Goal: Task Accomplishment & Management: Manage account settings

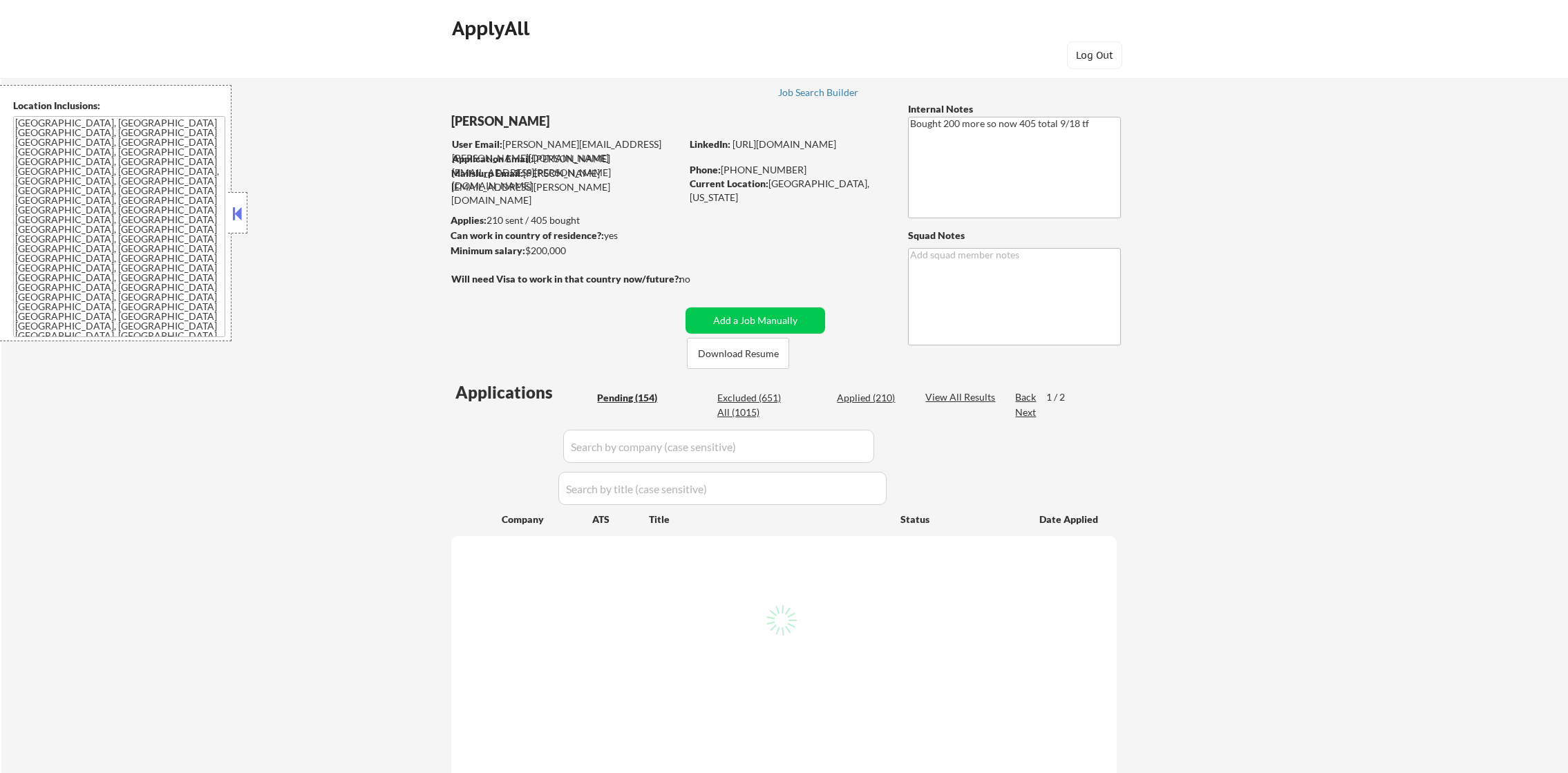
select select ""pending""
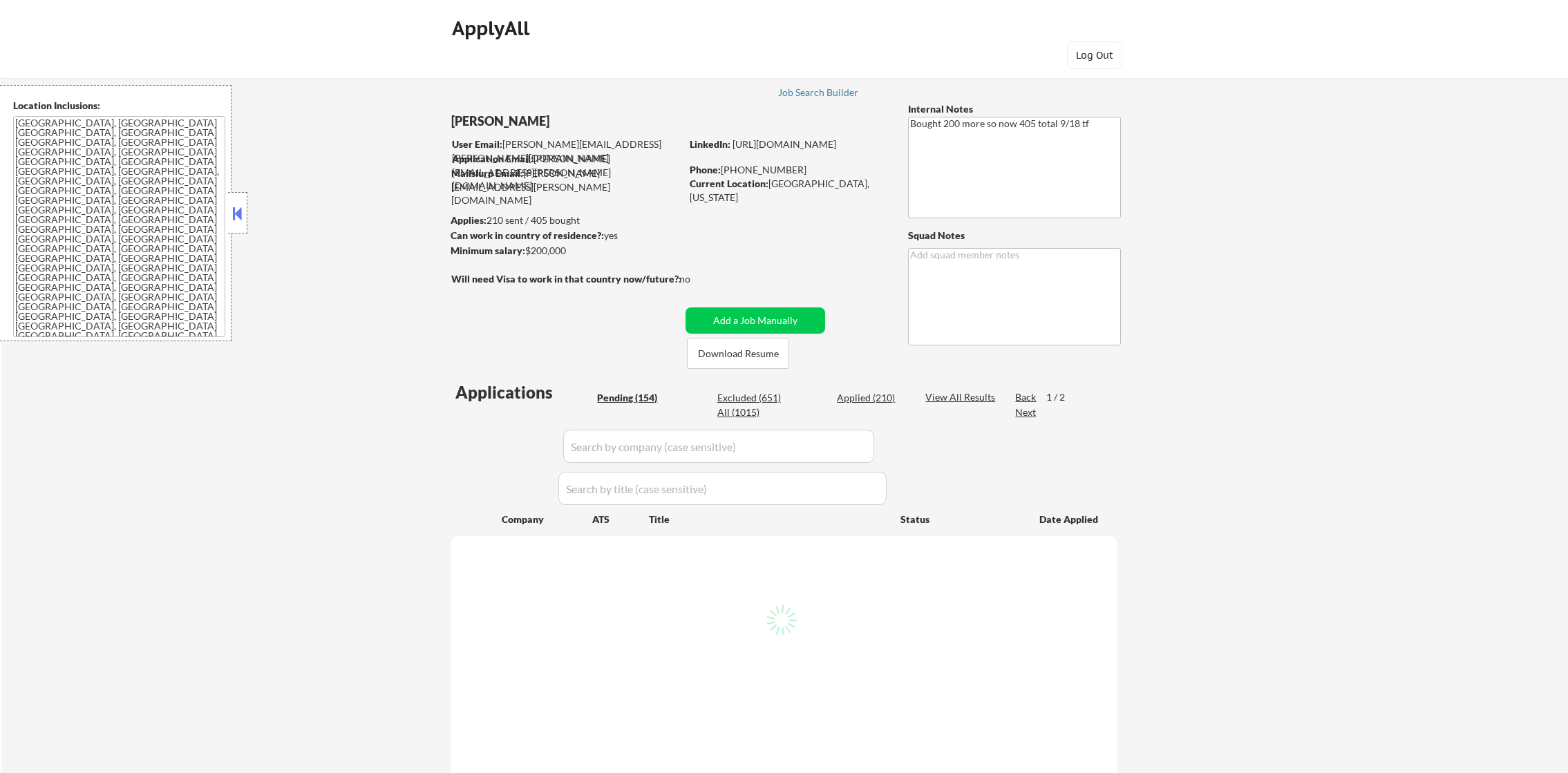
select select ""pending""
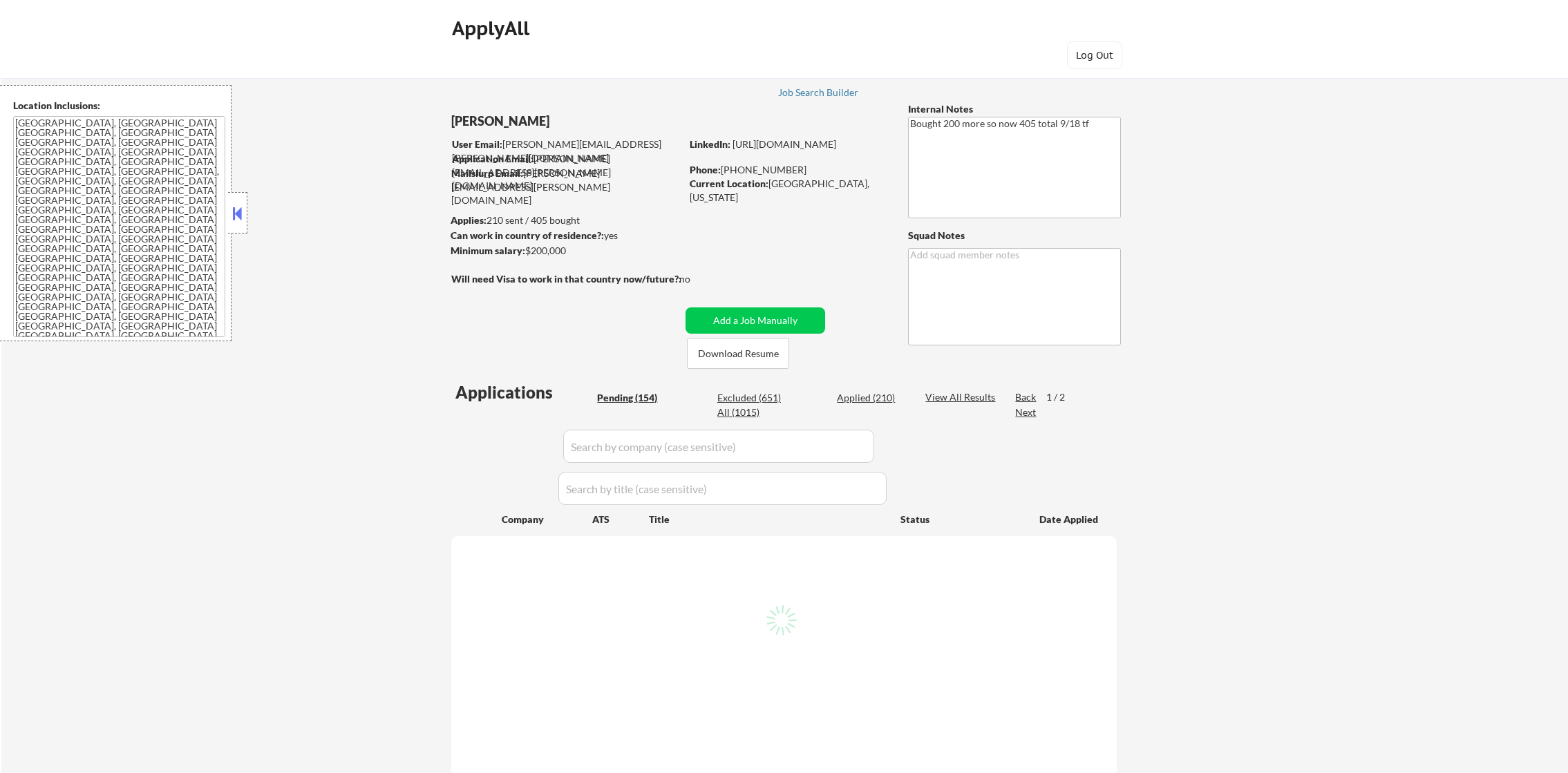
select select ""pending""
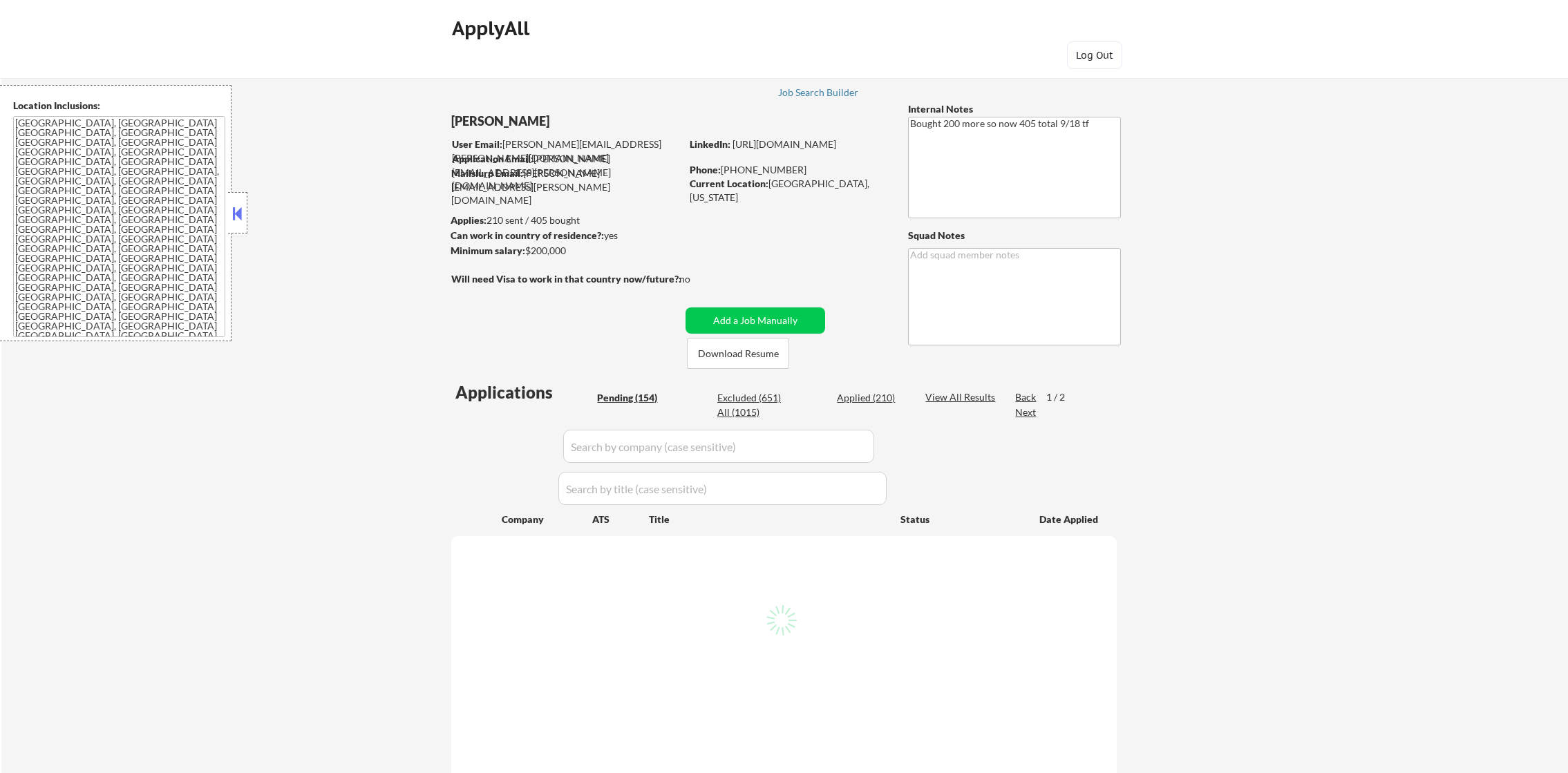
select select ""pending""
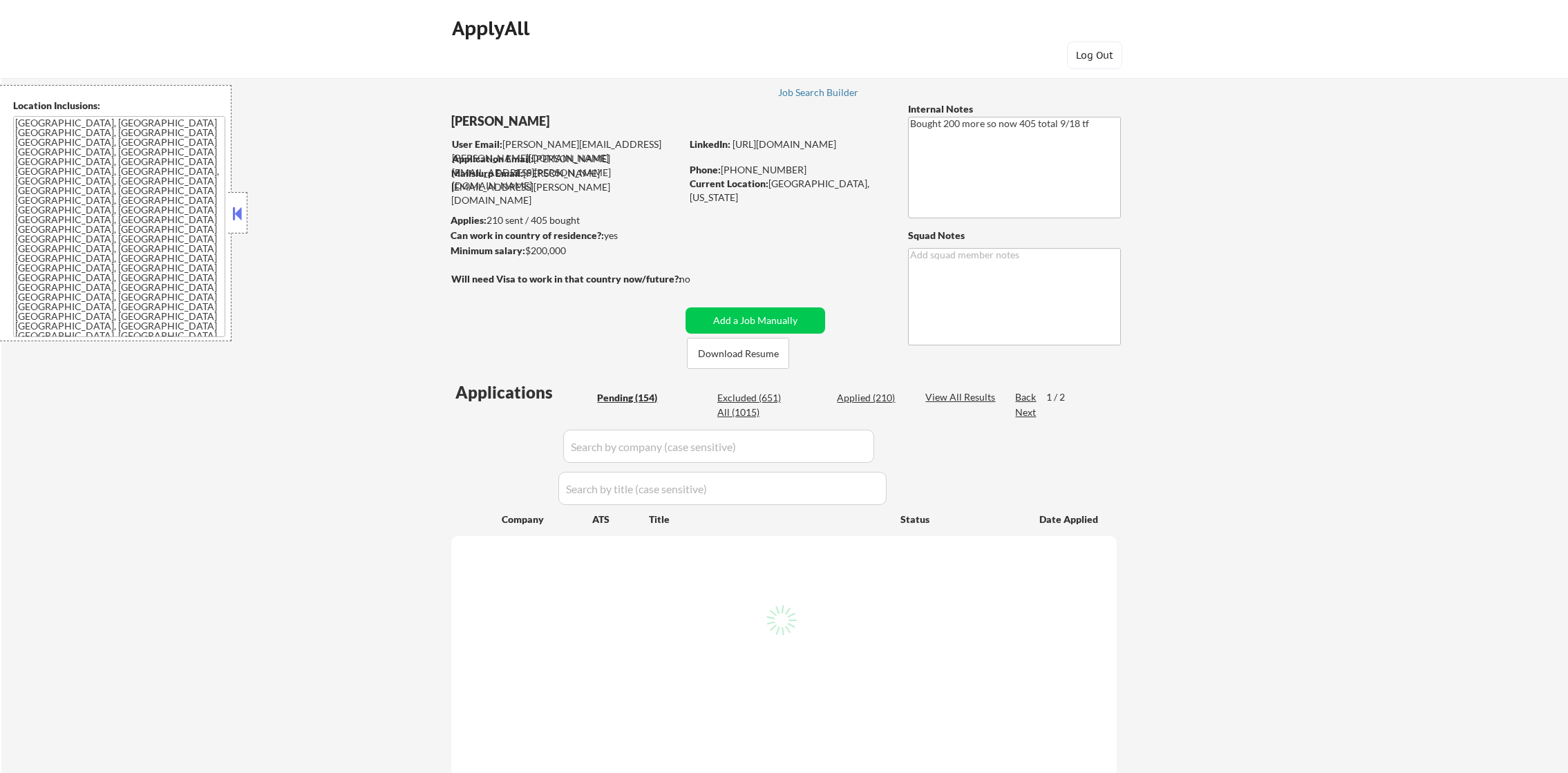
select select ""pending""
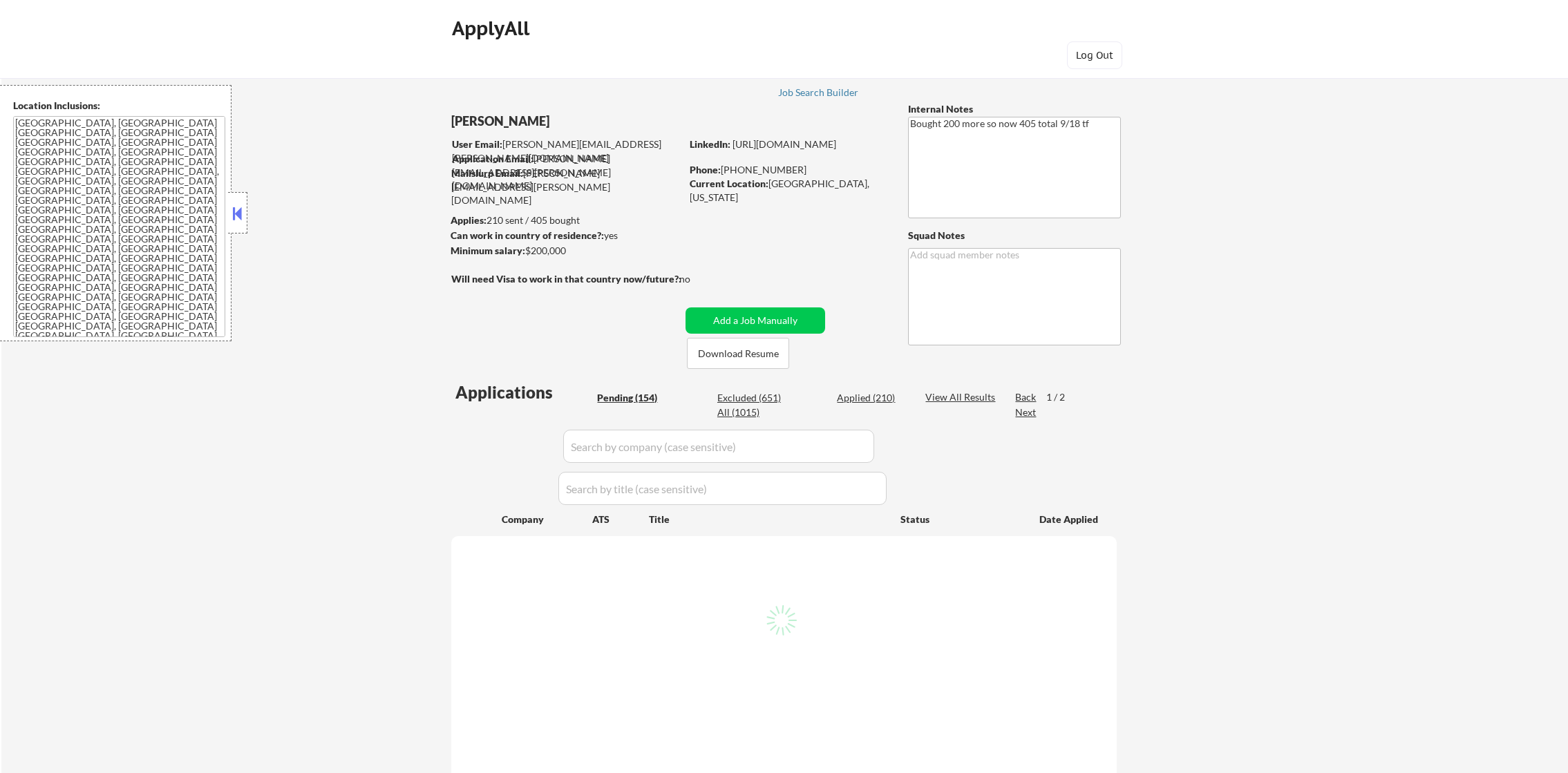
select select ""pending""
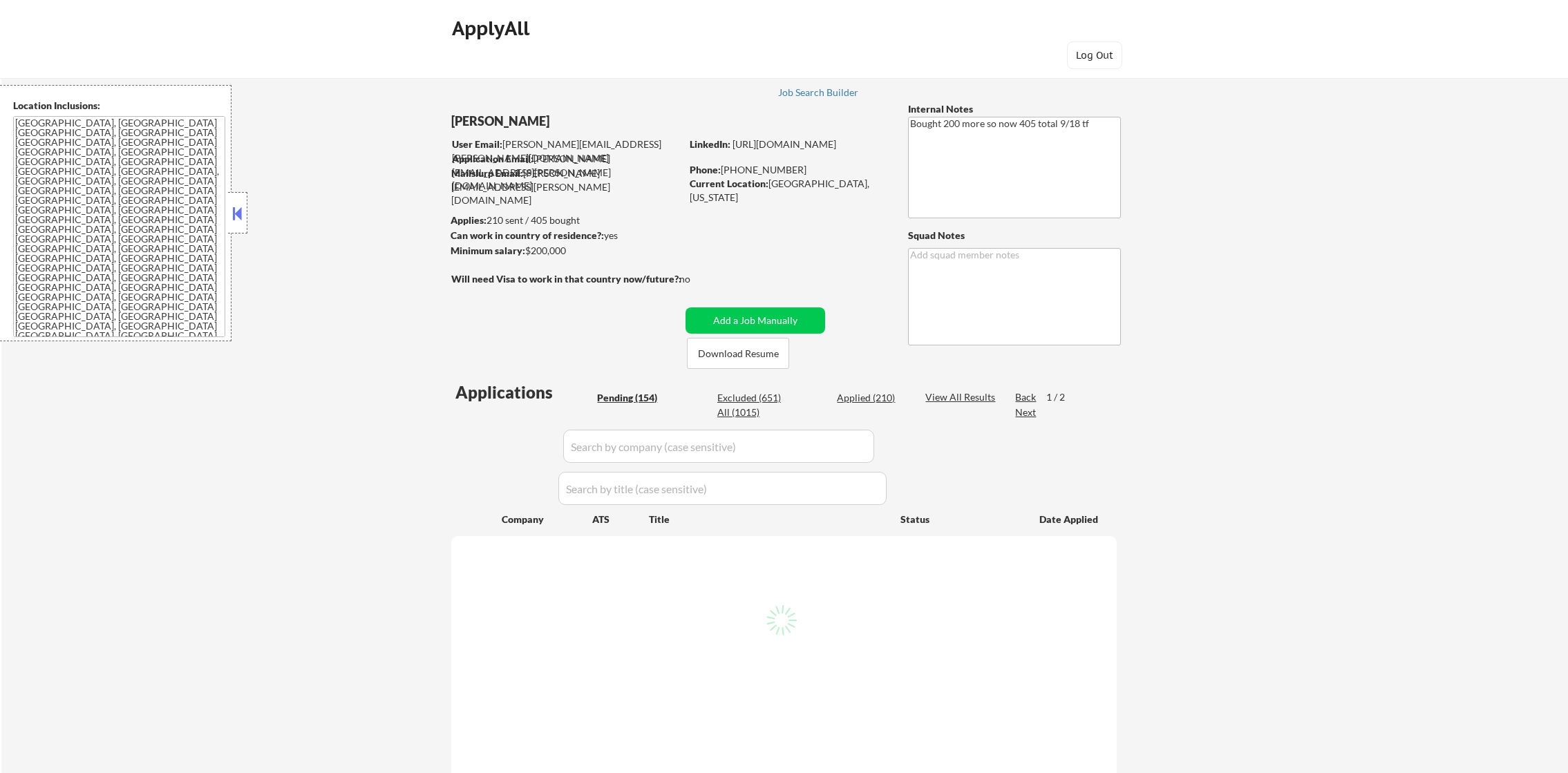
select select ""pending""
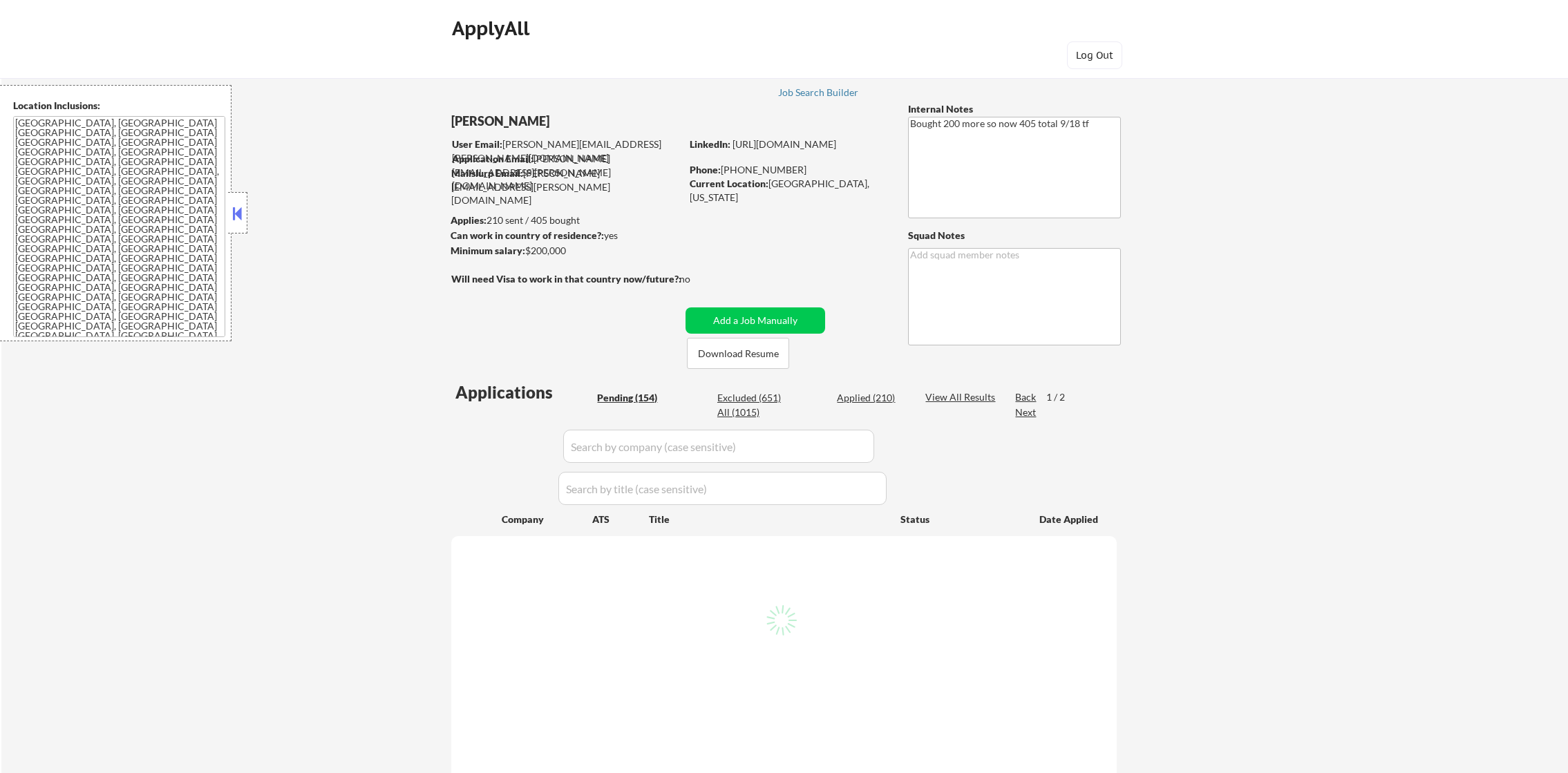
select select ""pending""
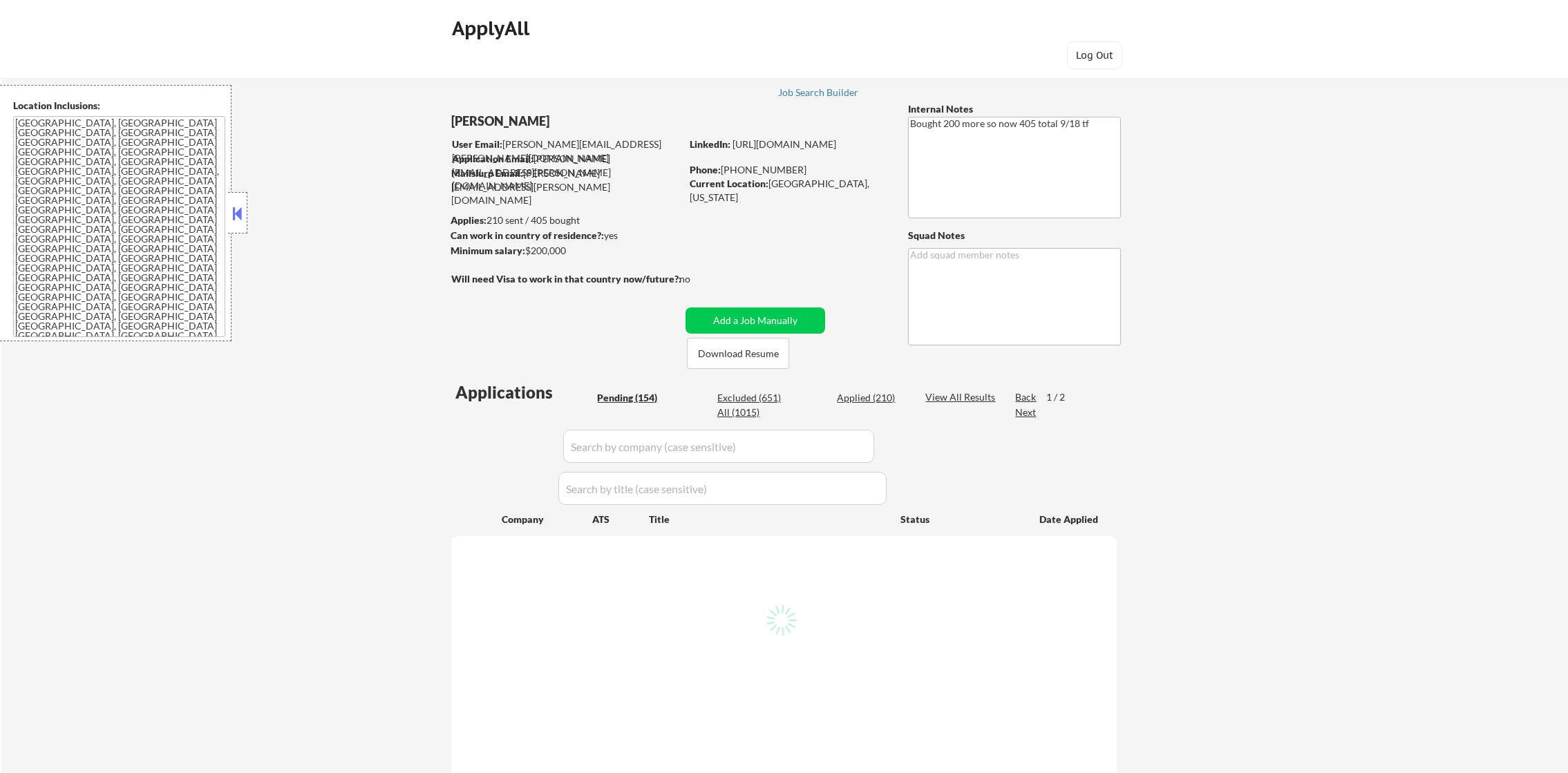
select select ""pending""
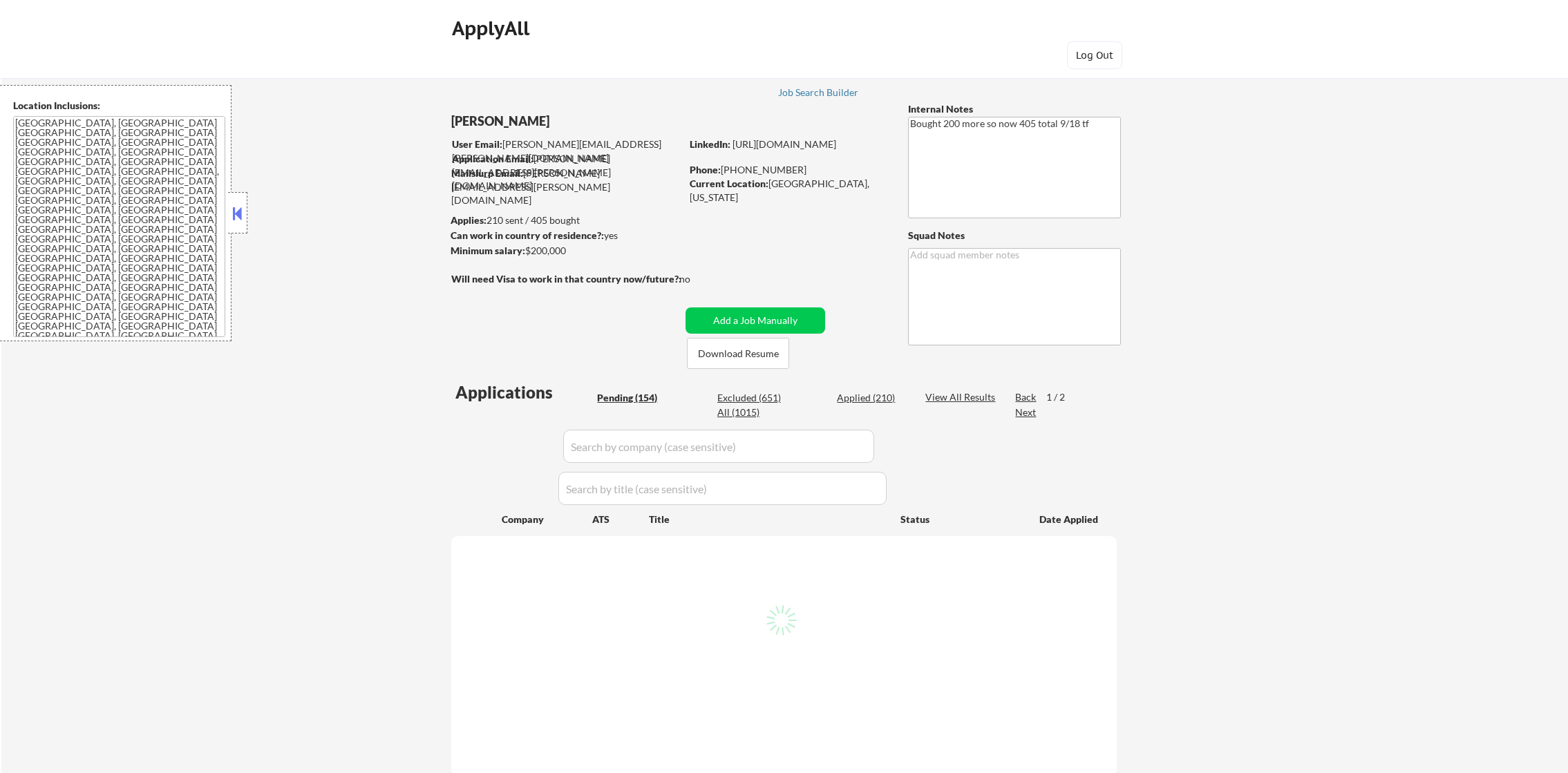
select select ""pending""
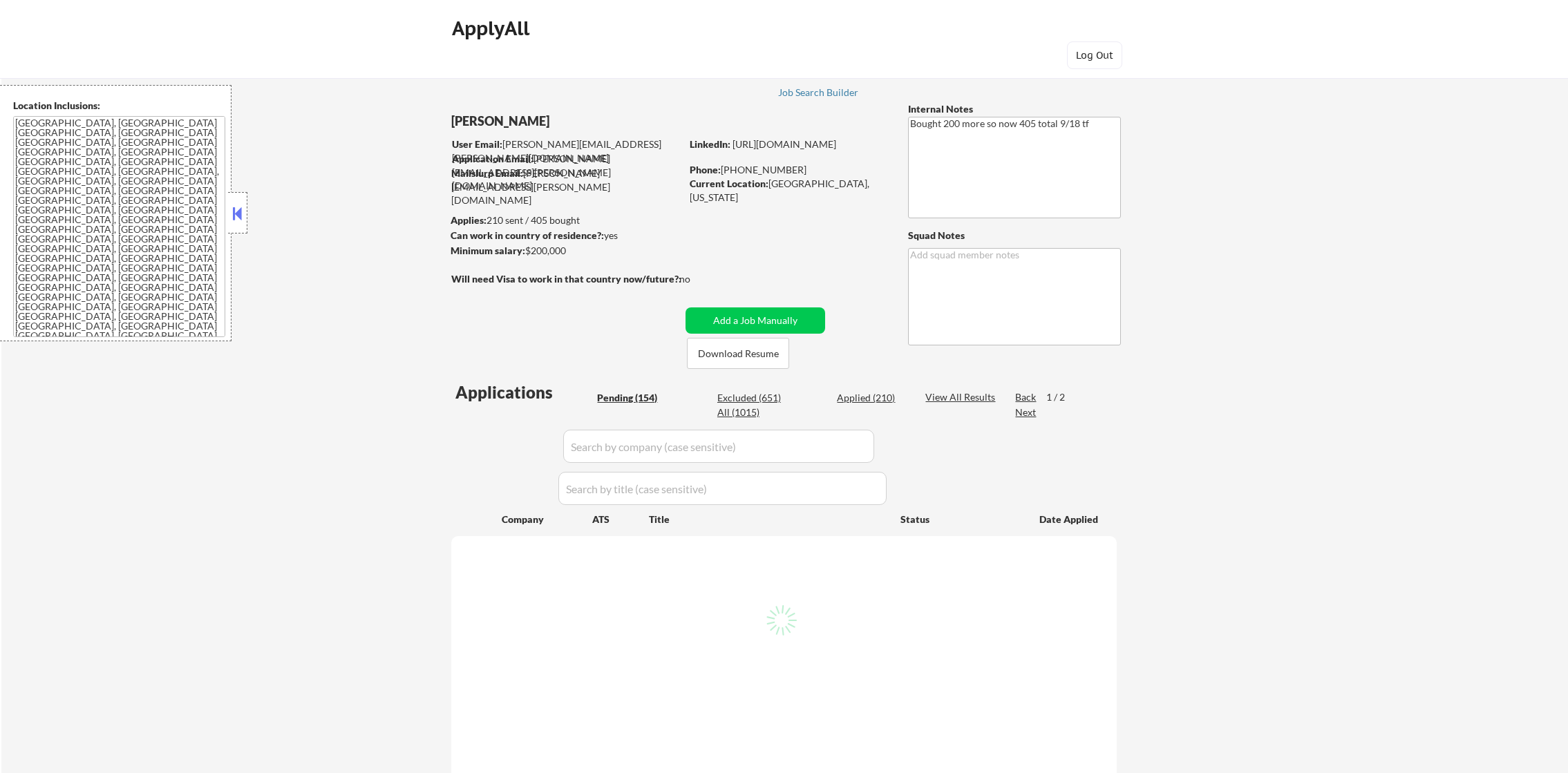
select select ""pending""
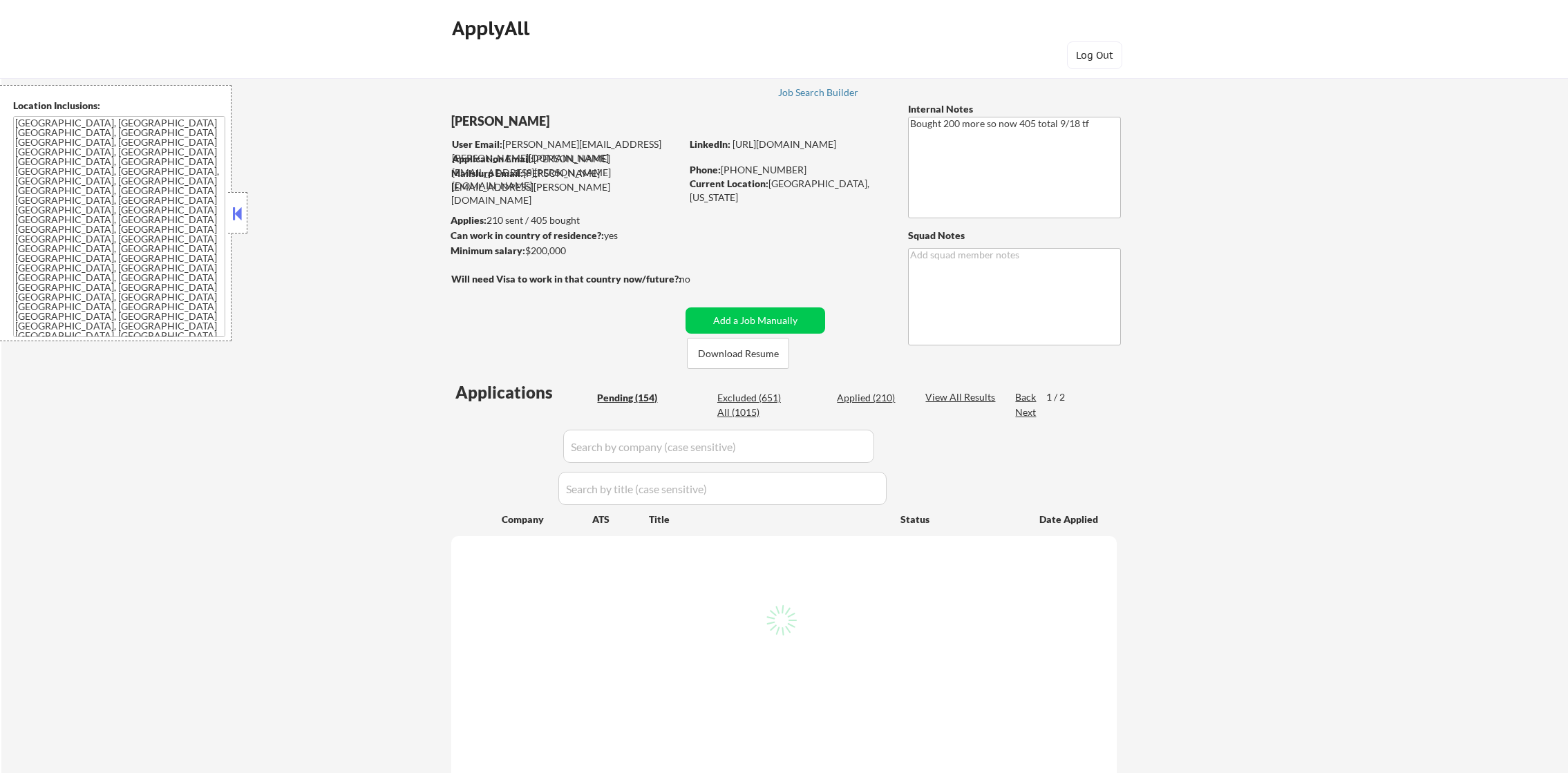
select select ""pending""
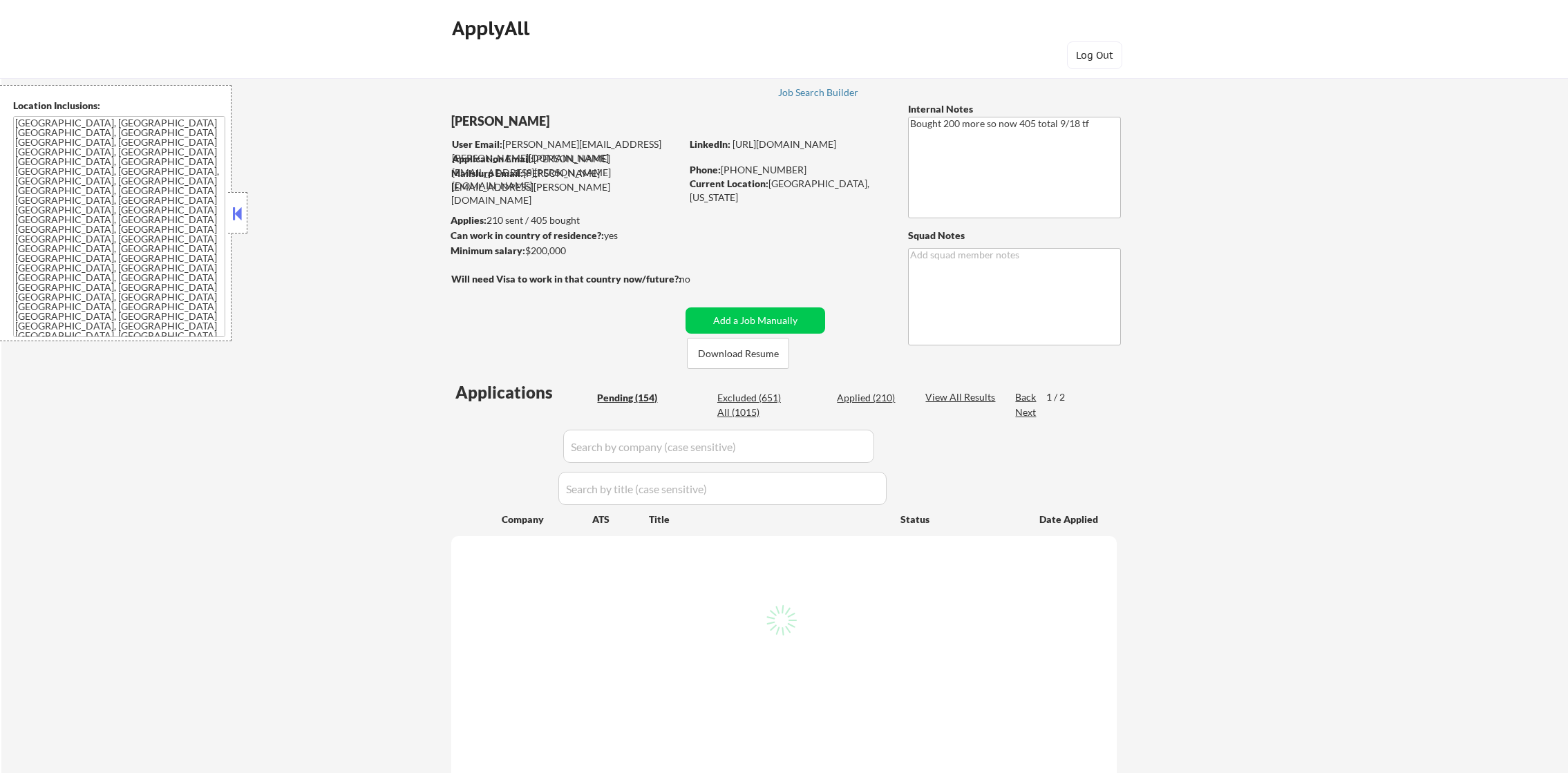
select select ""pending""
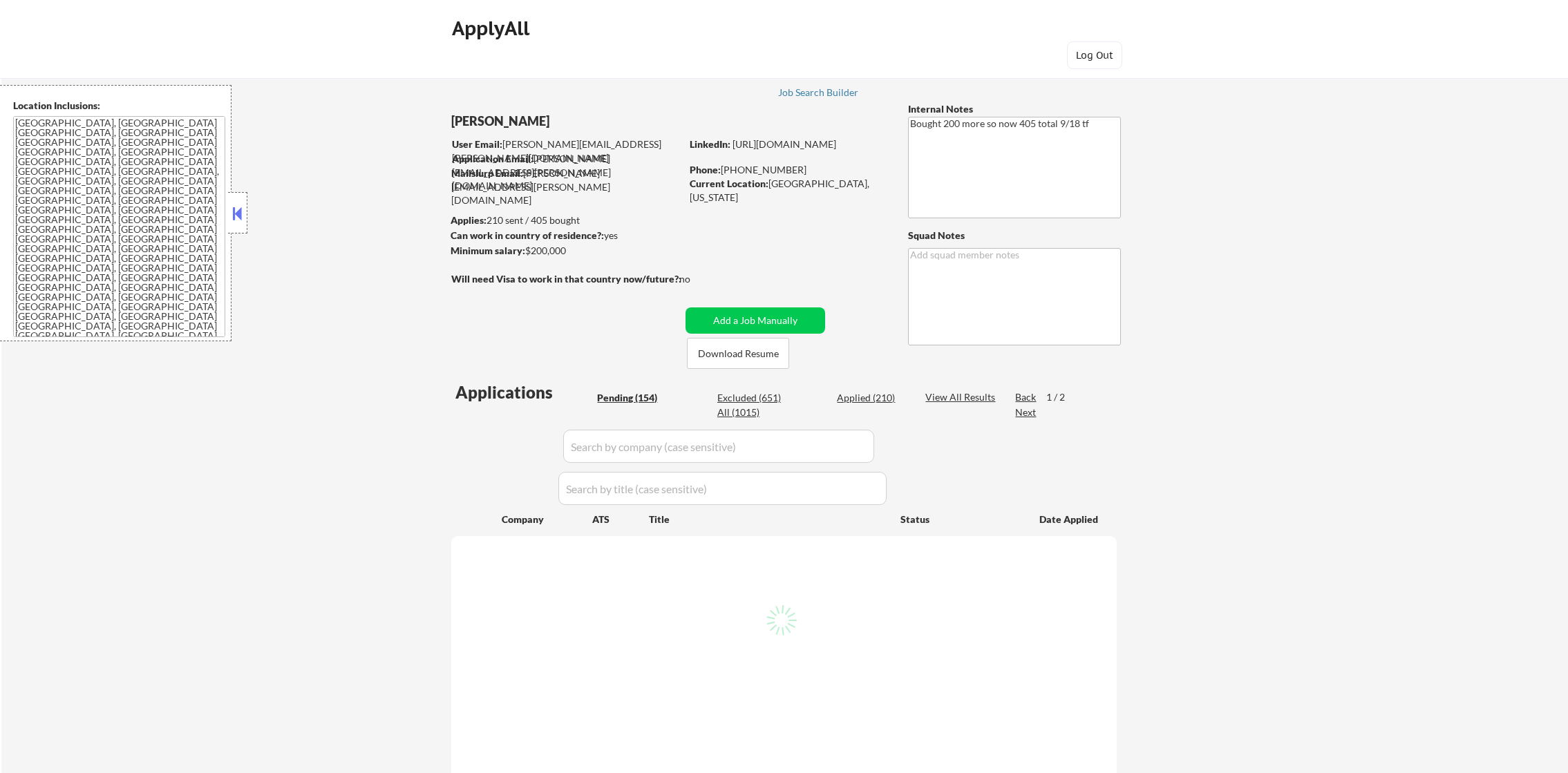
select select ""pending""
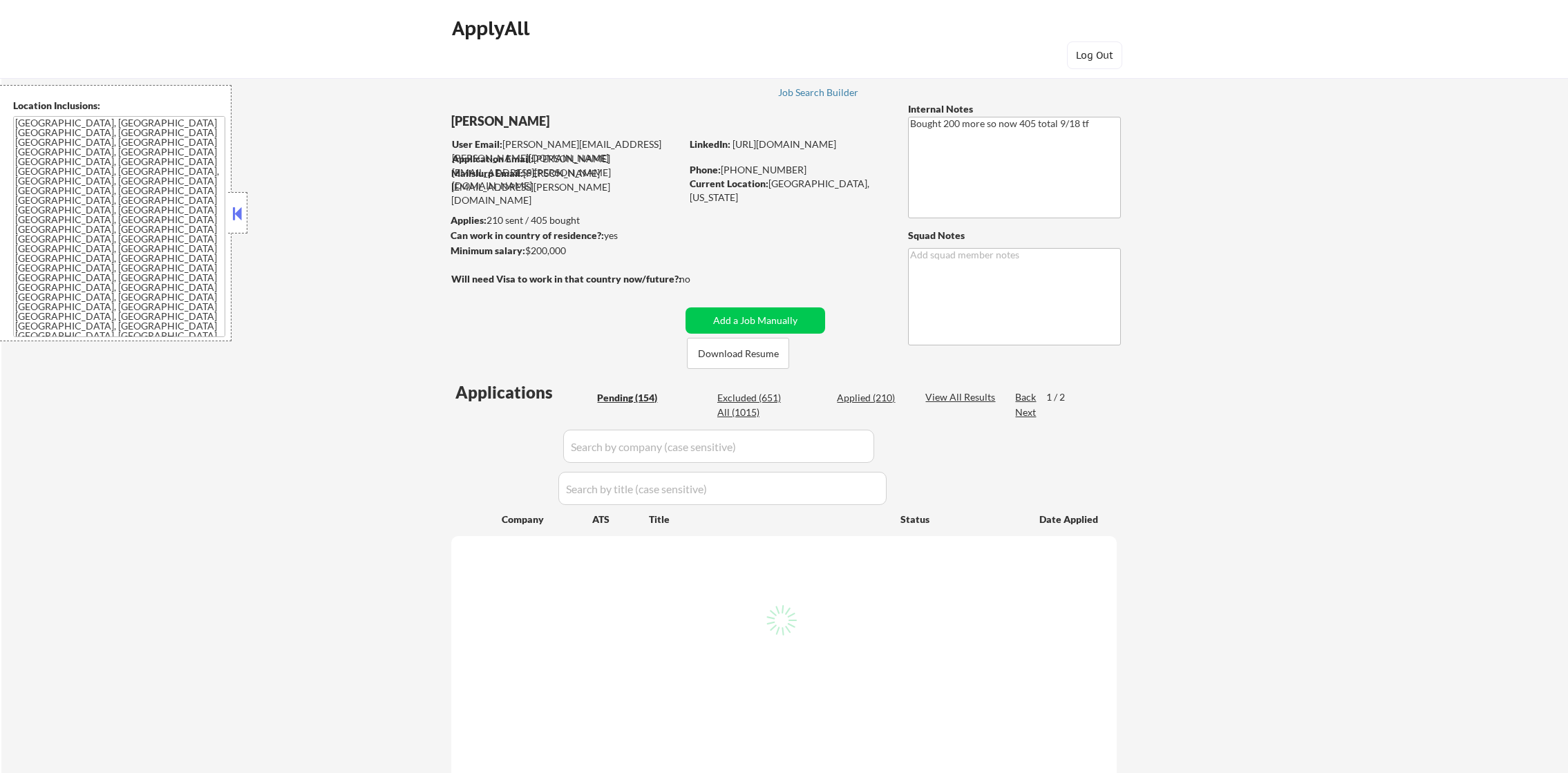
select select ""pending""
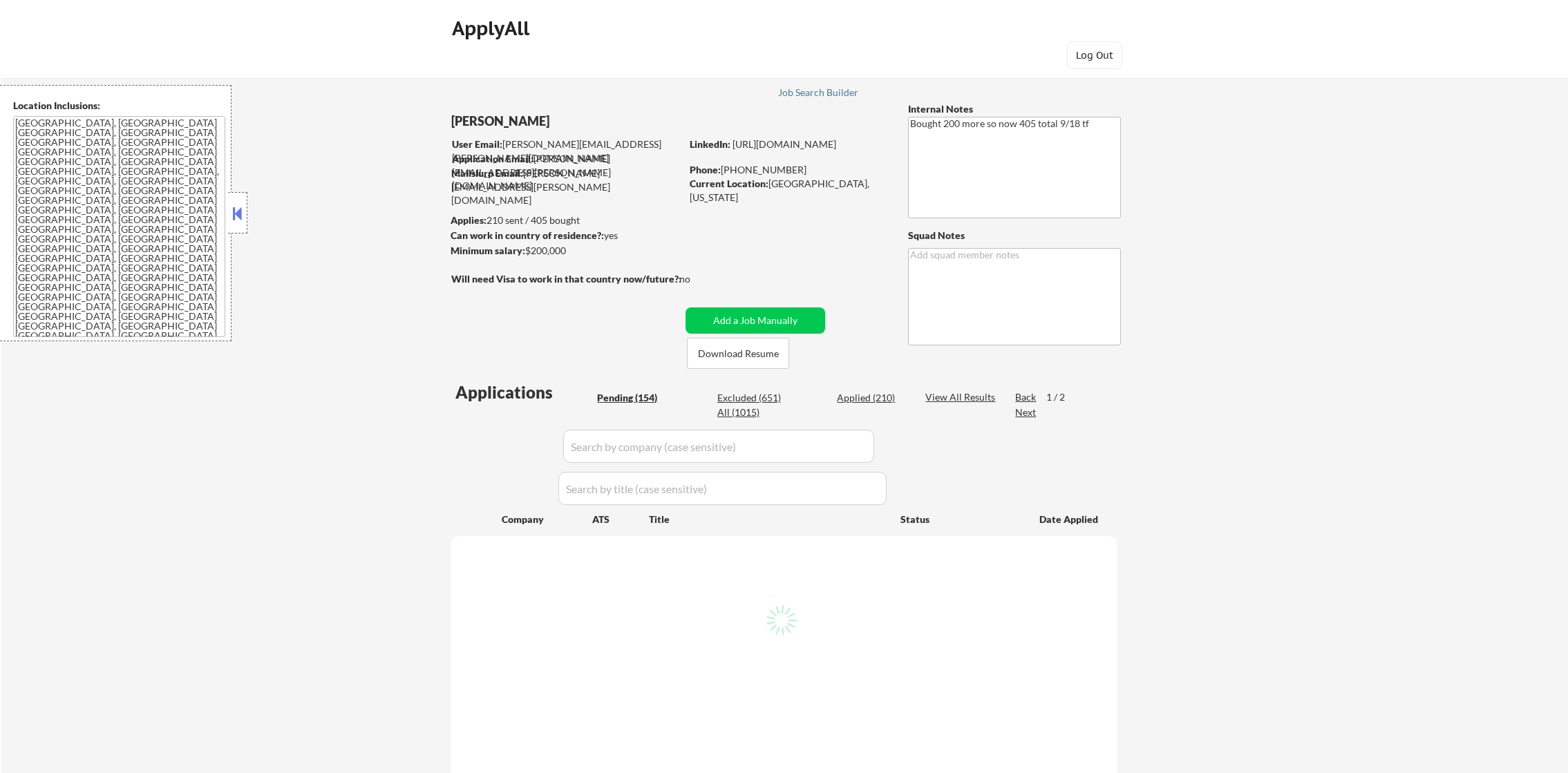
select select ""pending""
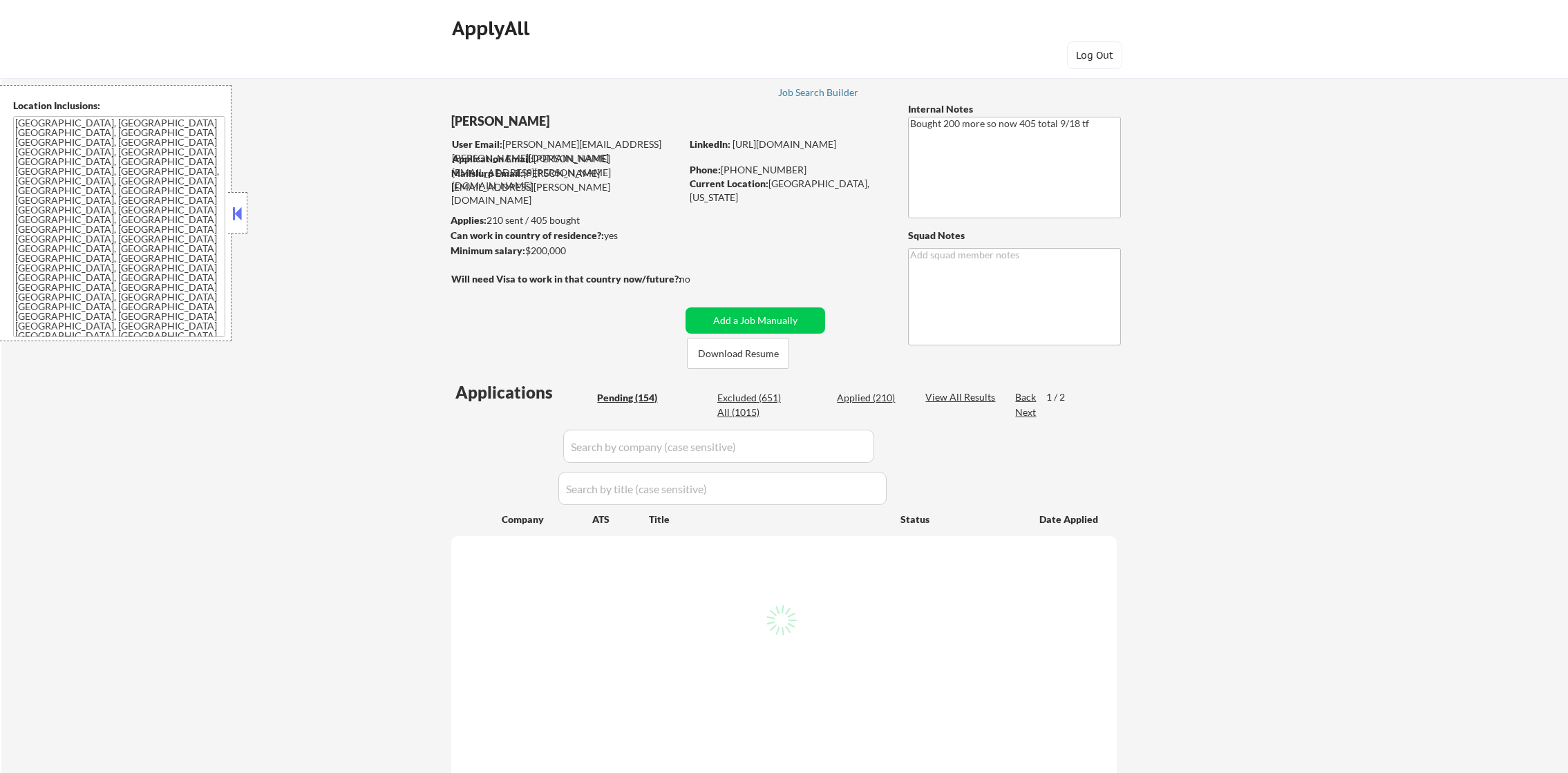
select select ""pending""
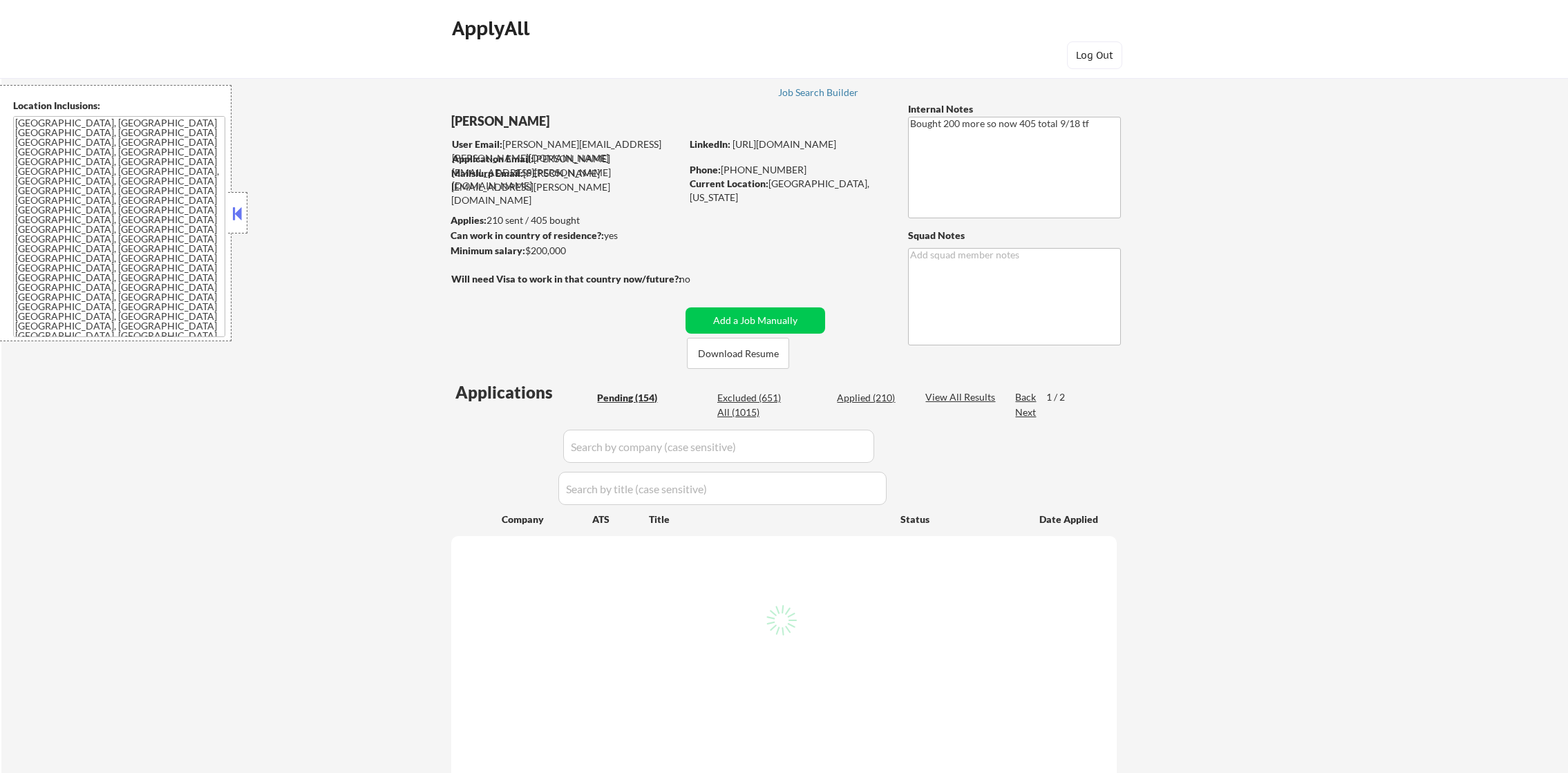
select select ""pending""
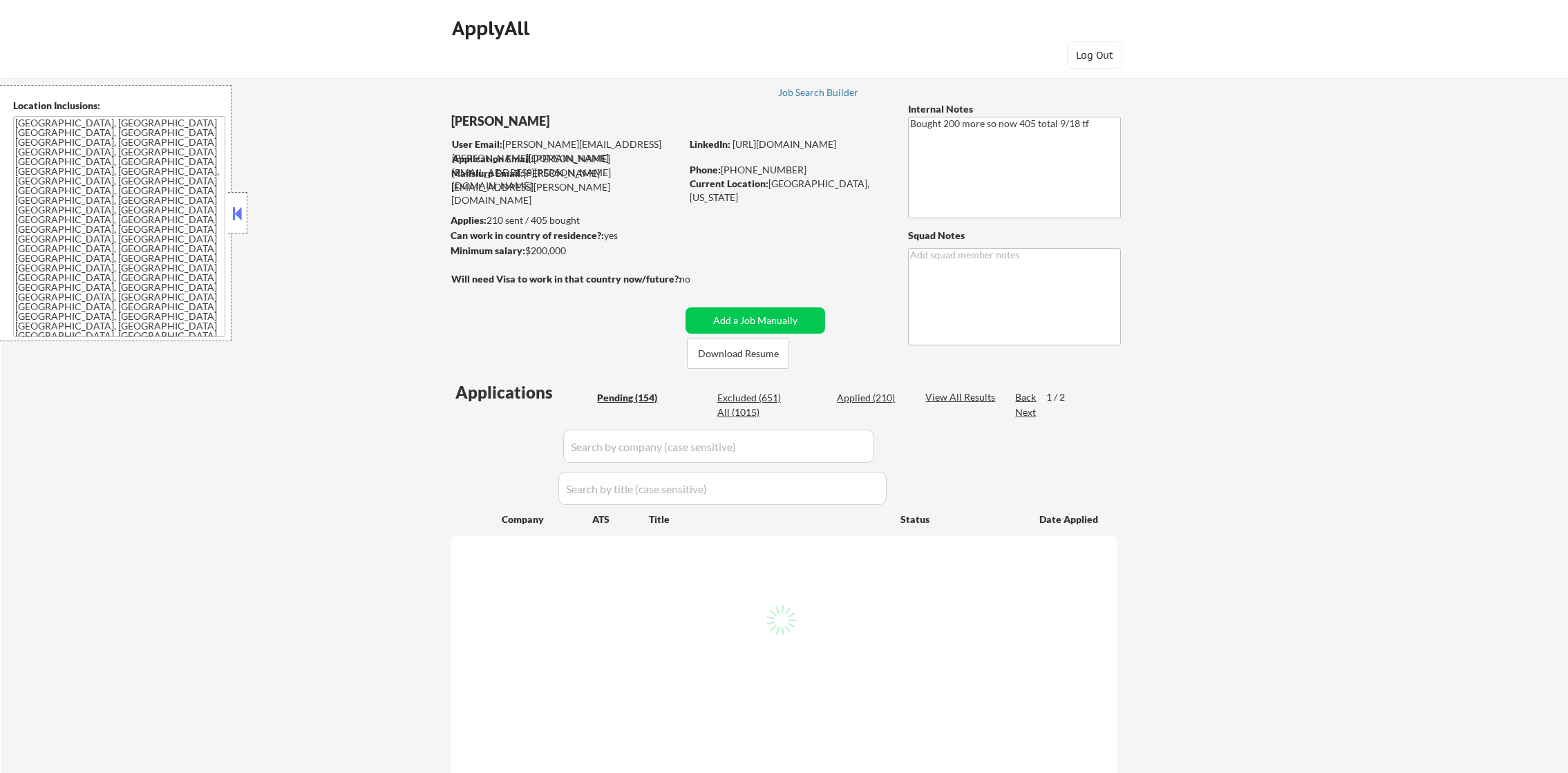
select select ""pending""
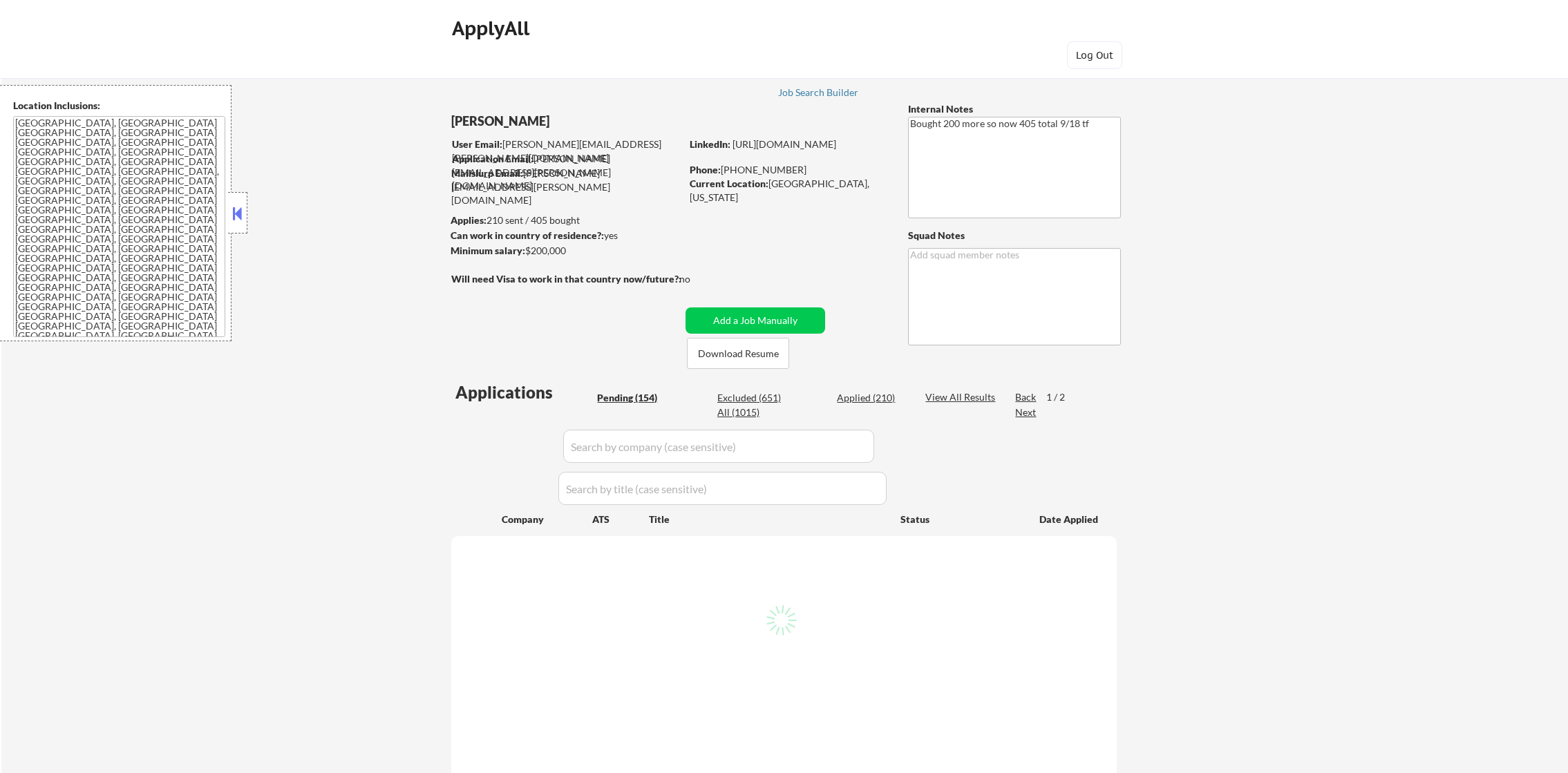
select select ""pending""
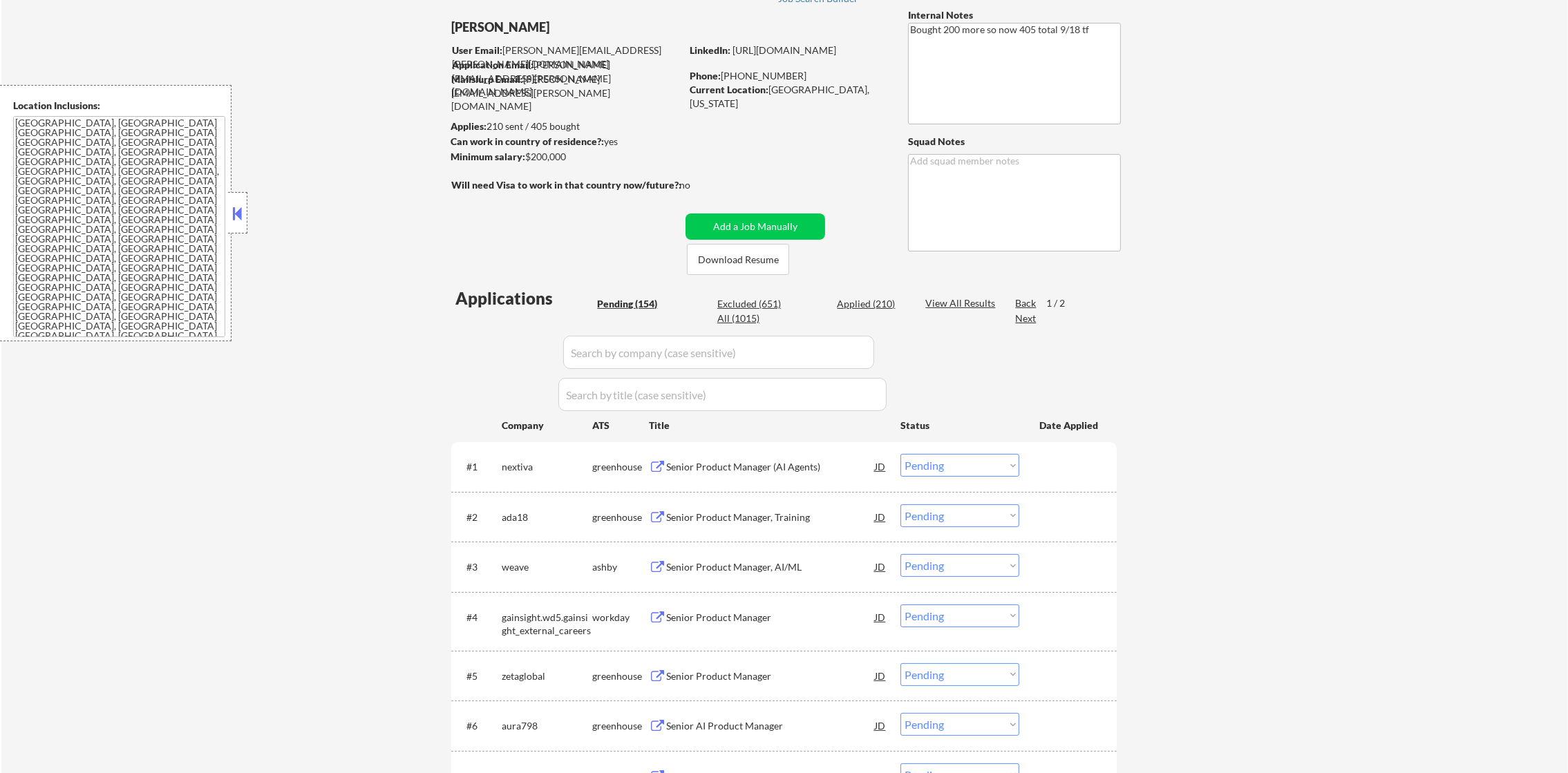
scroll to position [104, 0]
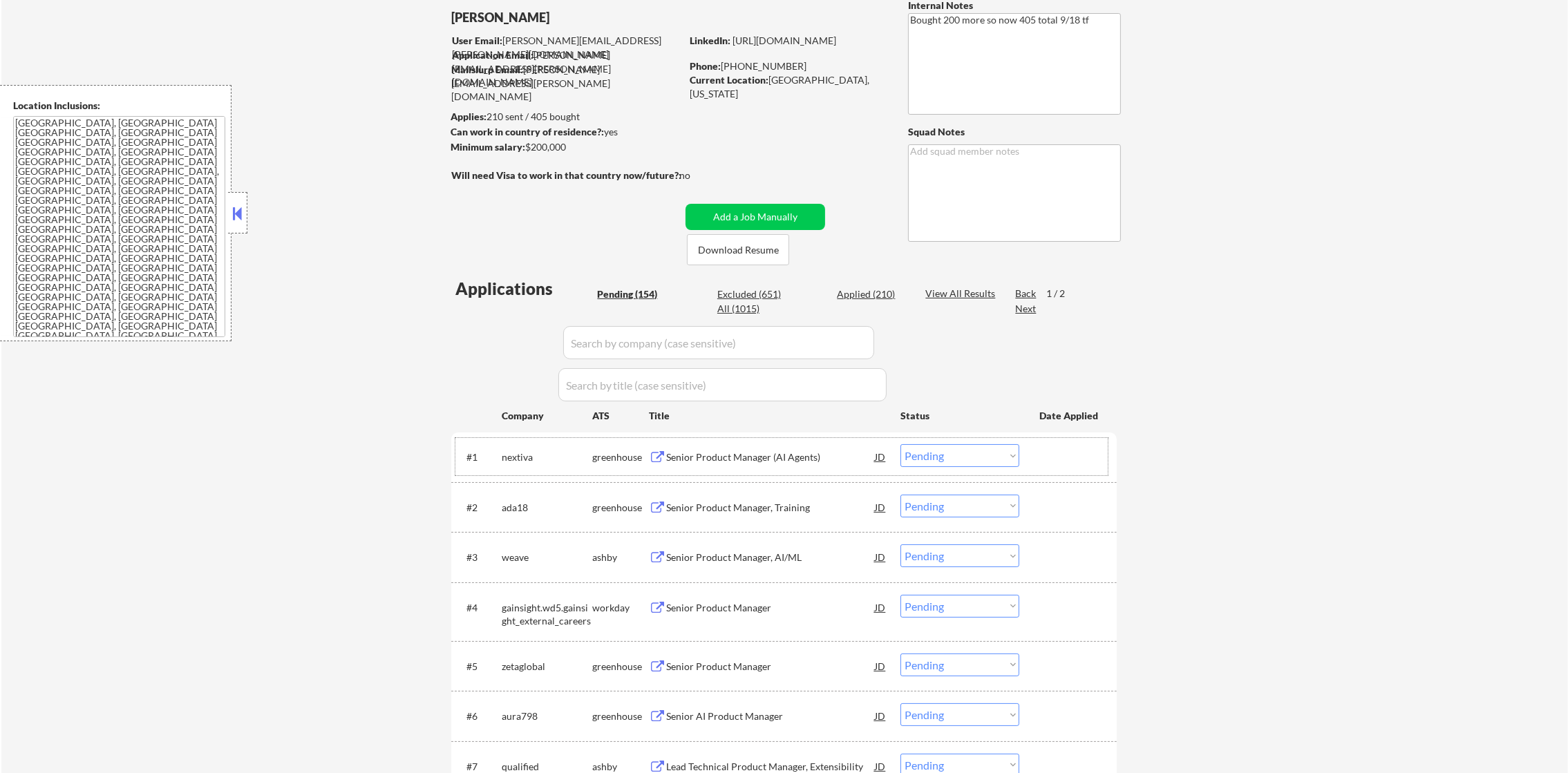
drag, startPoint x: 533, startPoint y: 453, endPoint x: 521, endPoint y: 460, distance: 13.9
click at [522, 460] on div "nextiva" at bounding box center [547, 458] width 90 height 14
click at [521, 460] on div "nextiva" at bounding box center [547, 458] width 90 height 14
copy div "nextiva"
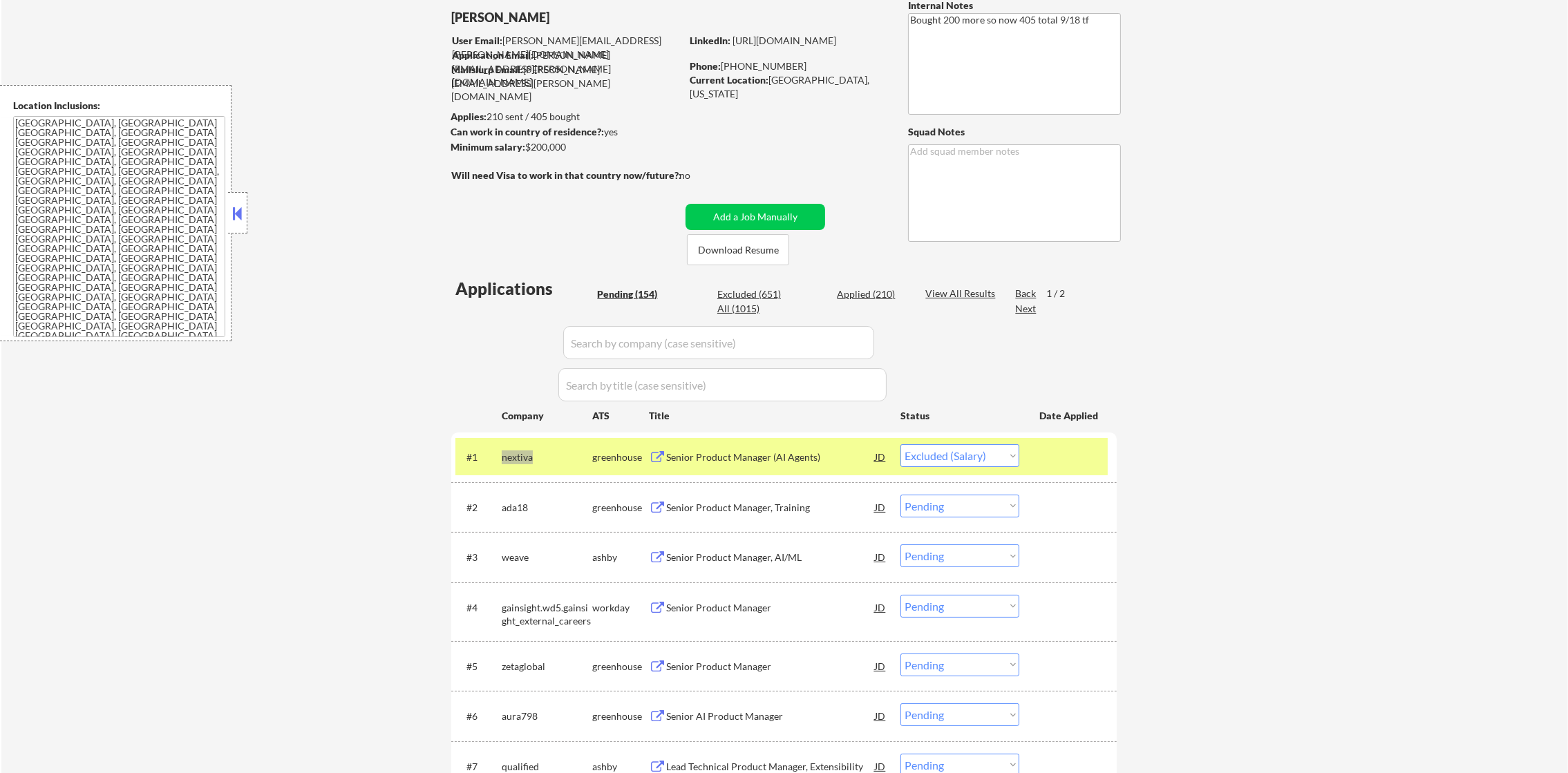
select select ""pending""
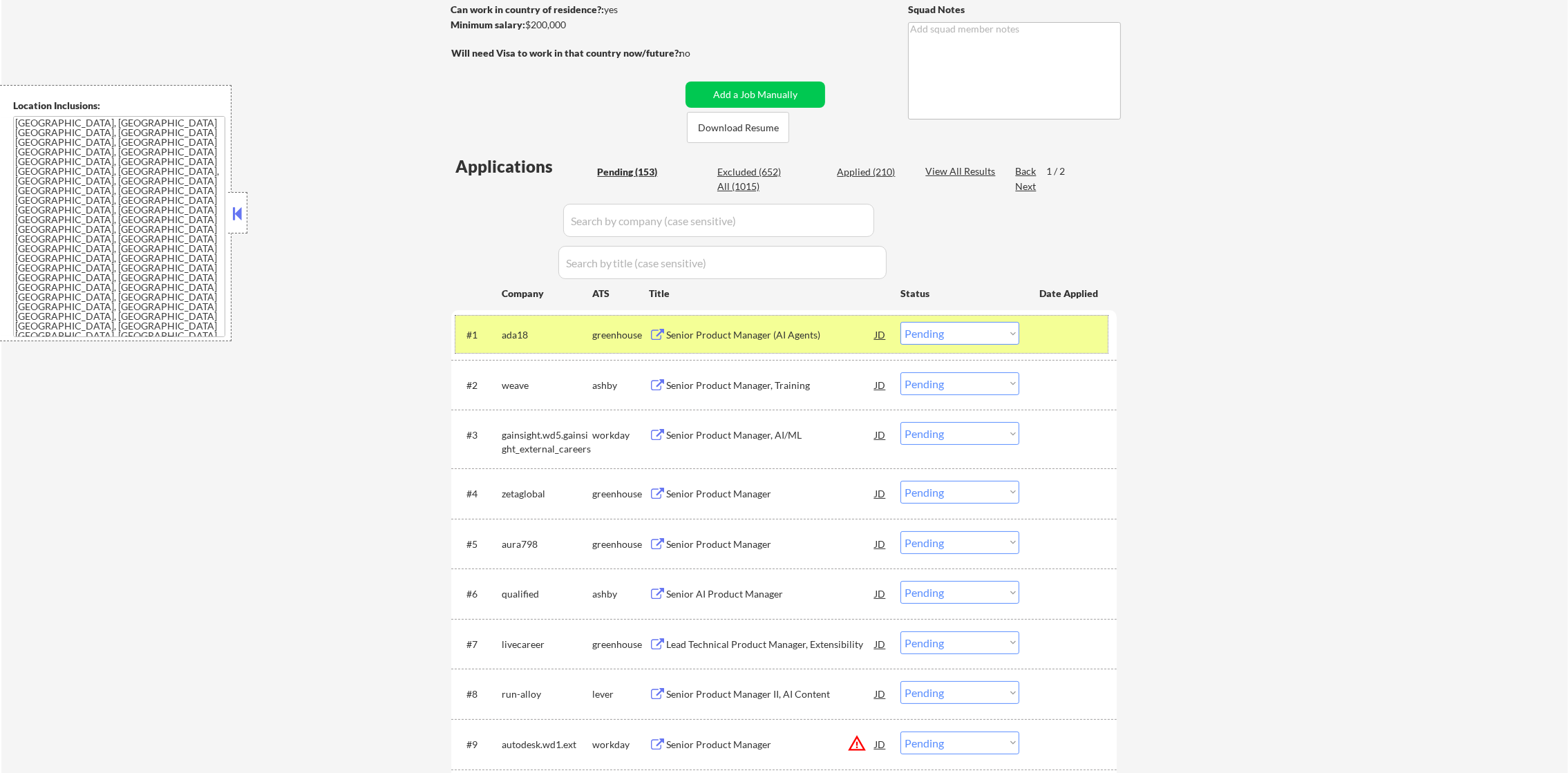
select select ""pending""
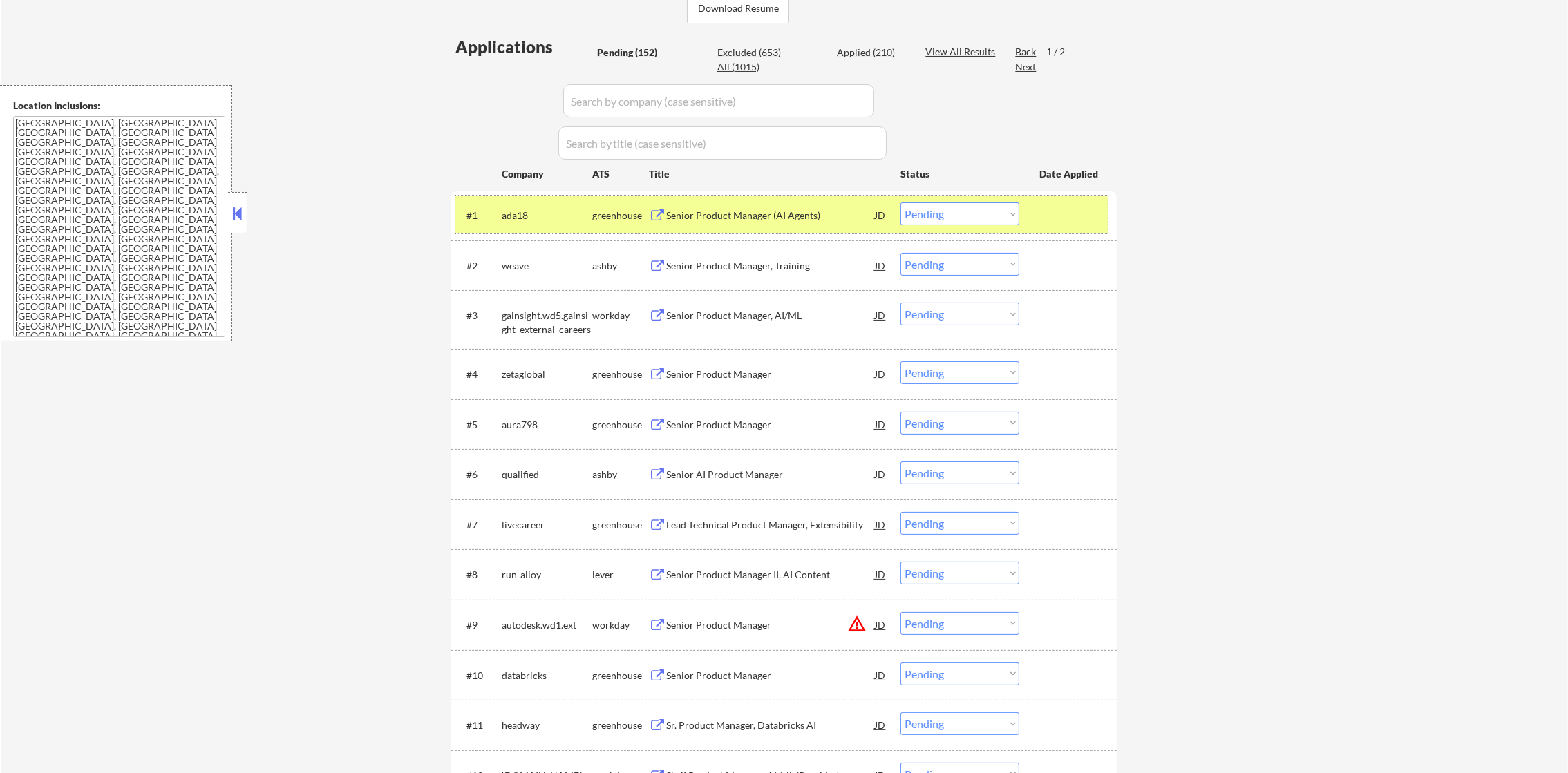
click at [517, 202] on div "ada18" at bounding box center [547, 215] width 90 height 25
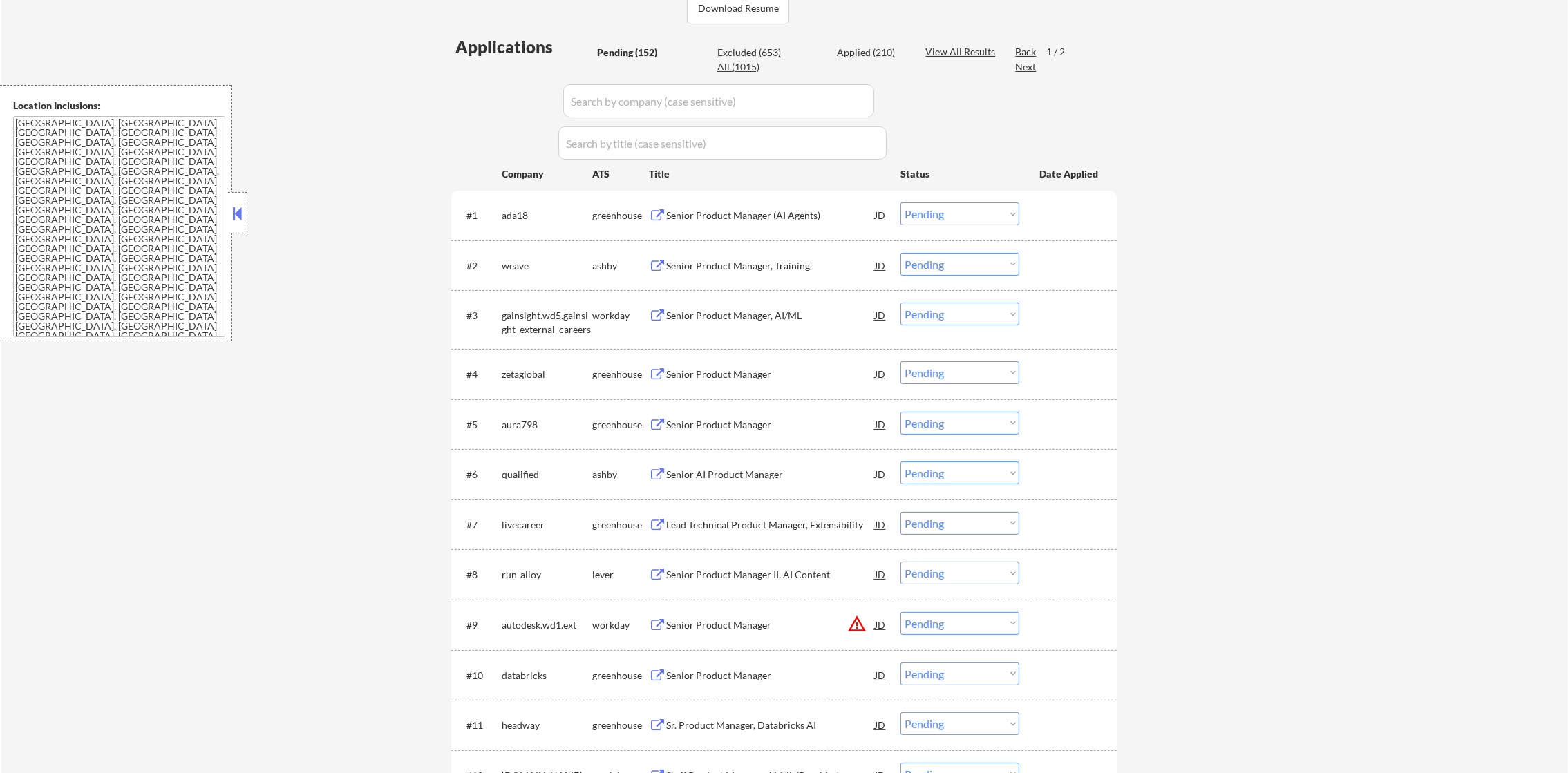
click at [520, 219] on div "ada18" at bounding box center [547, 215] width 90 height 14
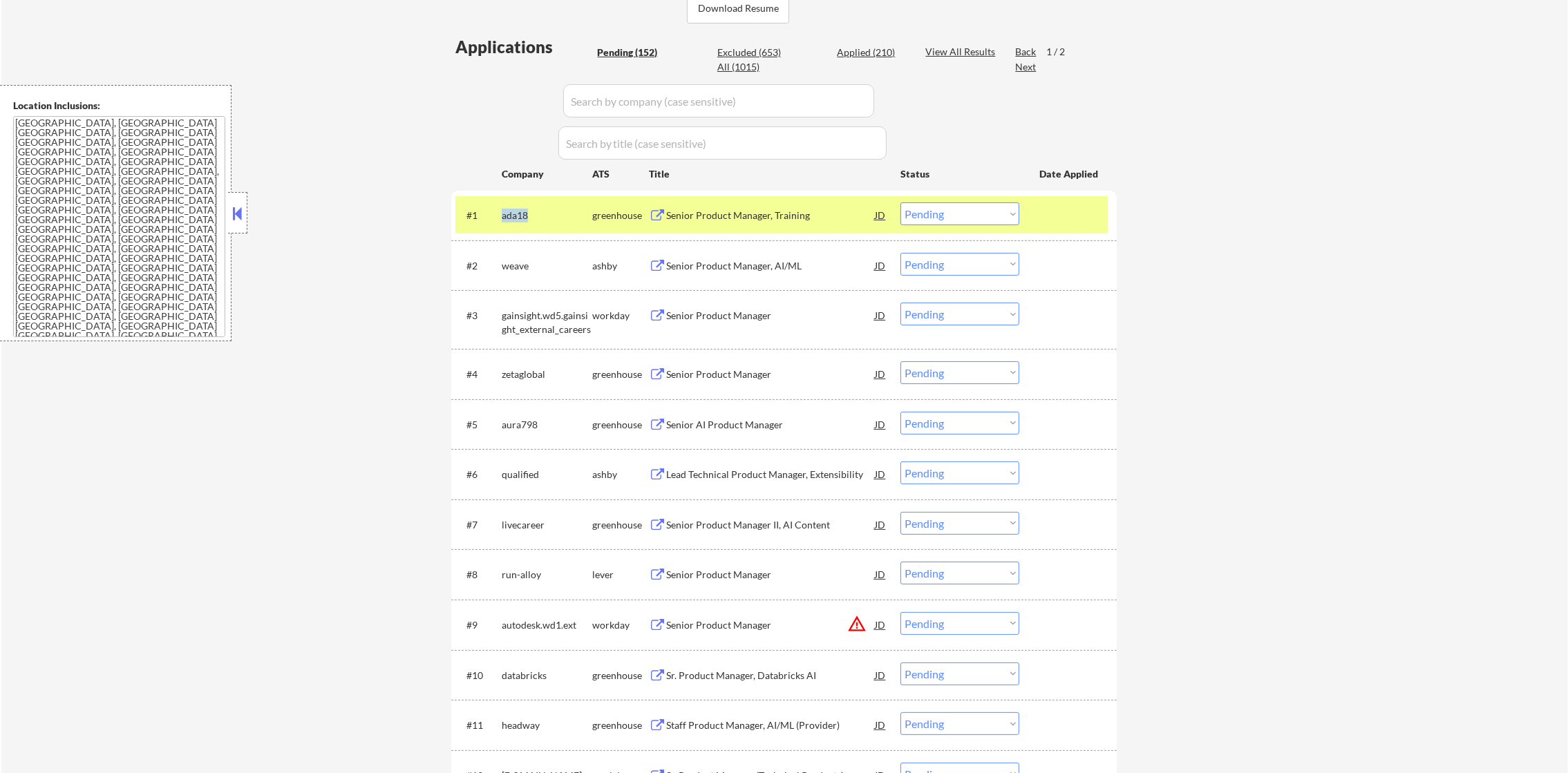
click at [520, 219] on div "ada18" at bounding box center [547, 215] width 90 height 14
copy div "ada18"
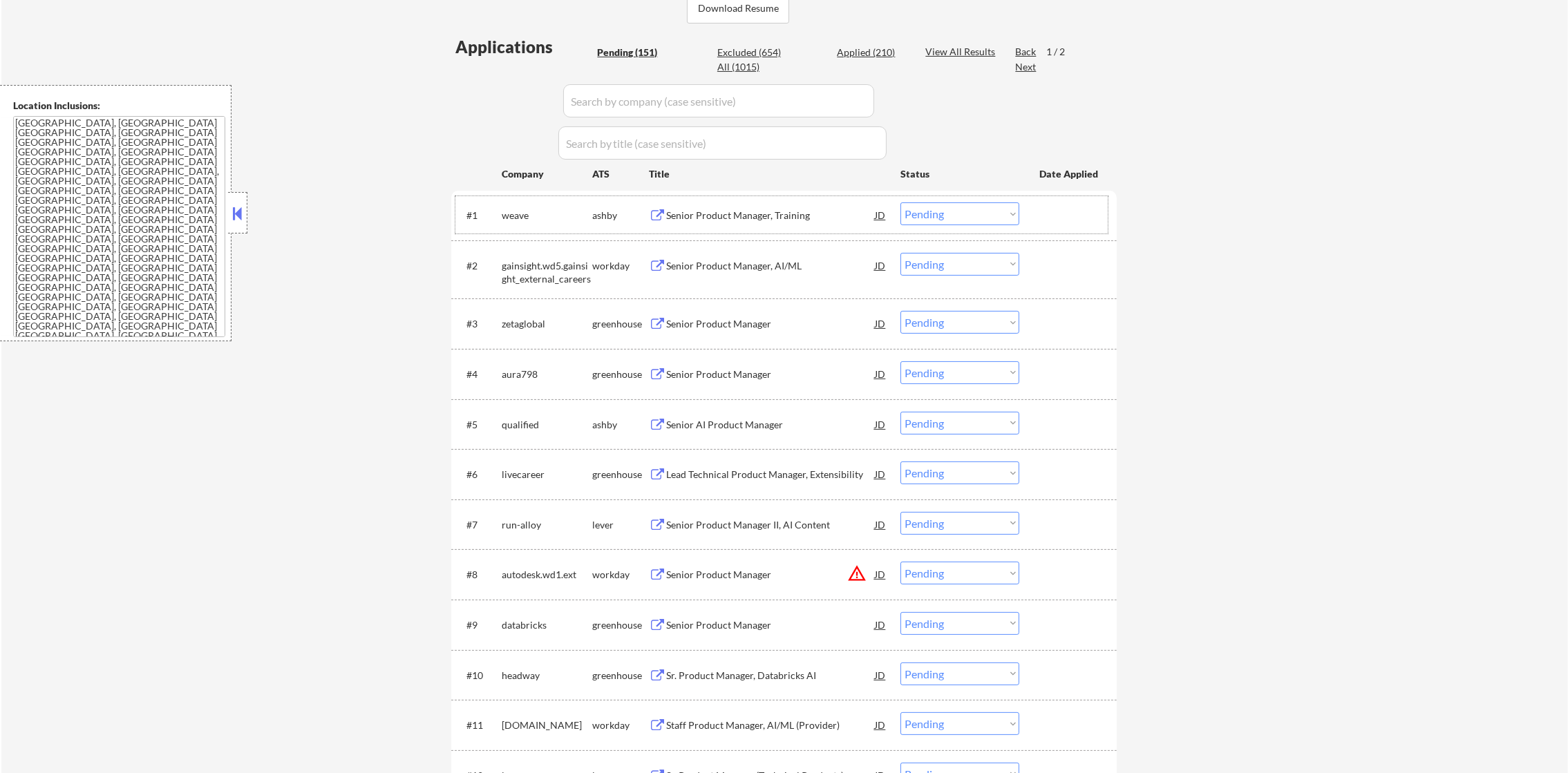
click at [524, 215] on div "weave" at bounding box center [547, 215] width 90 height 14
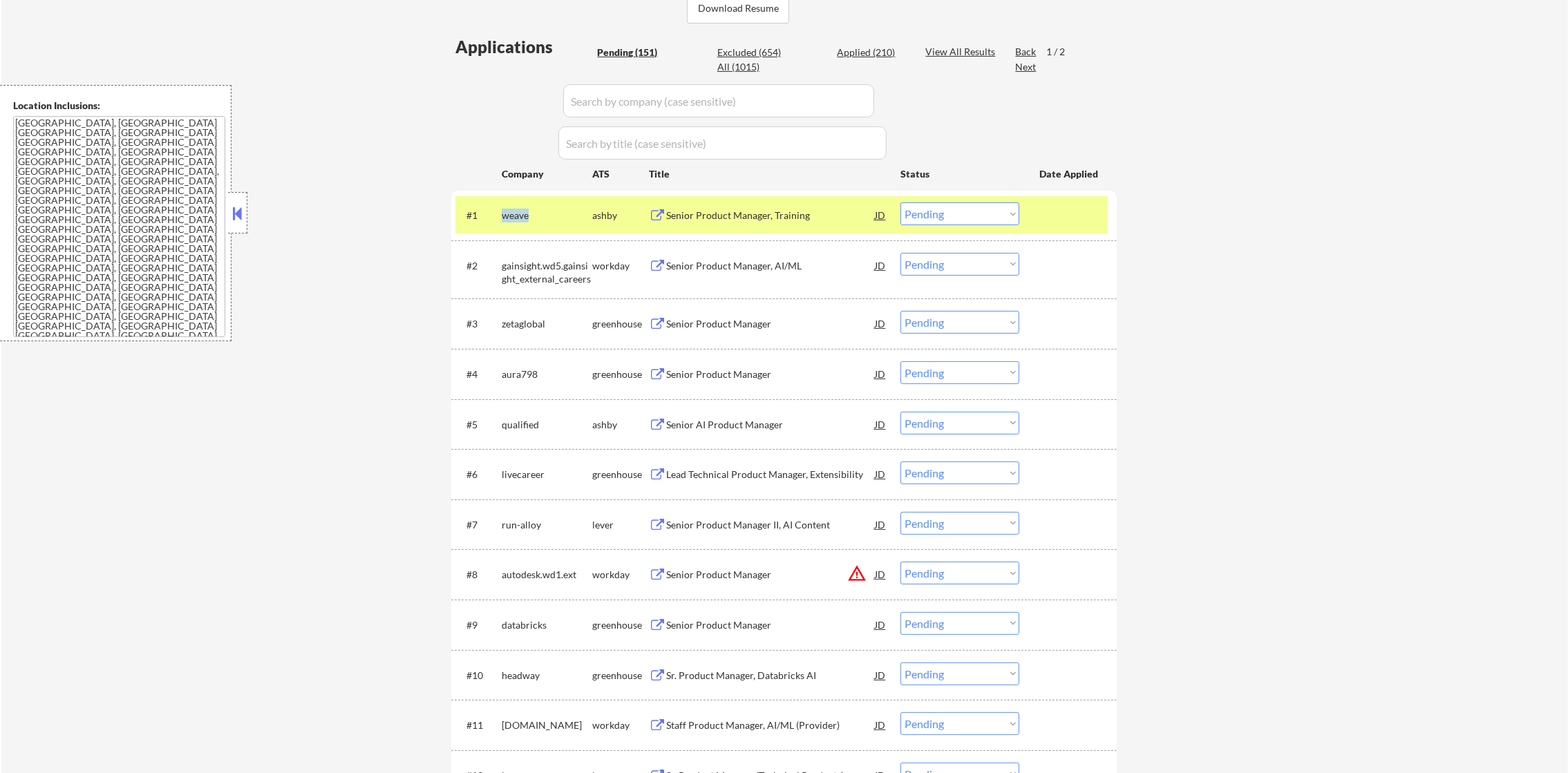
click at [524, 215] on div "weave" at bounding box center [547, 215] width 90 height 14
copy div "weave"
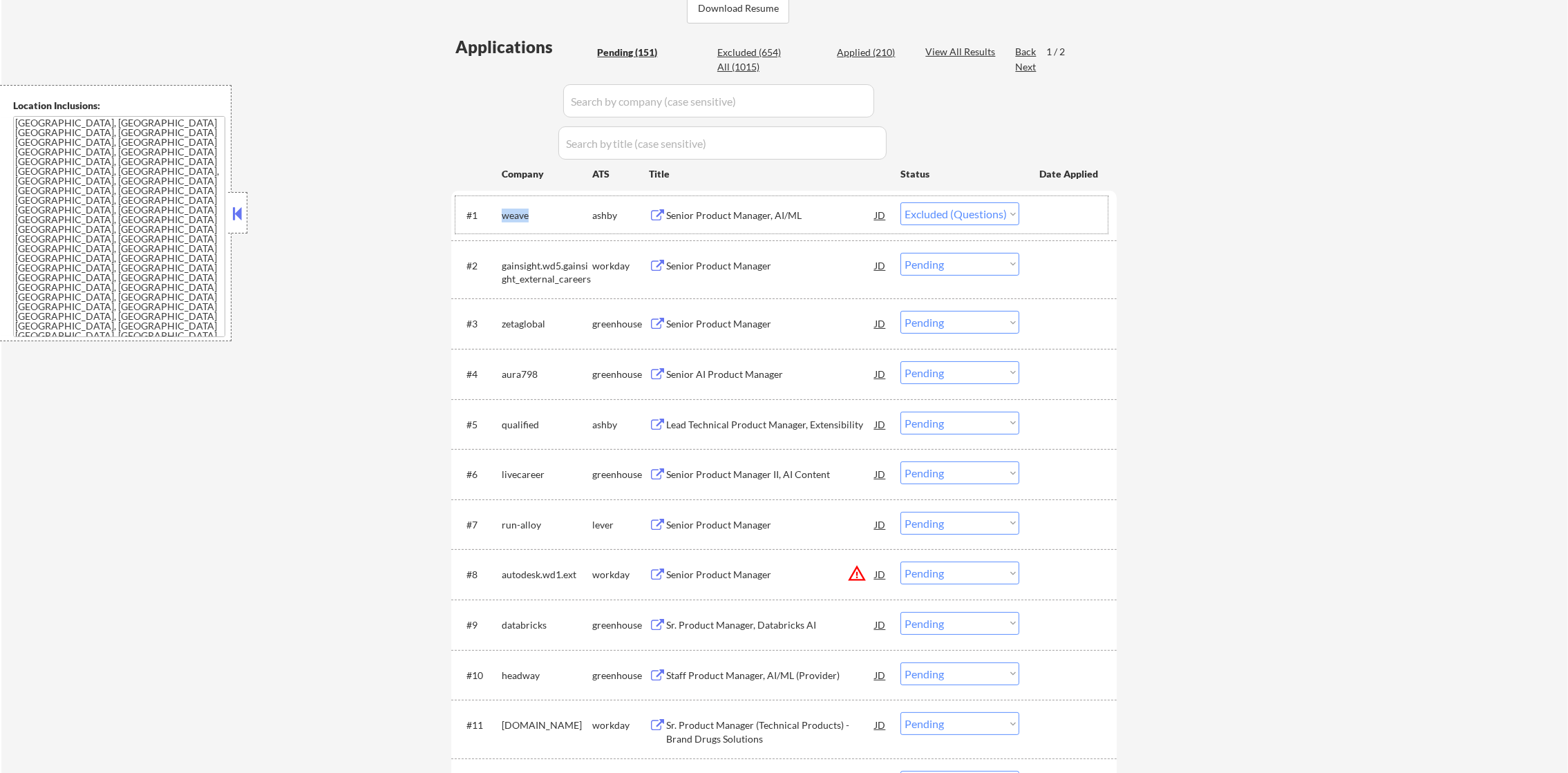
select select ""pending""
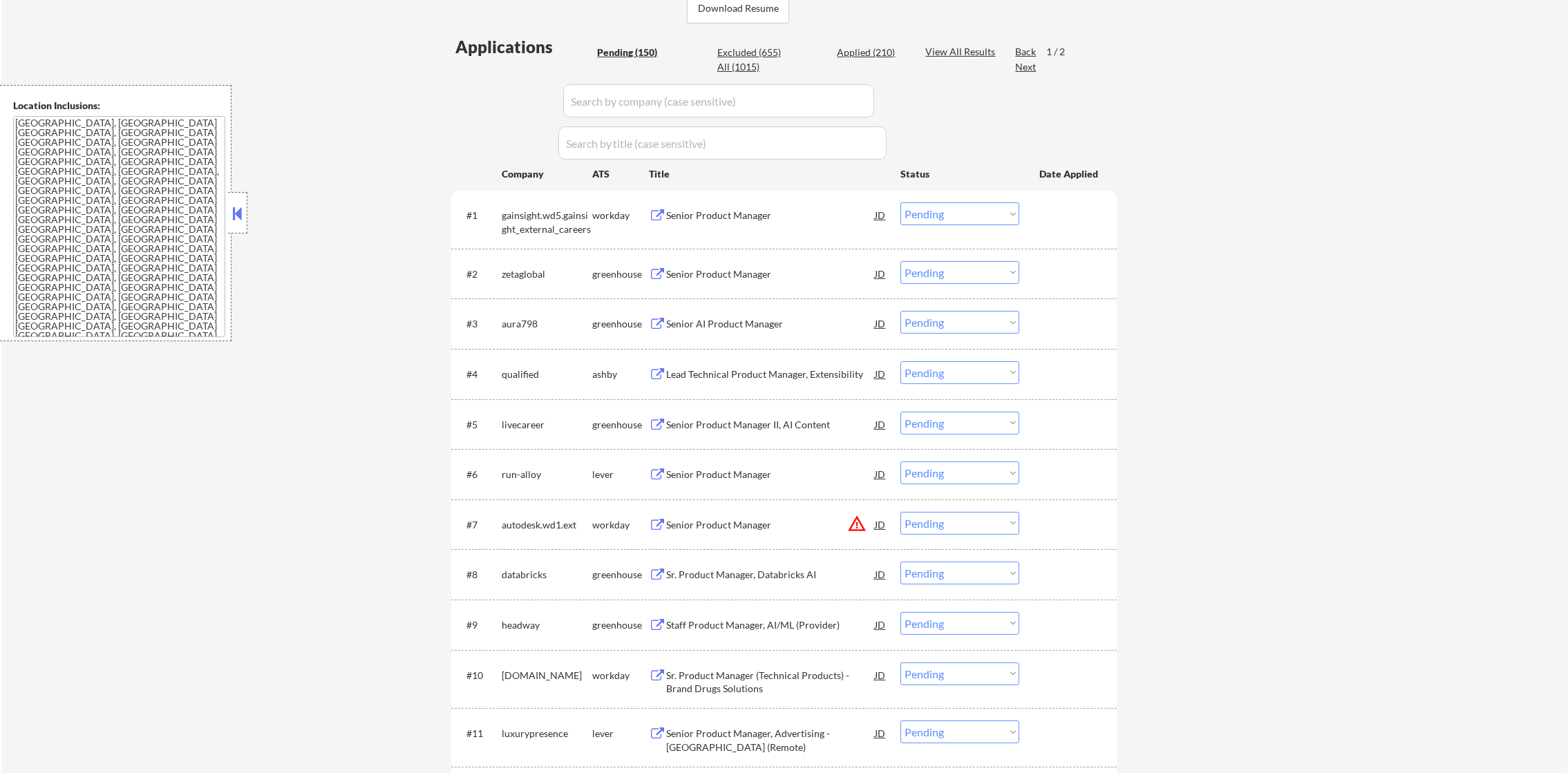
click at [523, 269] on div "zetaglobal" at bounding box center [547, 274] width 90 height 14
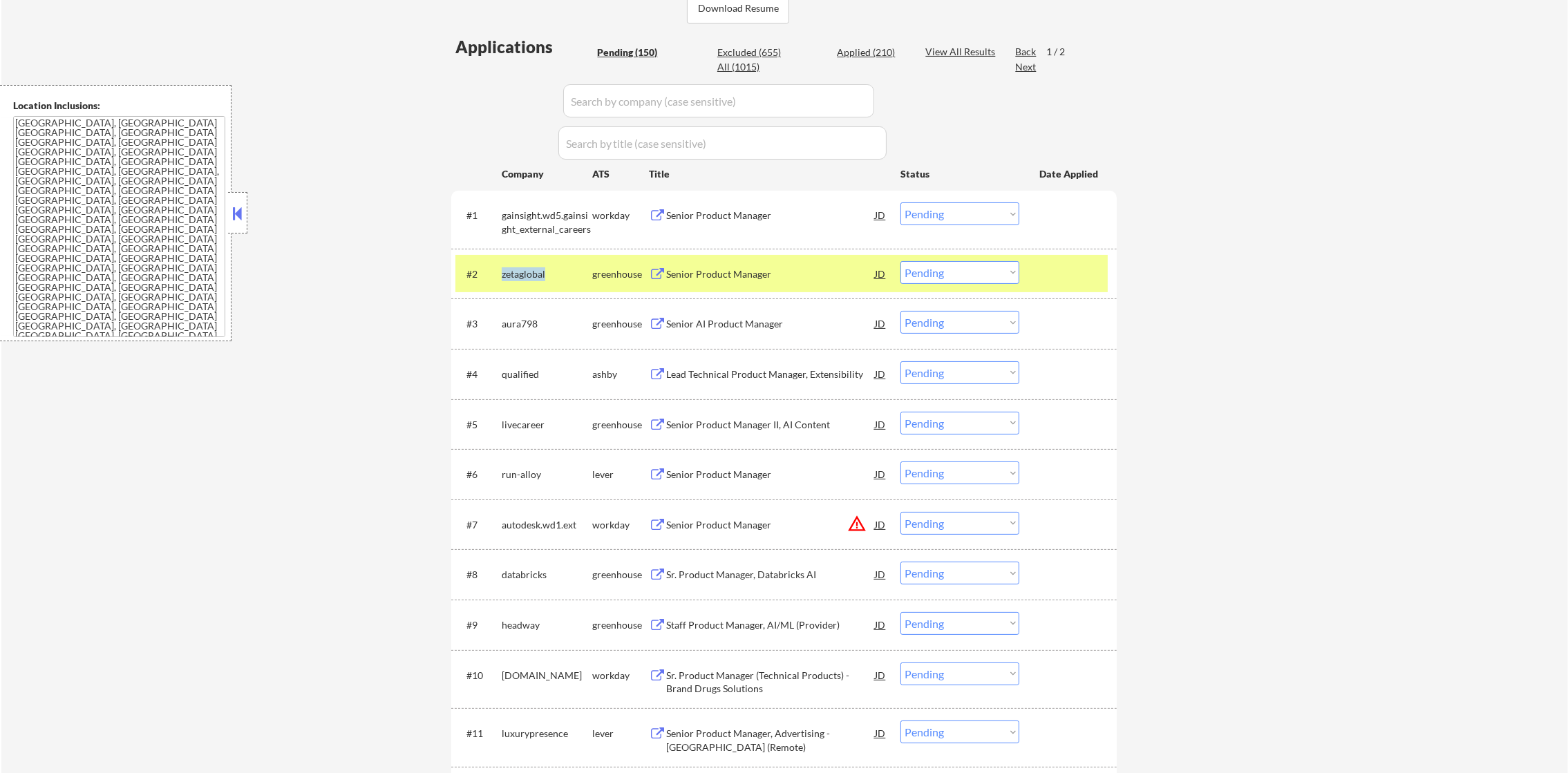
click at [523, 269] on div "zetaglobal" at bounding box center [547, 274] width 90 height 14
copy div "zetaglobal"
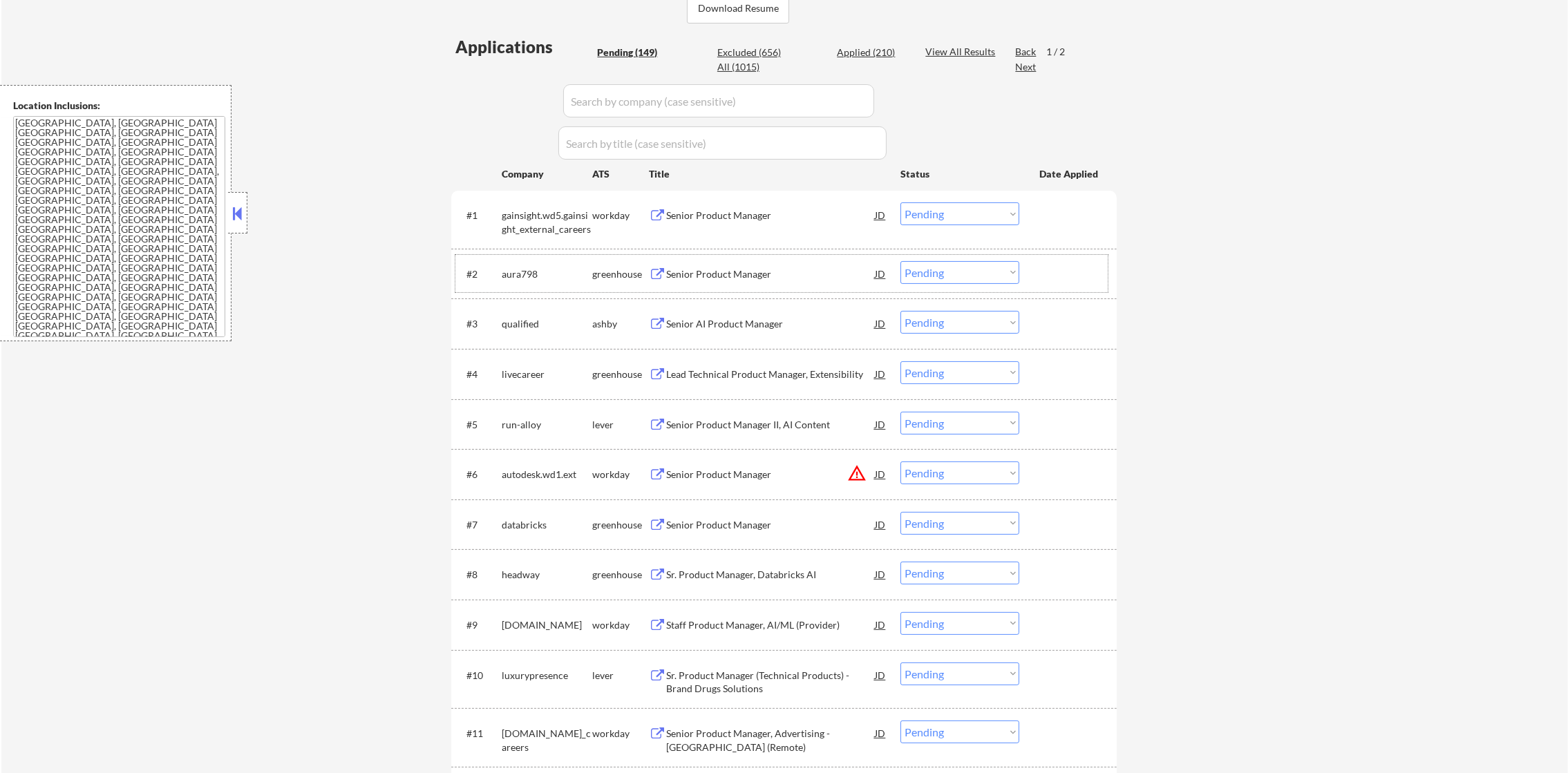
click at [520, 278] on div "aura798" at bounding box center [547, 274] width 90 height 14
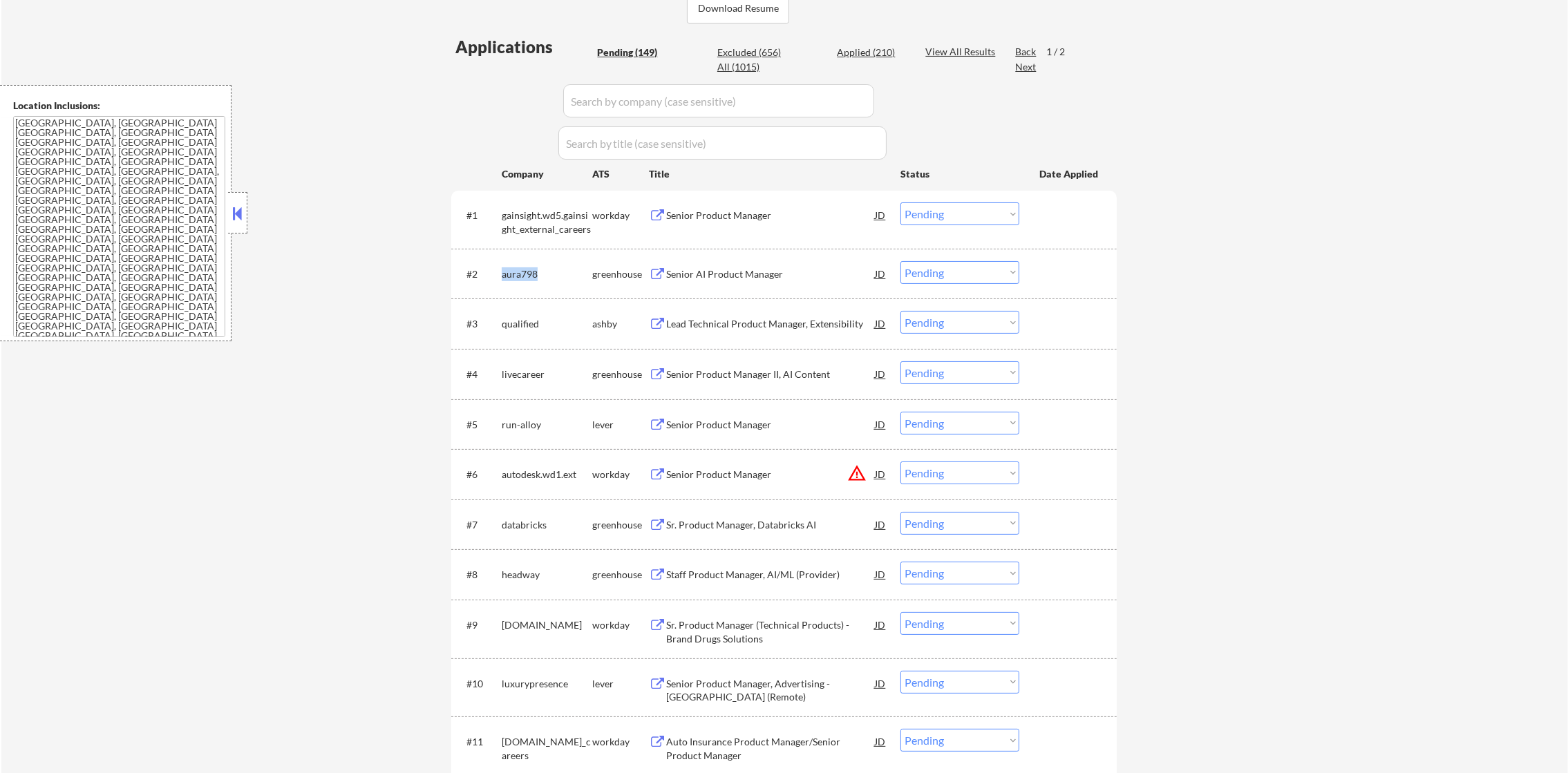
copy div "aura798"
select select ""excluded""
select select ""excluded__salary_""
click at [534, 326] on div "qualified" at bounding box center [547, 324] width 90 height 14
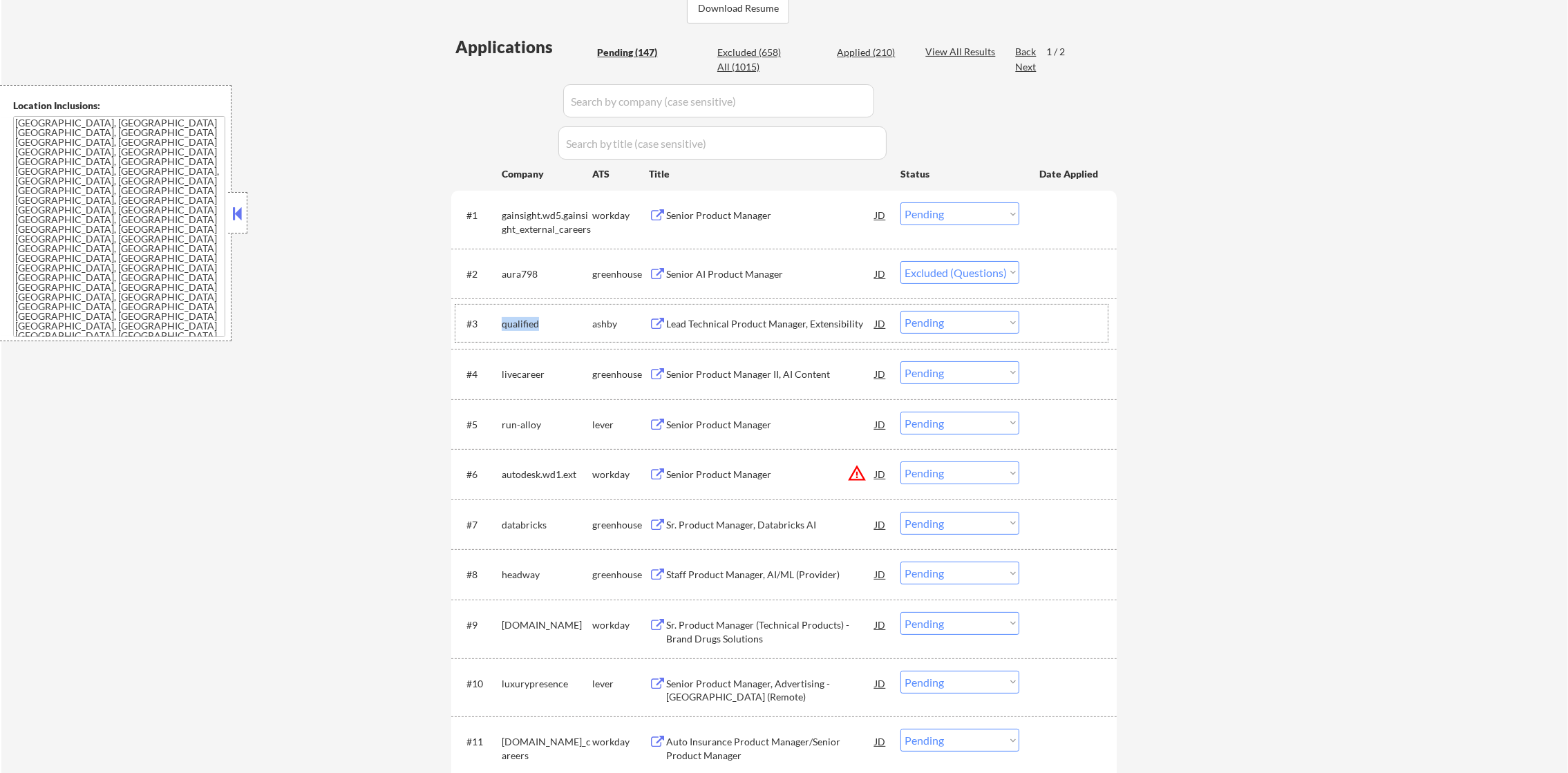
click at [534, 326] on div "qualified" at bounding box center [547, 324] width 90 height 14
copy div "qualified"
select select ""pending""
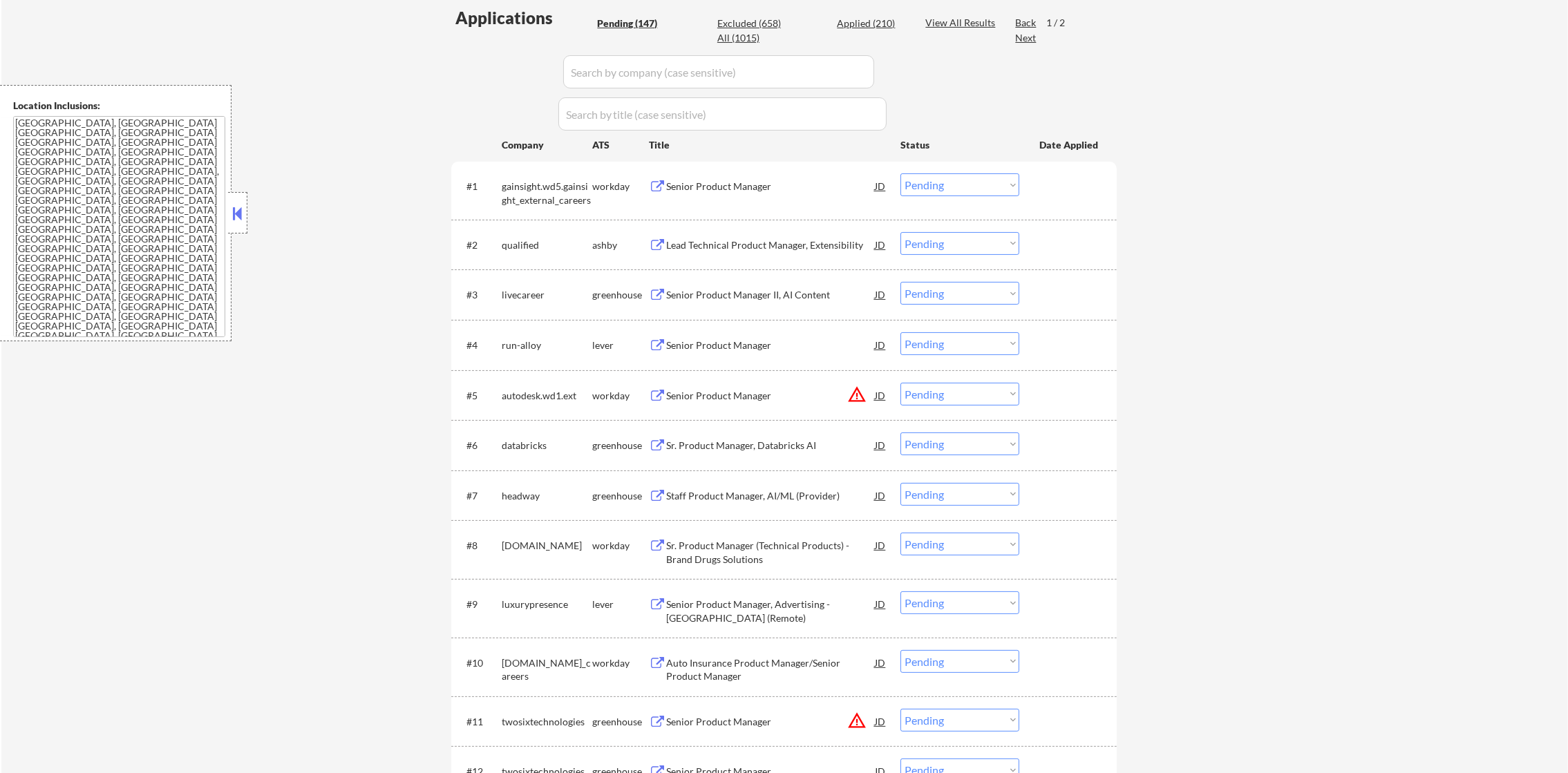
scroll to position [380, 0]
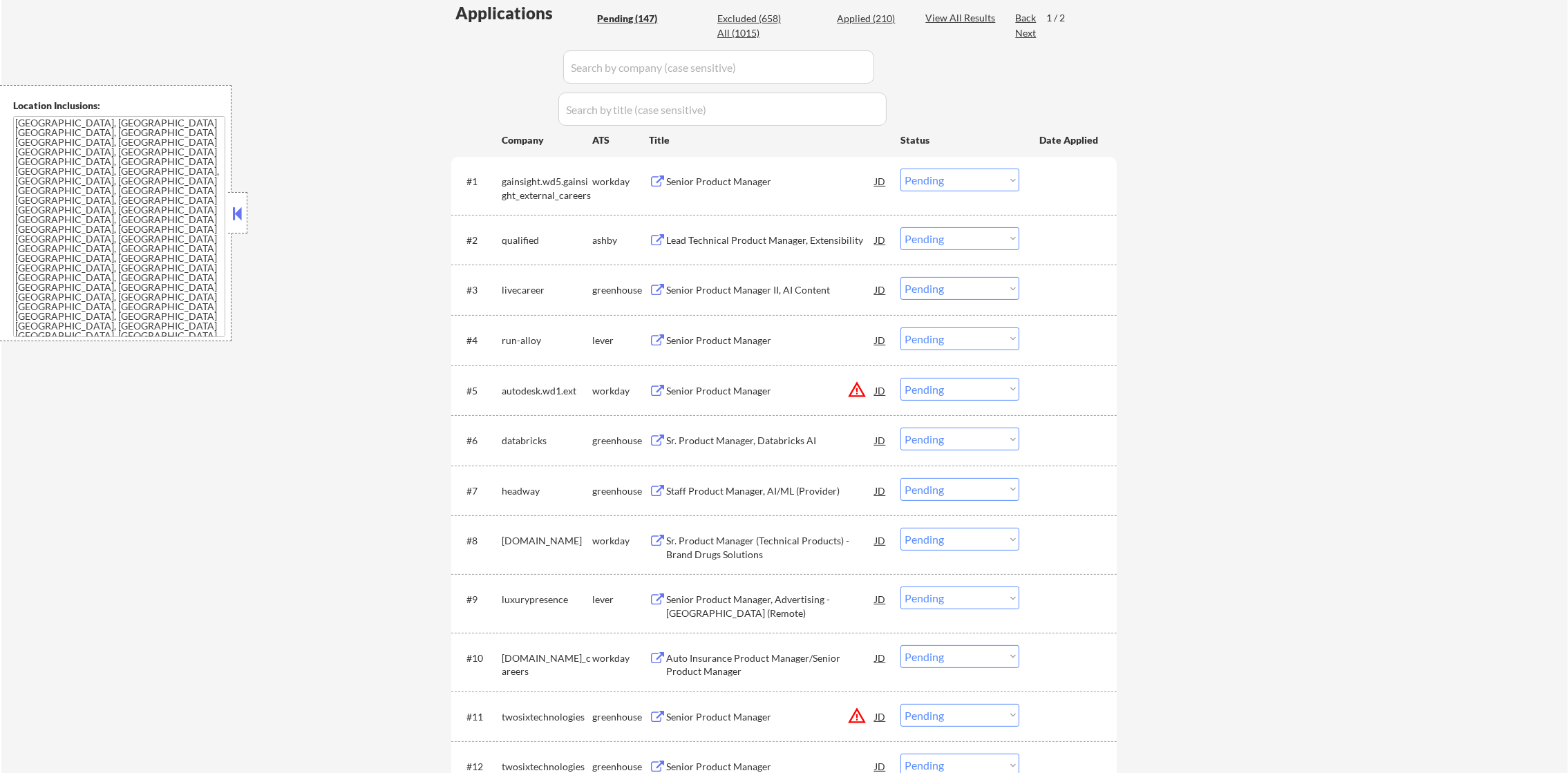
click at [520, 245] on div "qualified" at bounding box center [547, 241] width 90 height 14
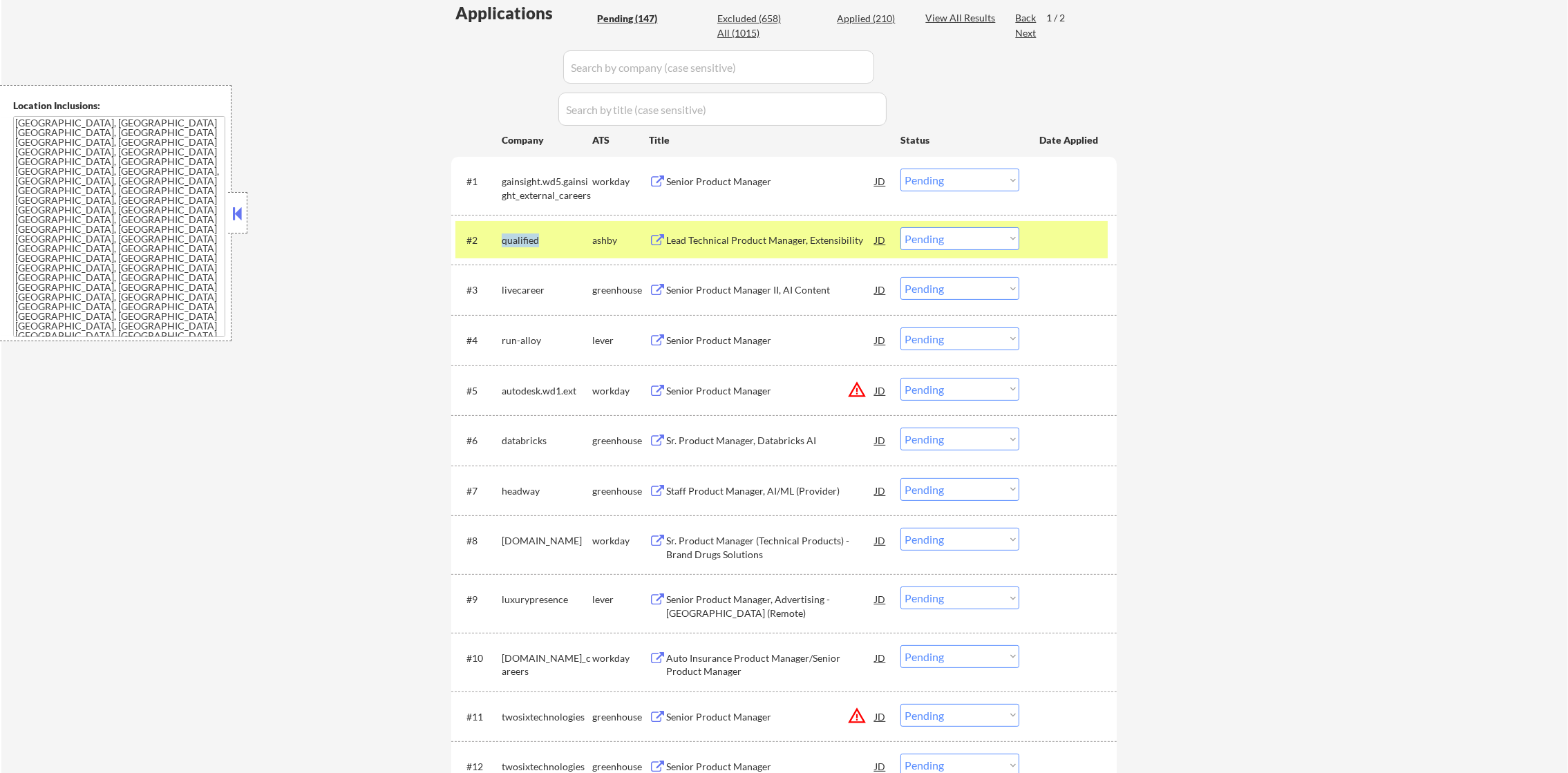
copy div "qualified"
click at [520, 245] on div "qualified" at bounding box center [547, 241] width 90 height 14
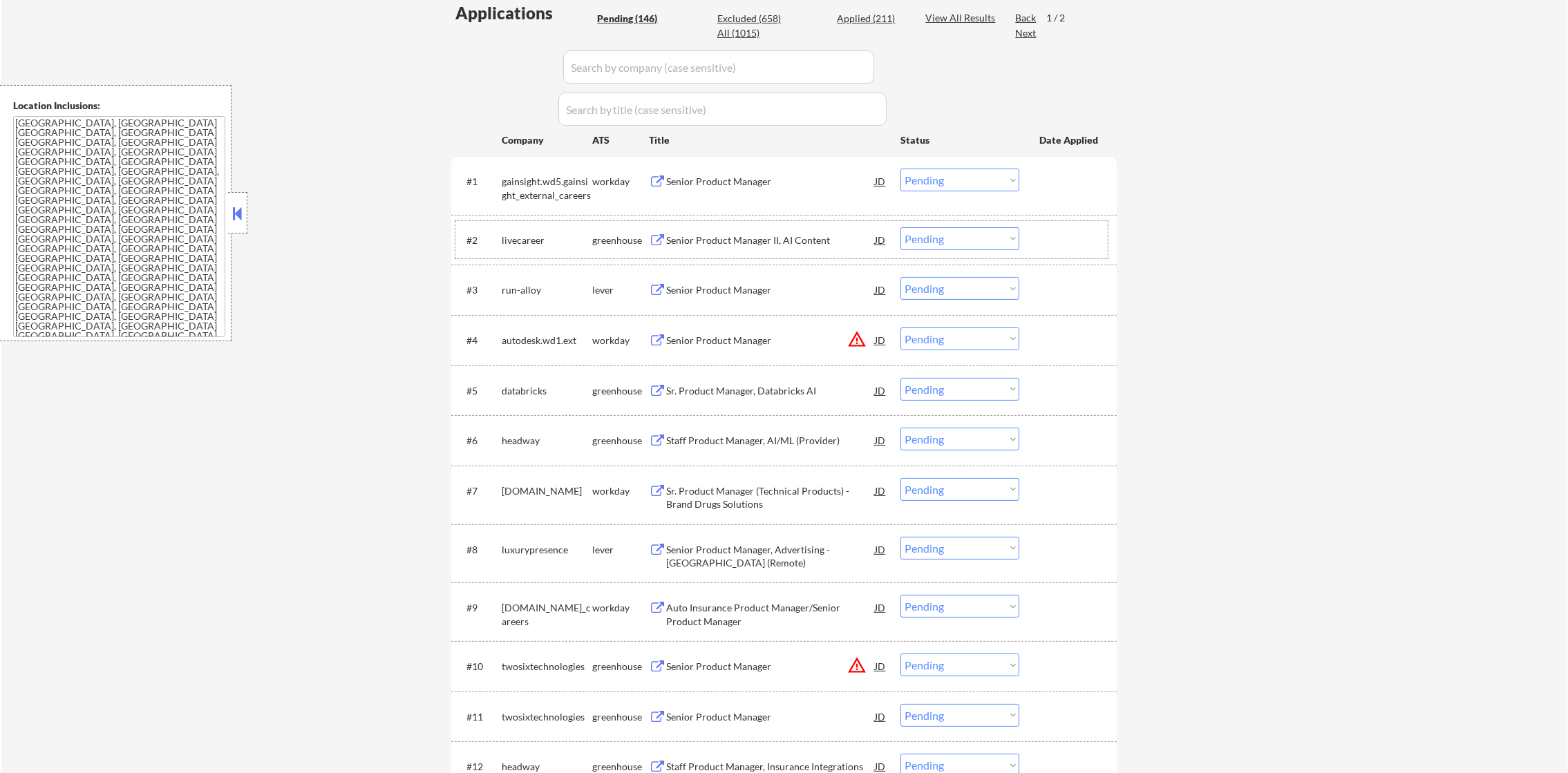
click at [540, 239] on div "livecareer" at bounding box center [547, 241] width 90 height 14
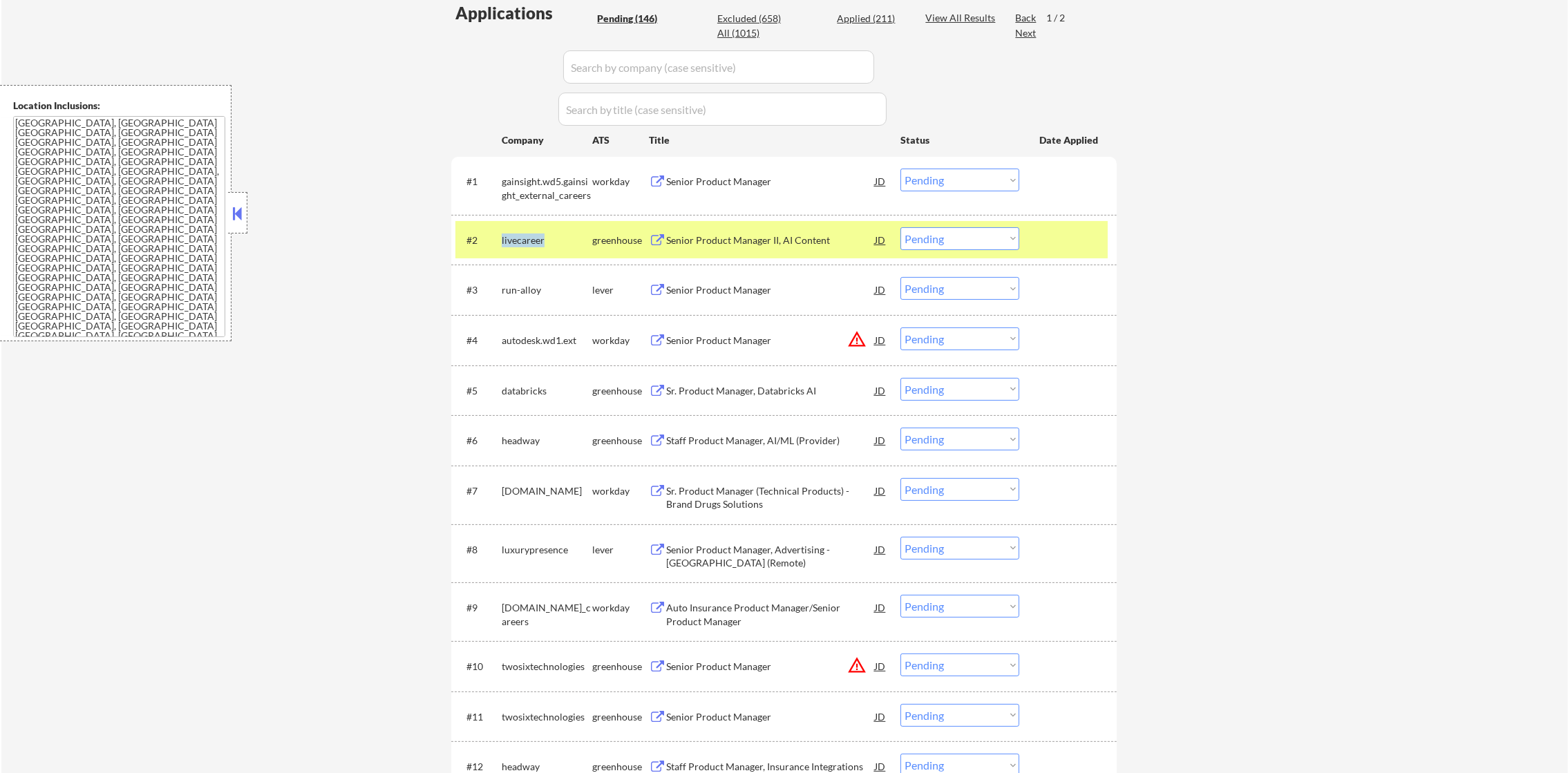
click at [540, 239] on div "livecareer" at bounding box center [547, 241] width 90 height 14
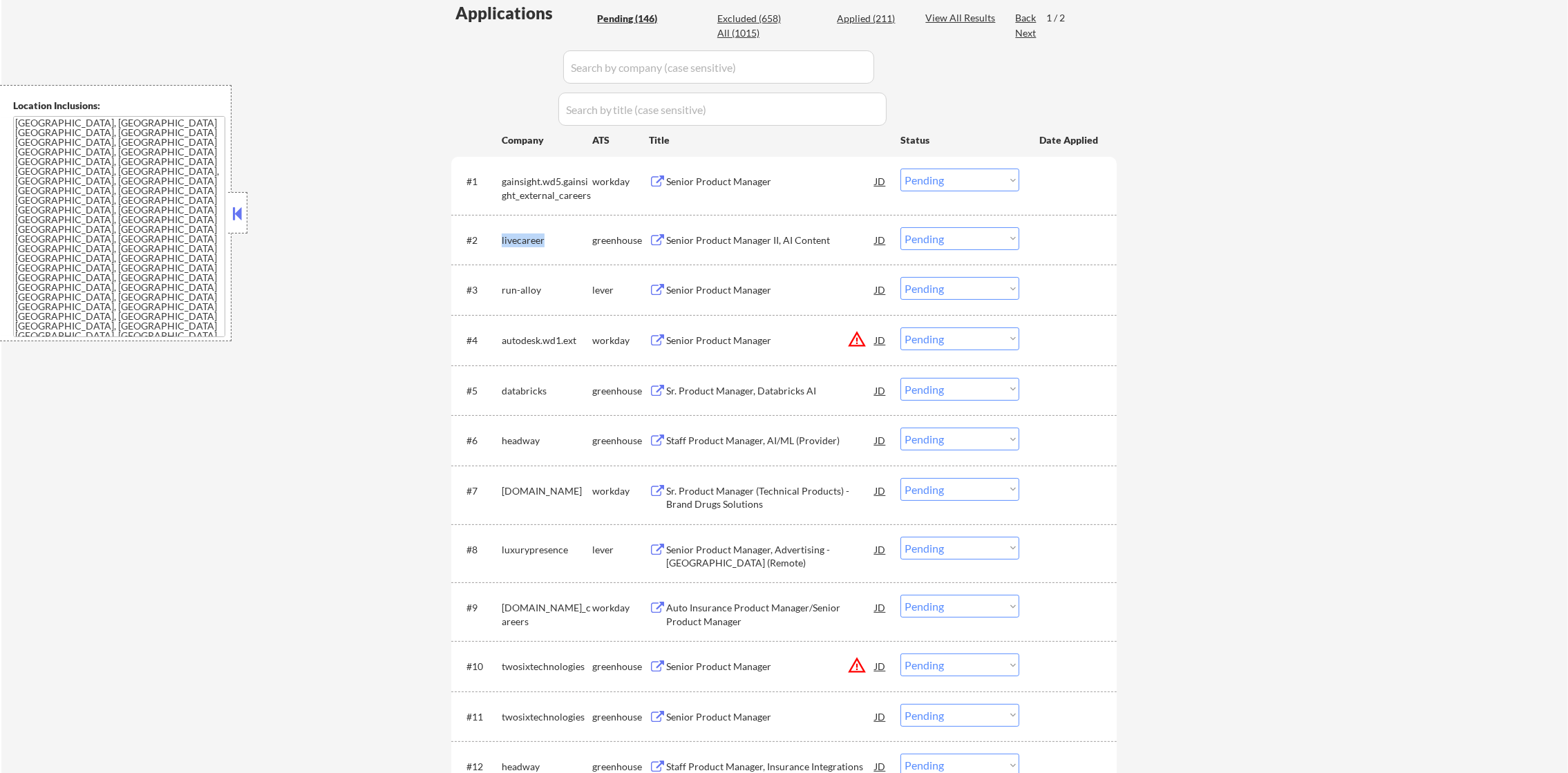
copy div "livecareer"
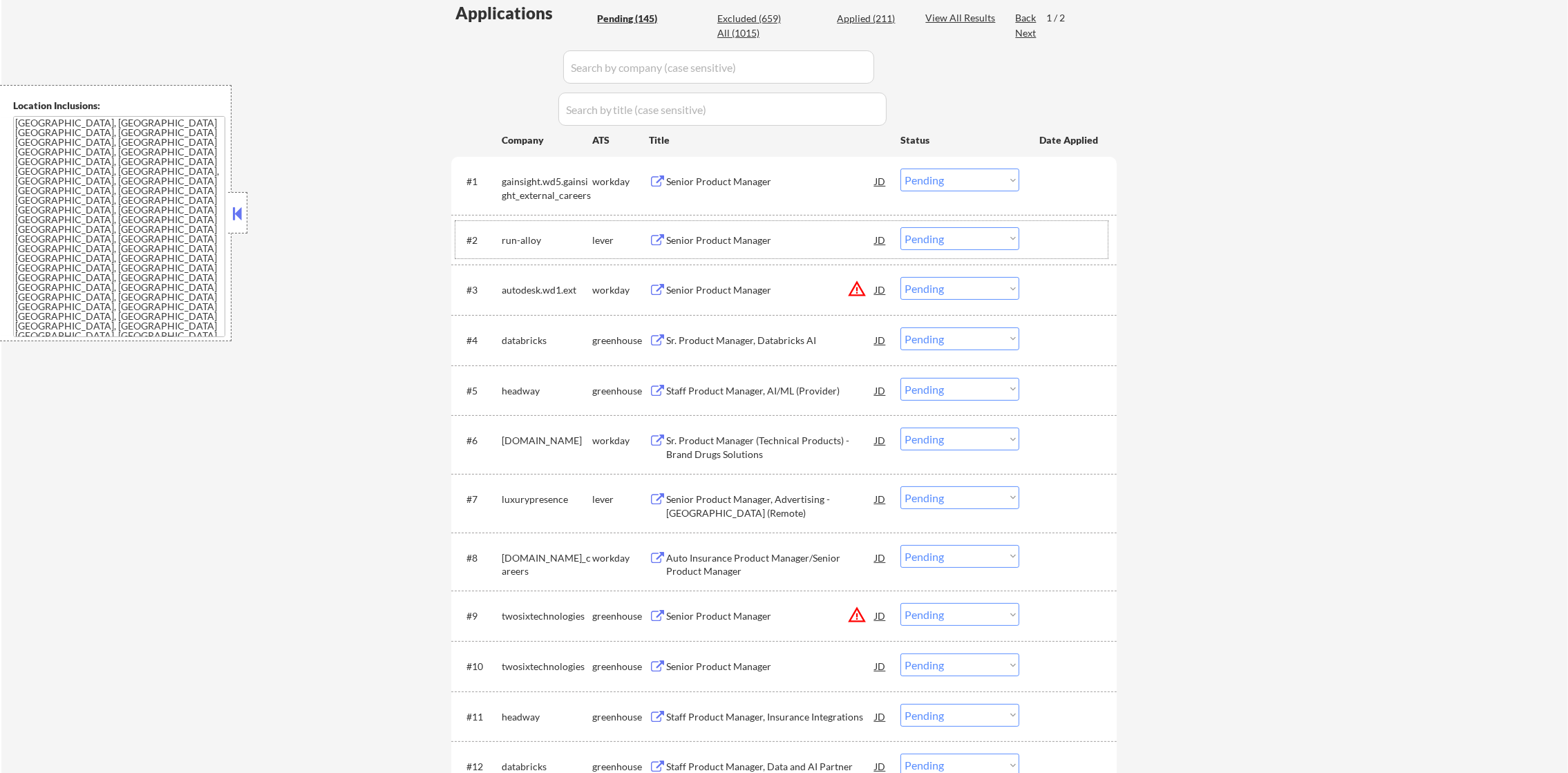
click at [530, 244] on div "run-alloy" at bounding box center [547, 241] width 90 height 14
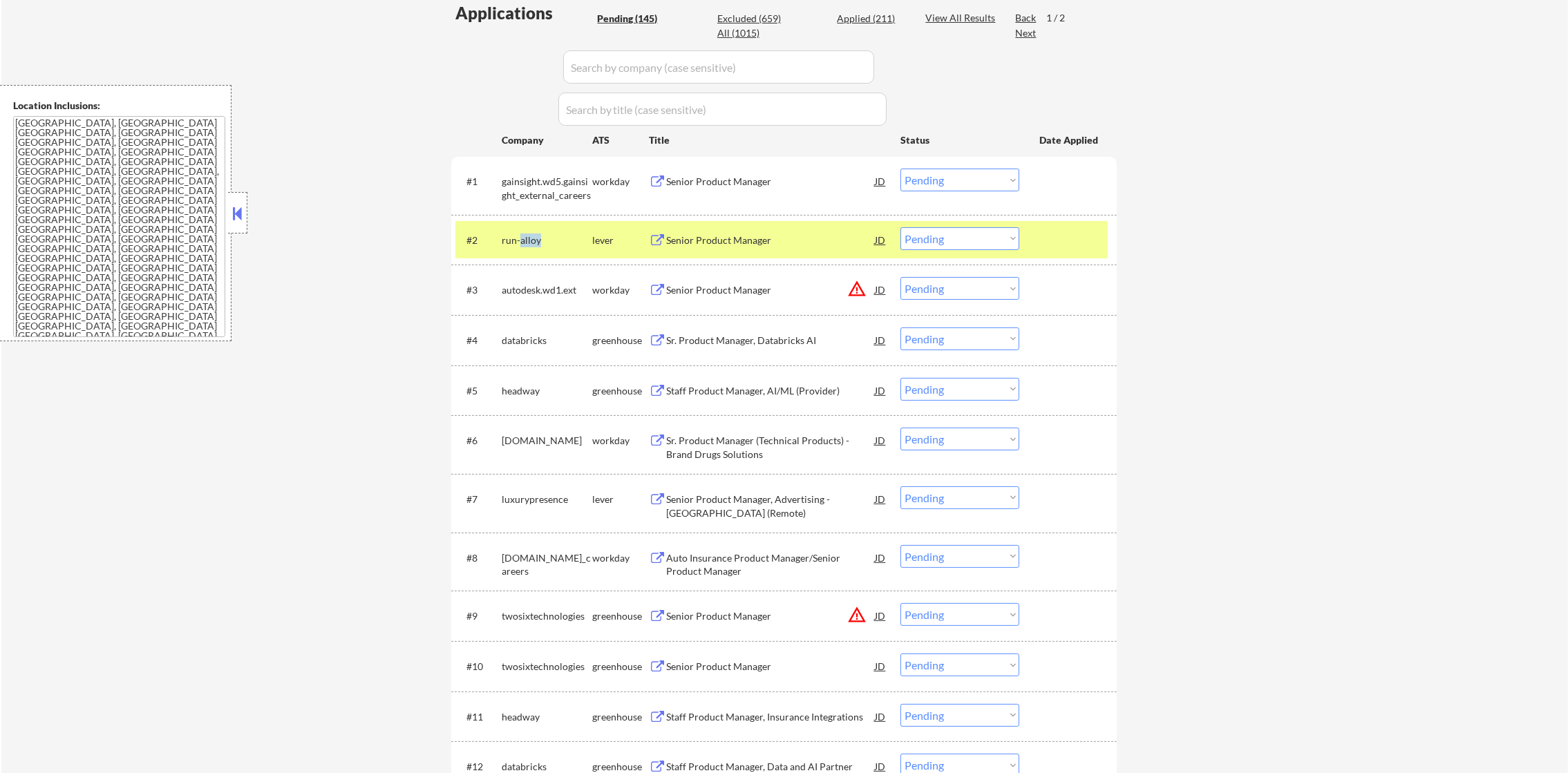
click at [530, 244] on div "run-alloy" at bounding box center [547, 241] width 90 height 14
copy div "run-alloy"
select select ""pending""
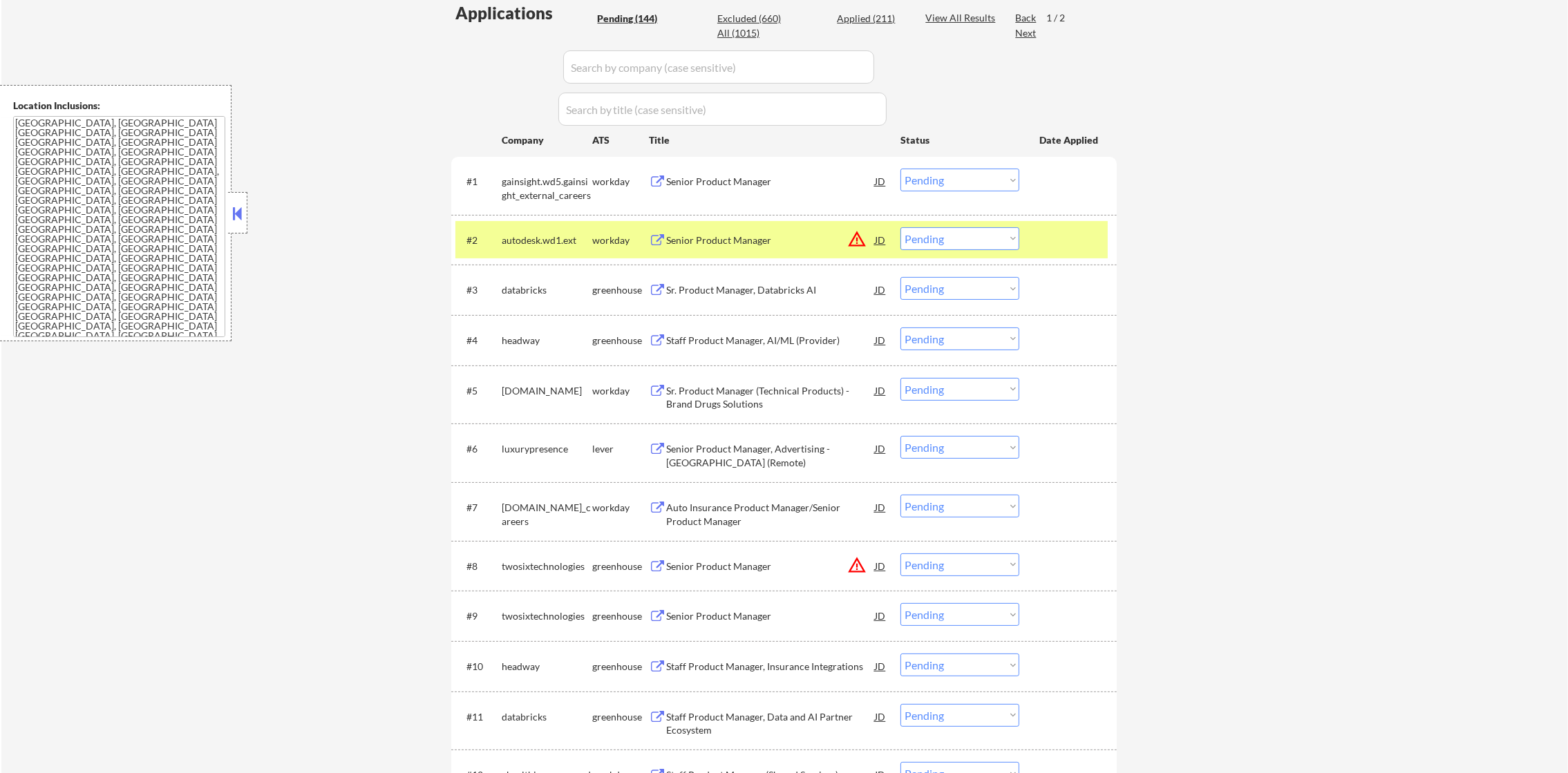
click at [497, 249] on div "#2 autodesk.wd1.ext workday Senior Product Manager JD warning_amber Choose an o…" at bounding box center [782, 239] width 653 height 37
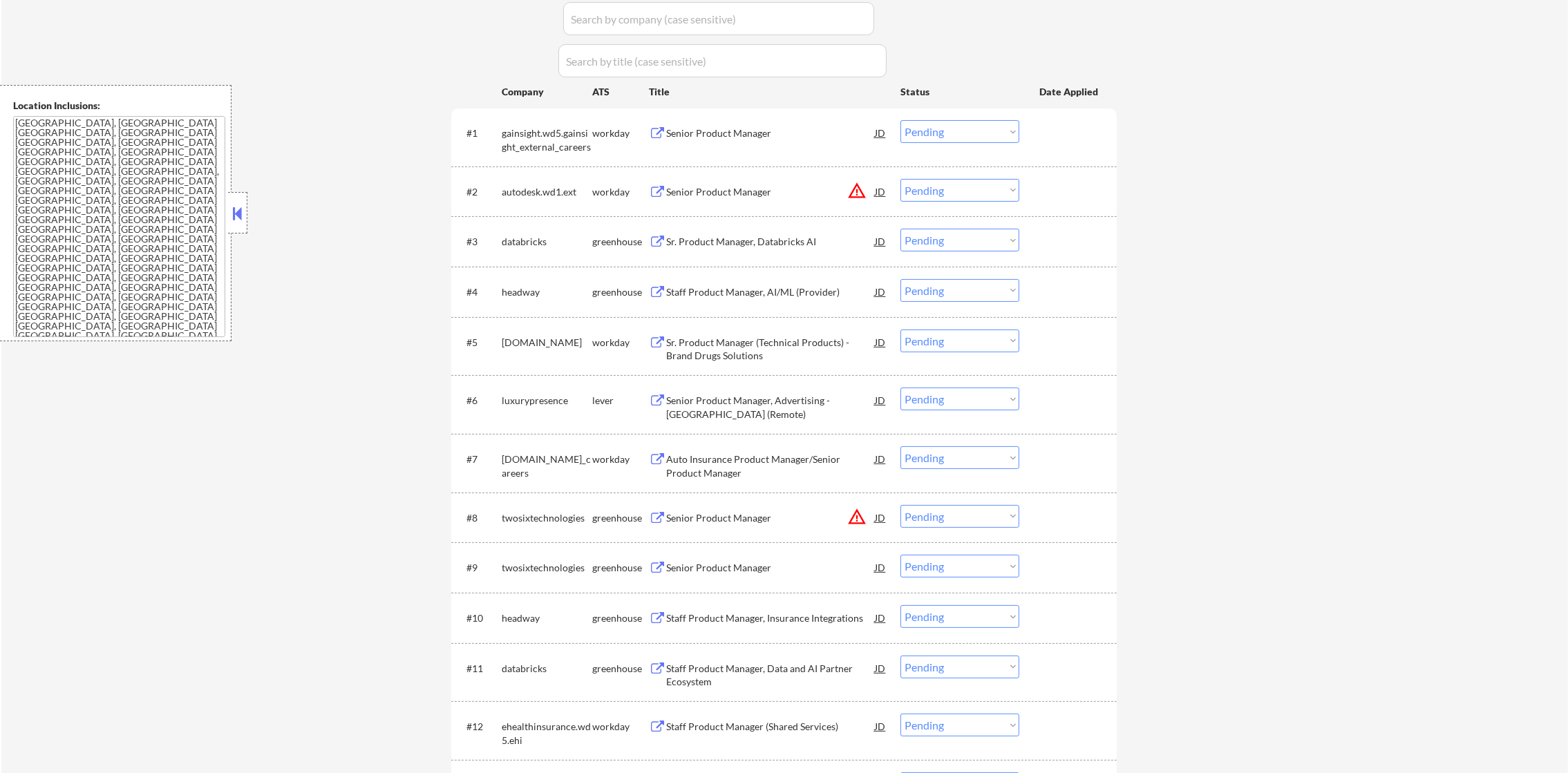
scroll to position [517, 0]
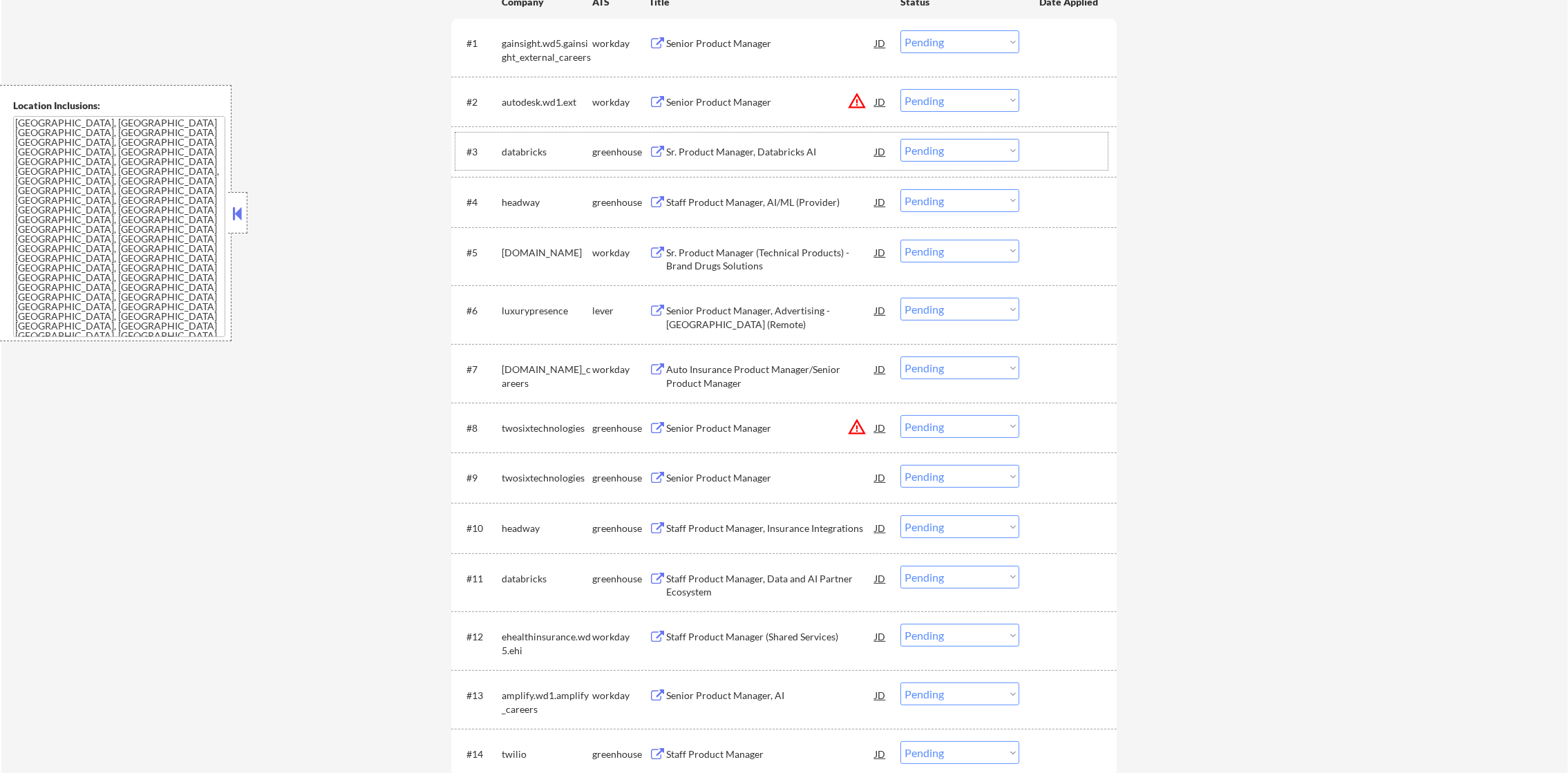
click at [530, 154] on div "databricks" at bounding box center [547, 152] width 90 height 14
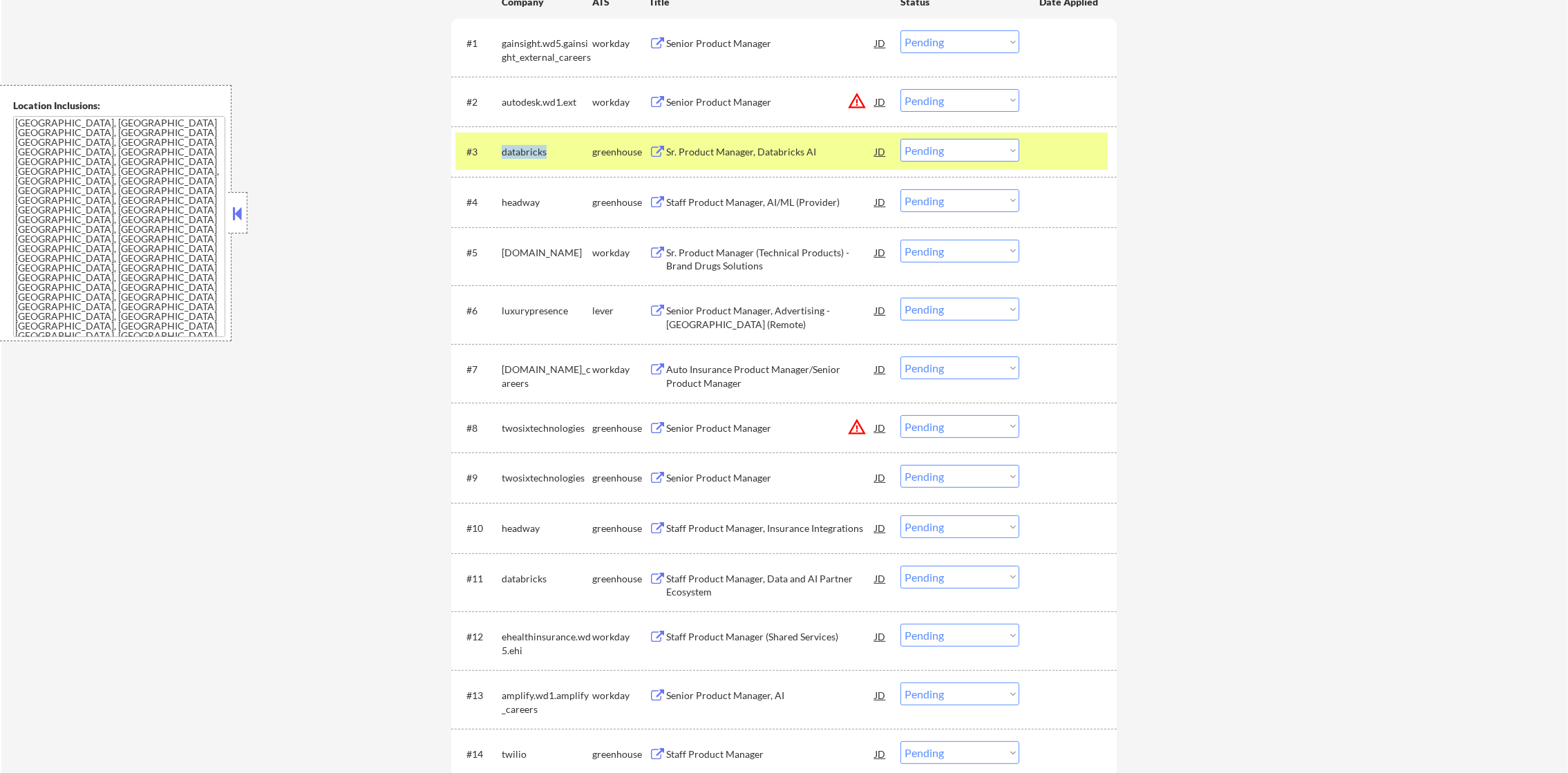
click at [530, 154] on div "databricks" at bounding box center [547, 152] width 90 height 14
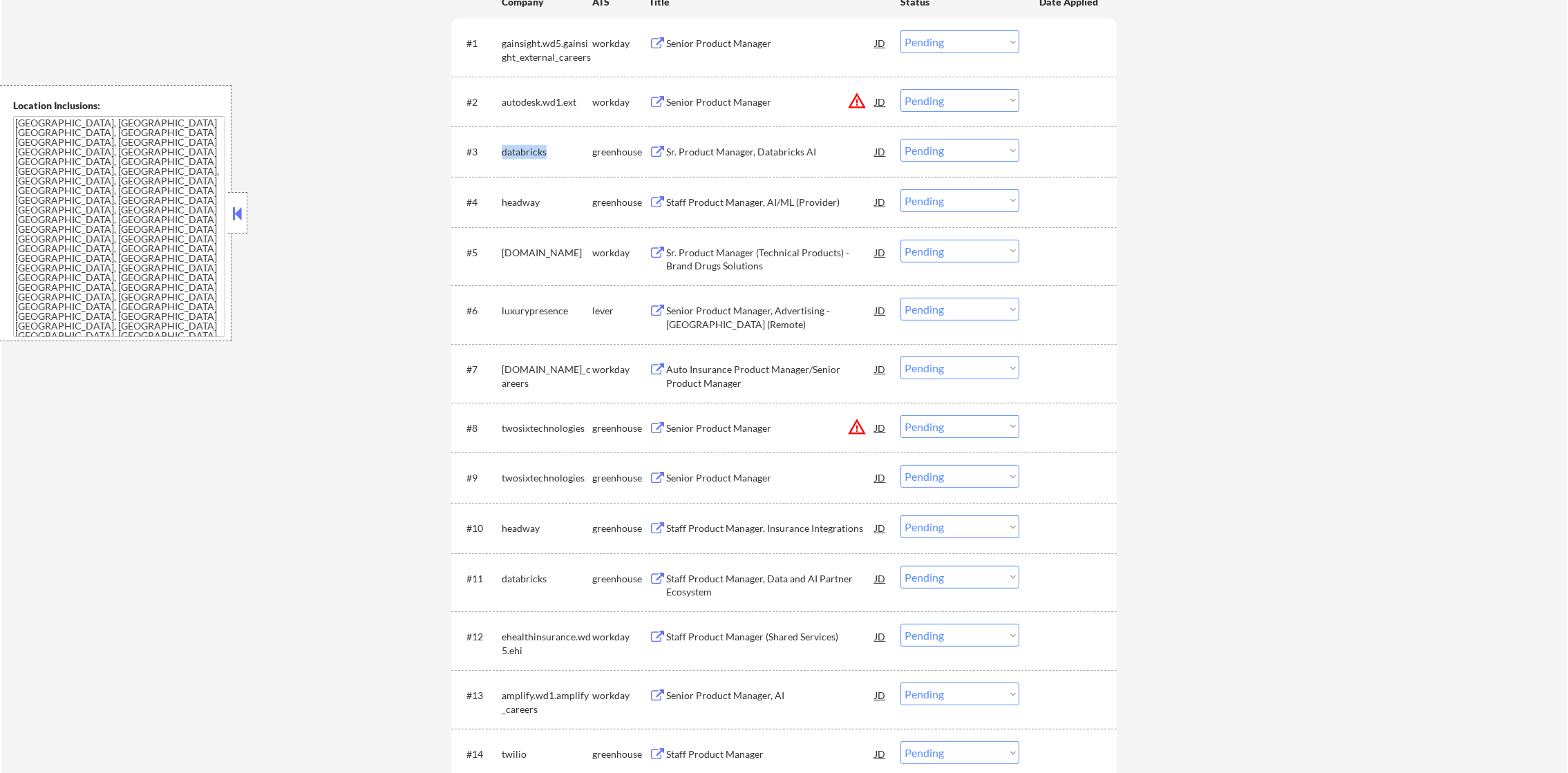
copy div "databricks"
select select ""pending""
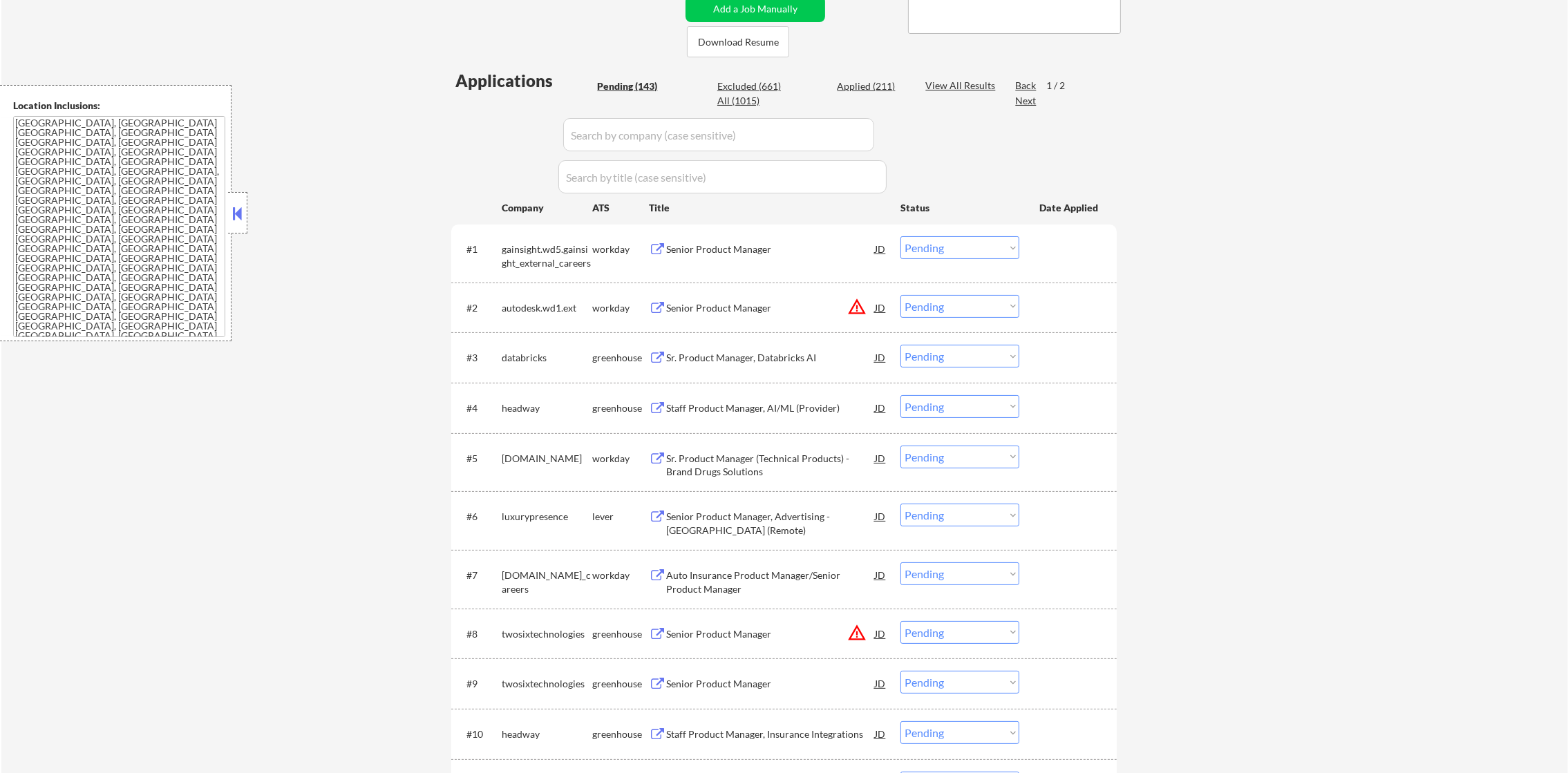
scroll to position [310, 0]
click at [523, 361] on div "databricks" at bounding box center [547, 359] width 90 height 14
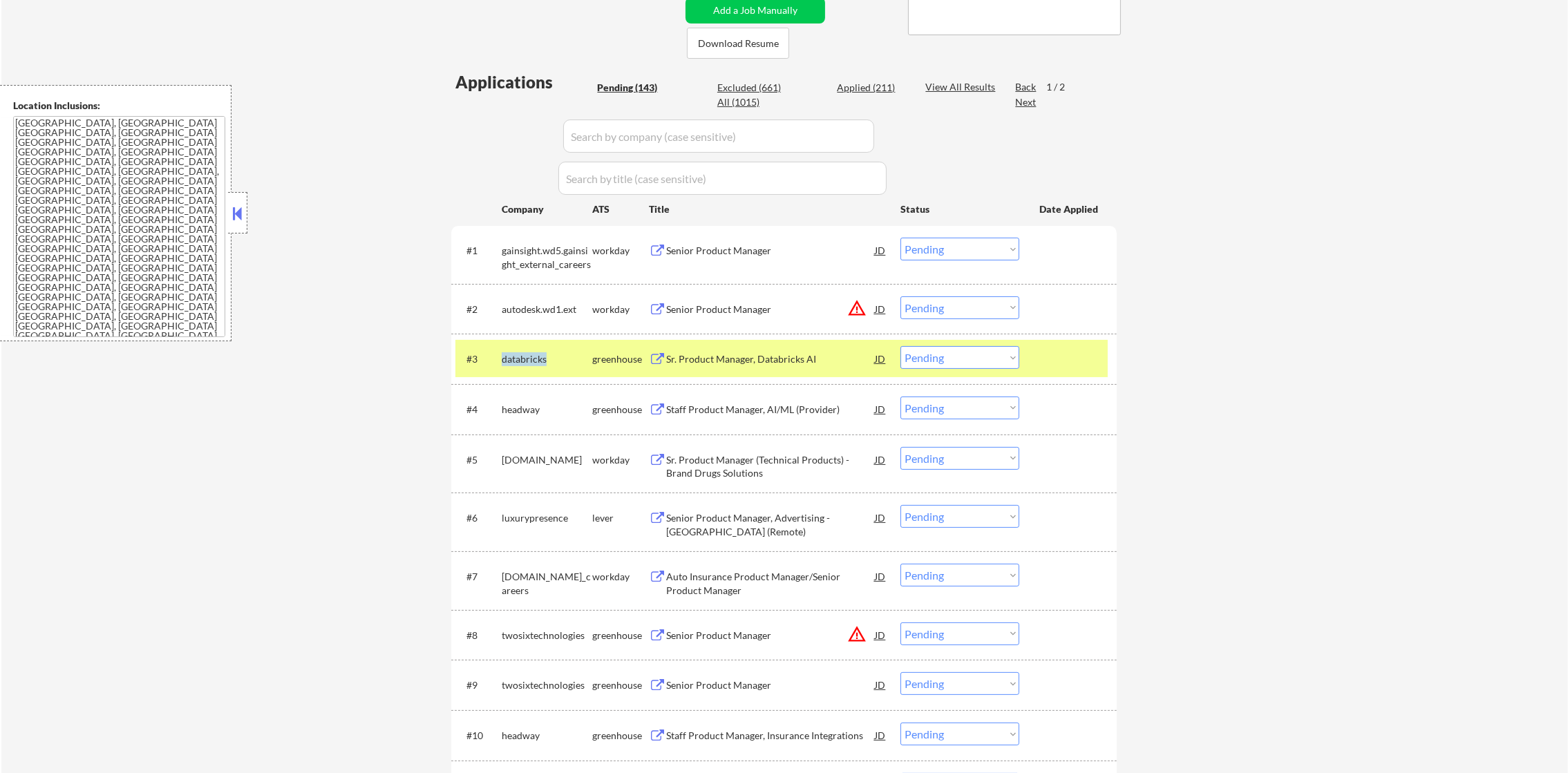
click at [523, 361] on div "databricks" at bounding box center [547, 359] width 90 height 14
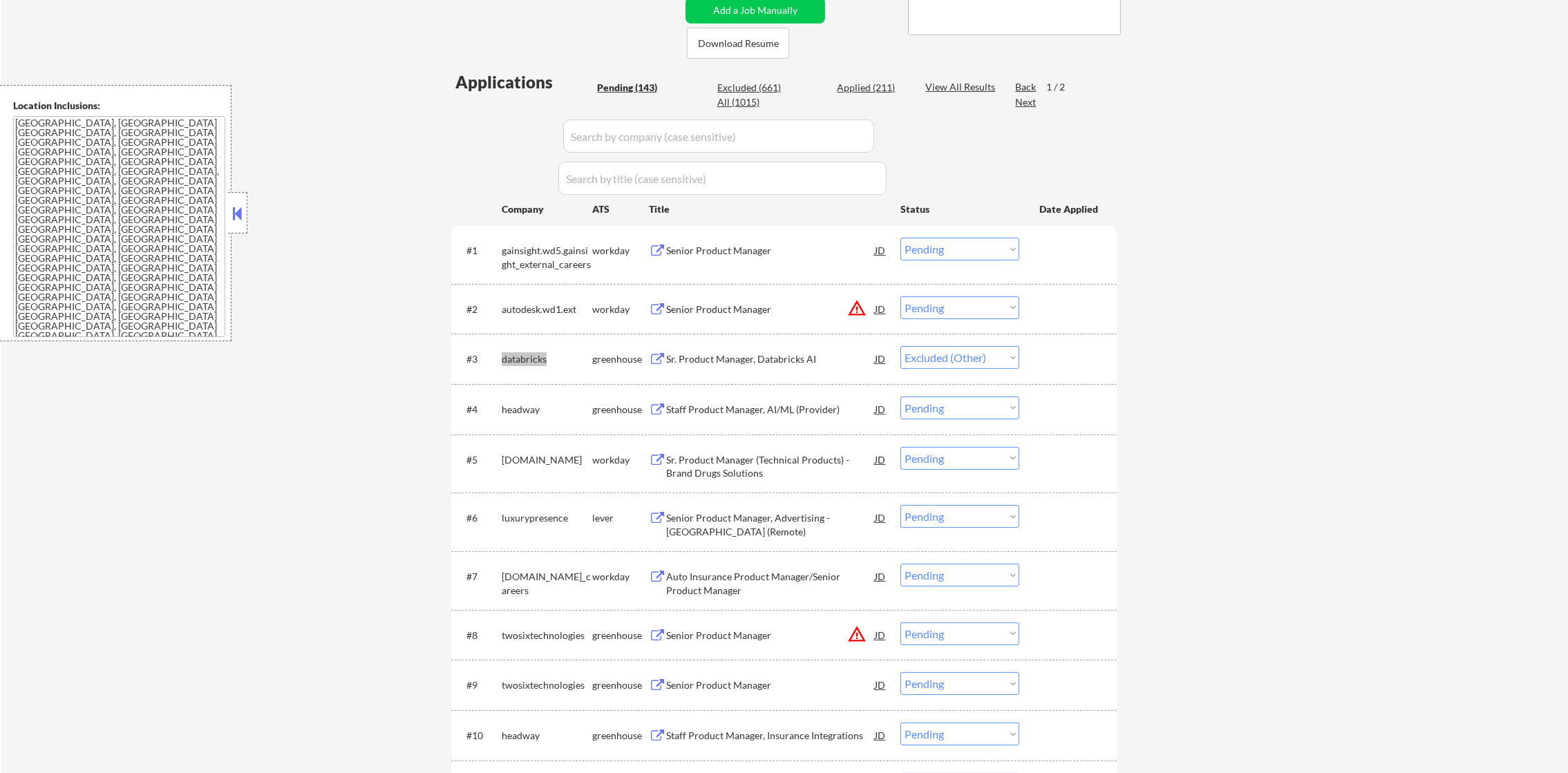
select select ""pending""
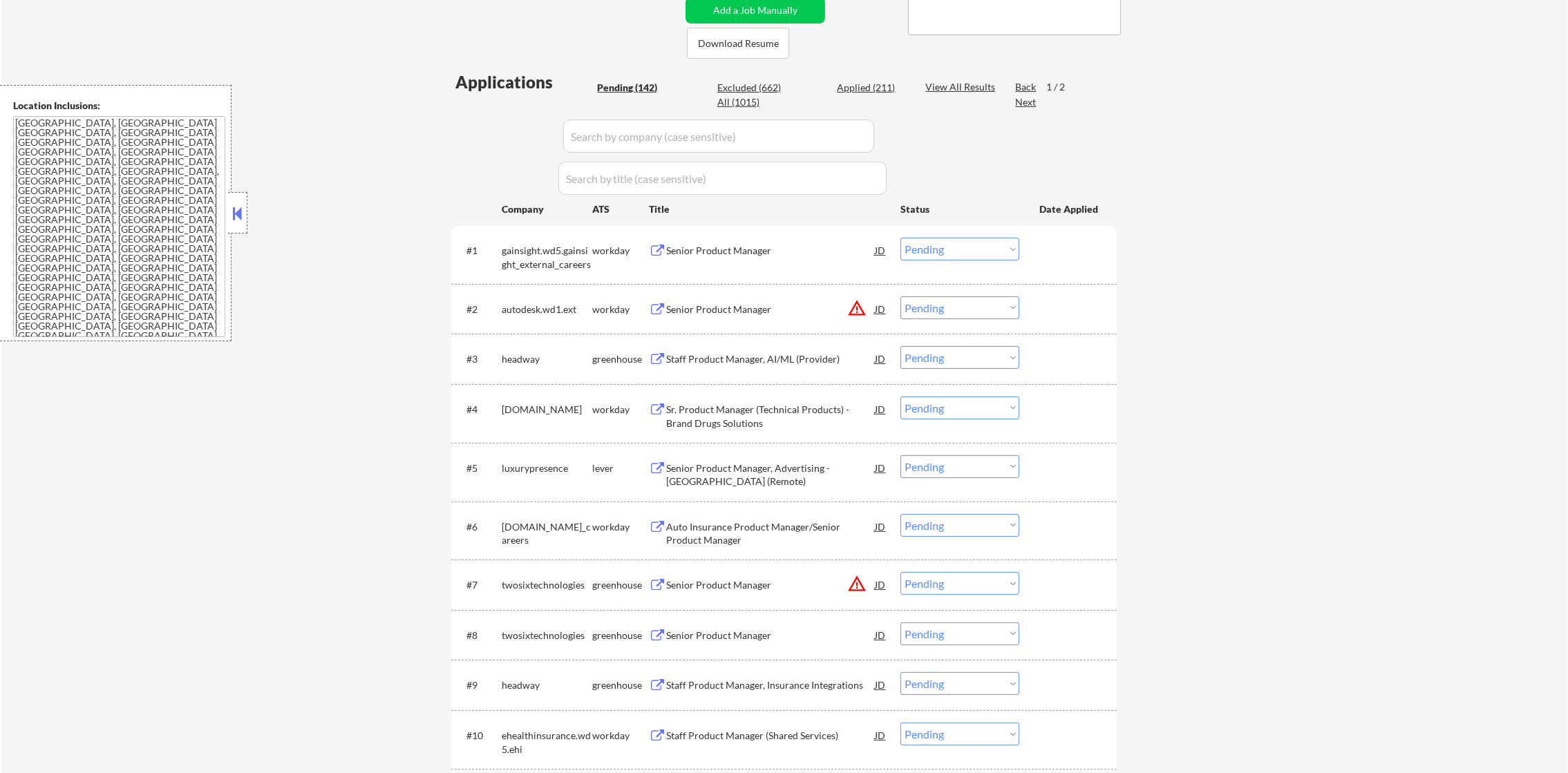
click at [520, 354] on div "headway" at bounding box center [547, 359] width 90 height 14
select select ""pending""
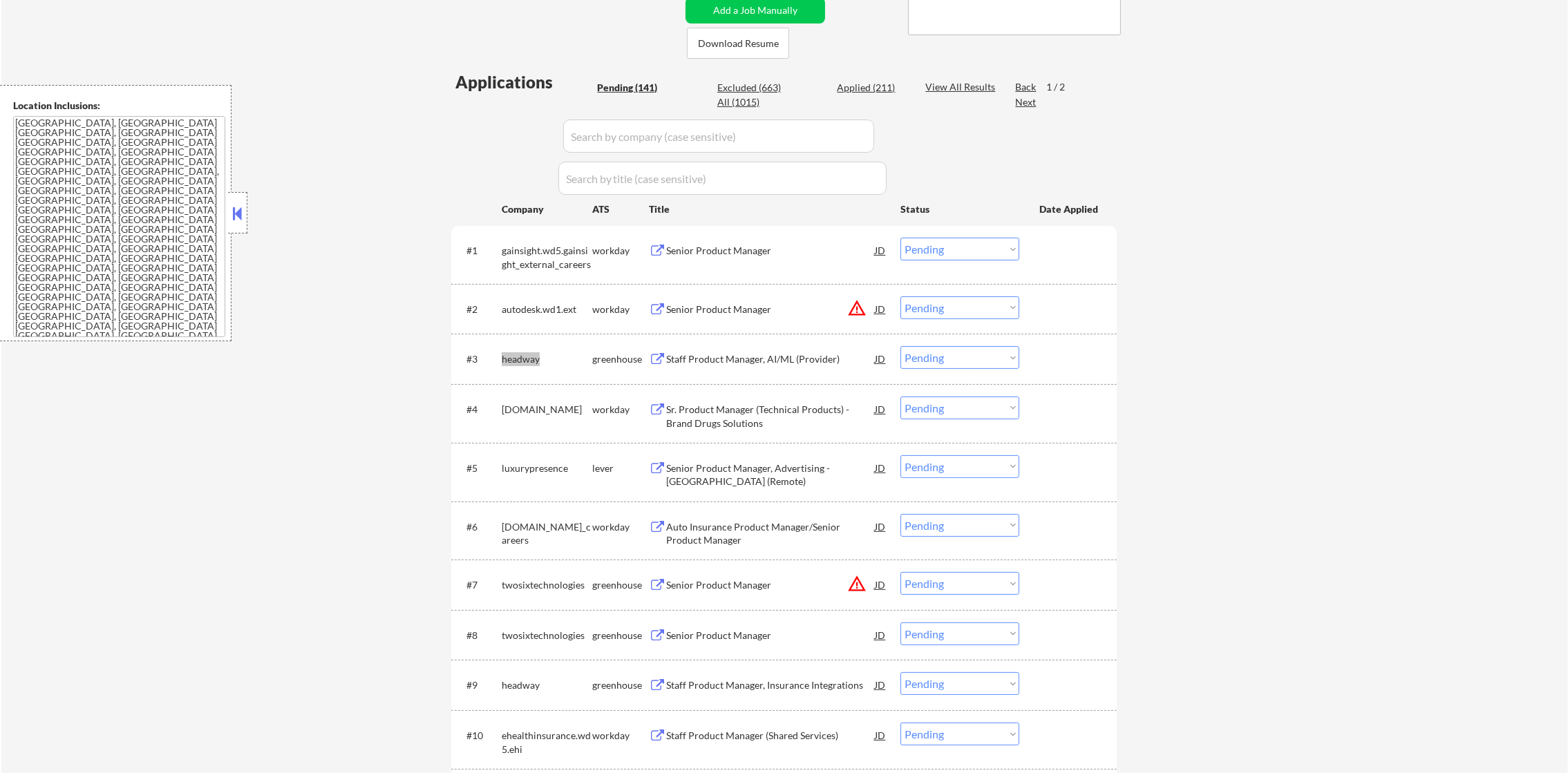
select select ""pending""
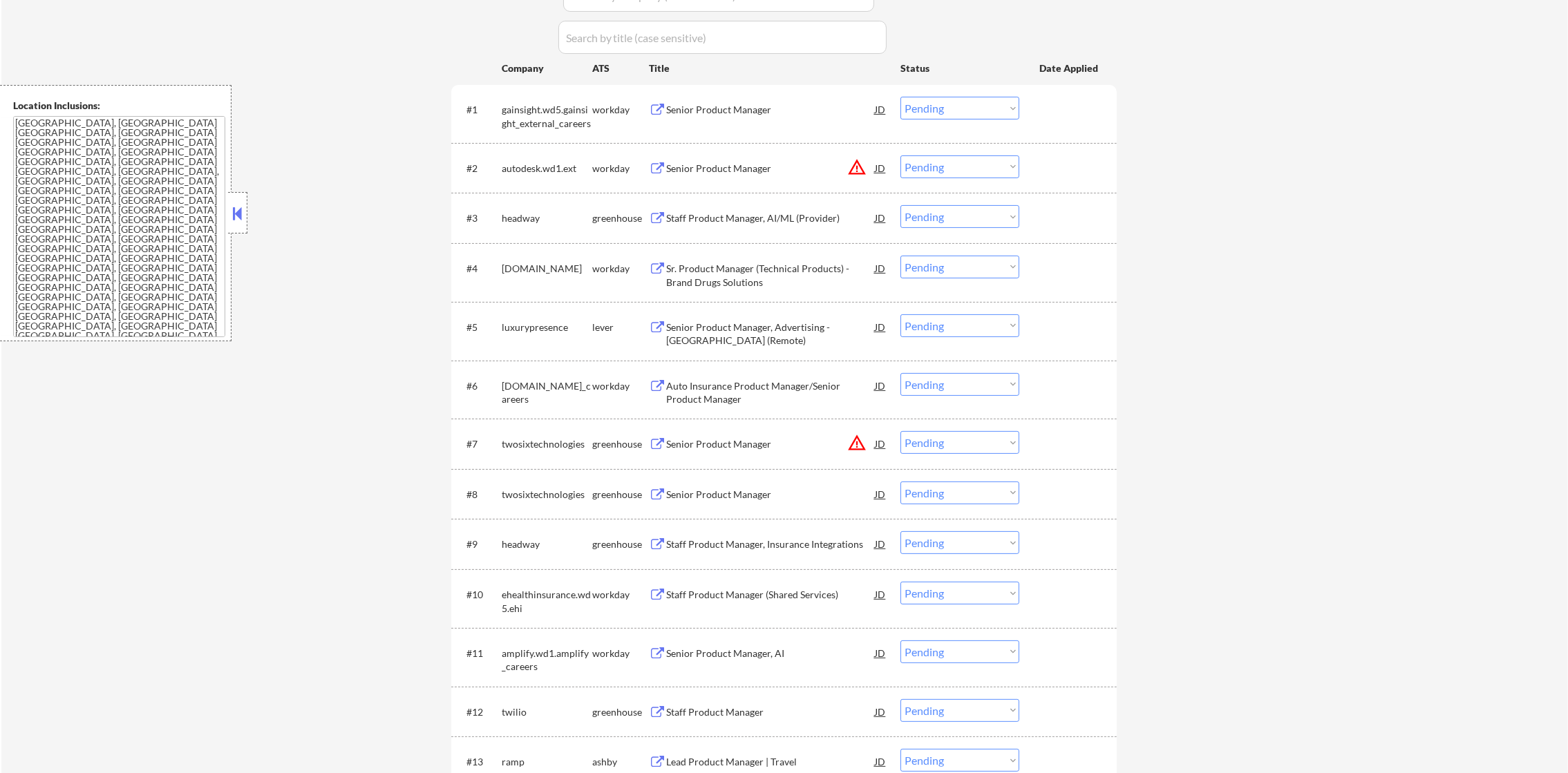
scroll to position [483, 0]
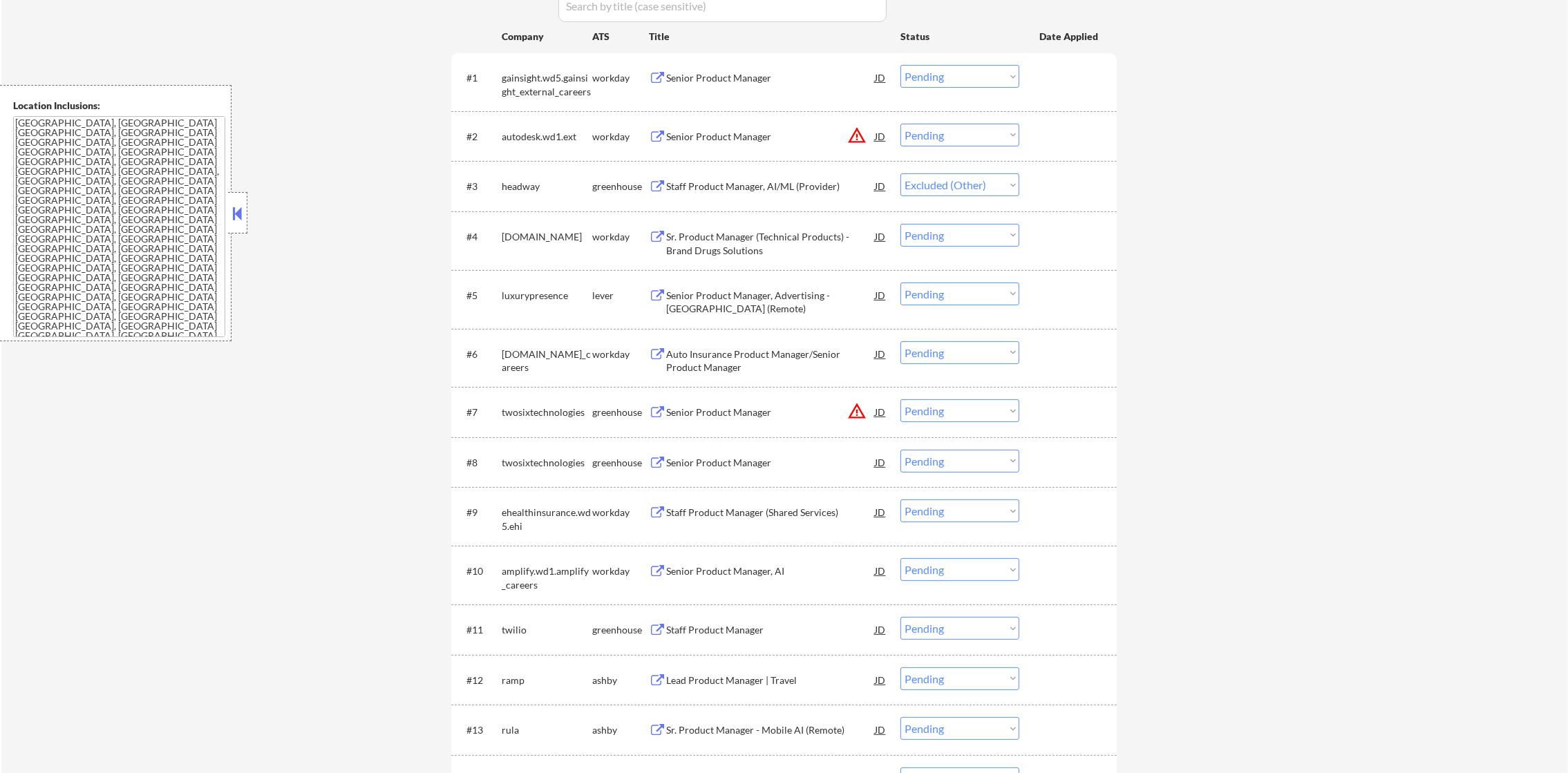
select select ""pending""
click at [533, 228] on div "luxurypresence" at bounding box center [547, 236] width 90 height 25
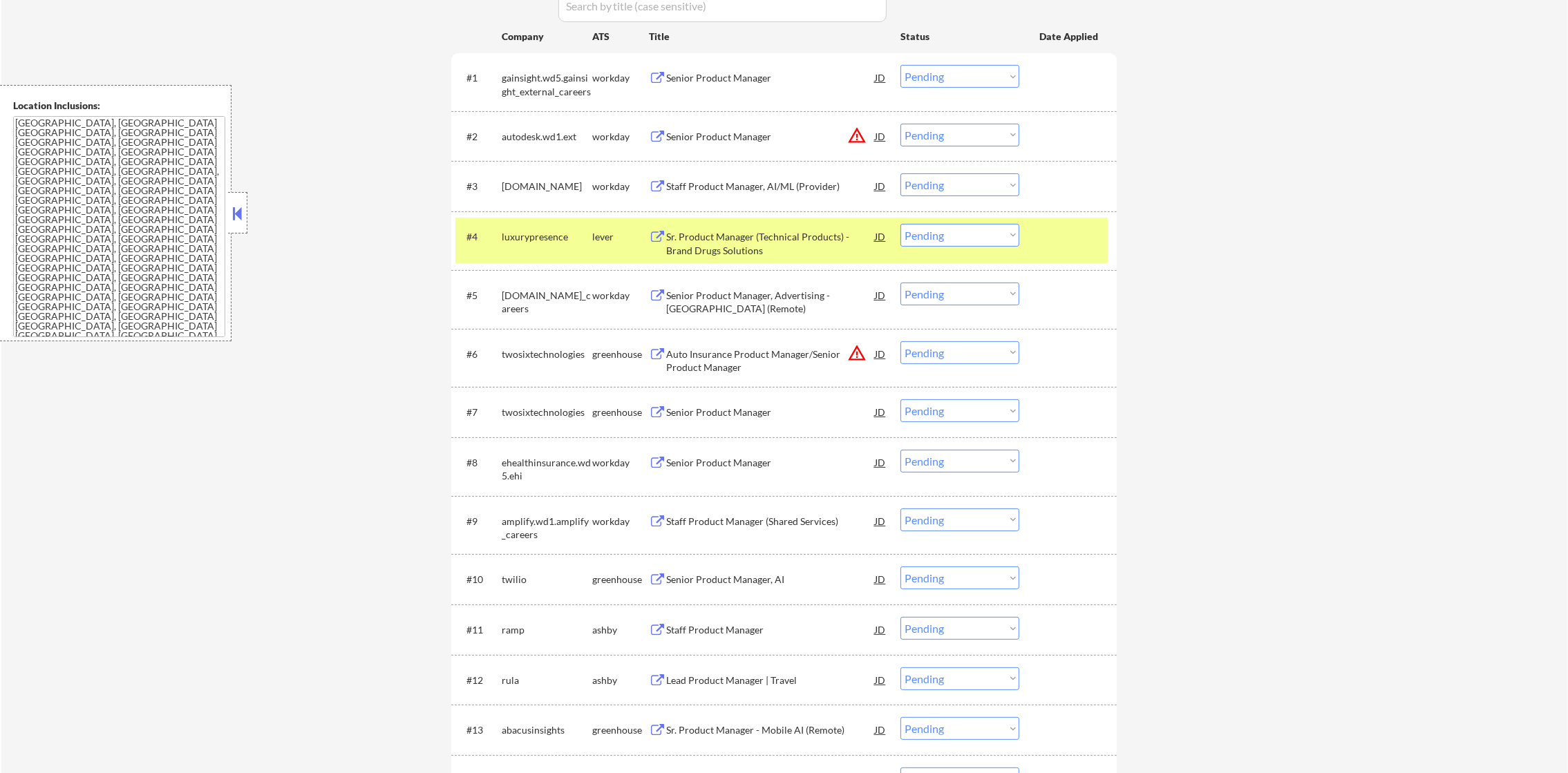
click at [533, 235] on div "luxurypresence" at bounding box center [547, 236] width 90 height 25
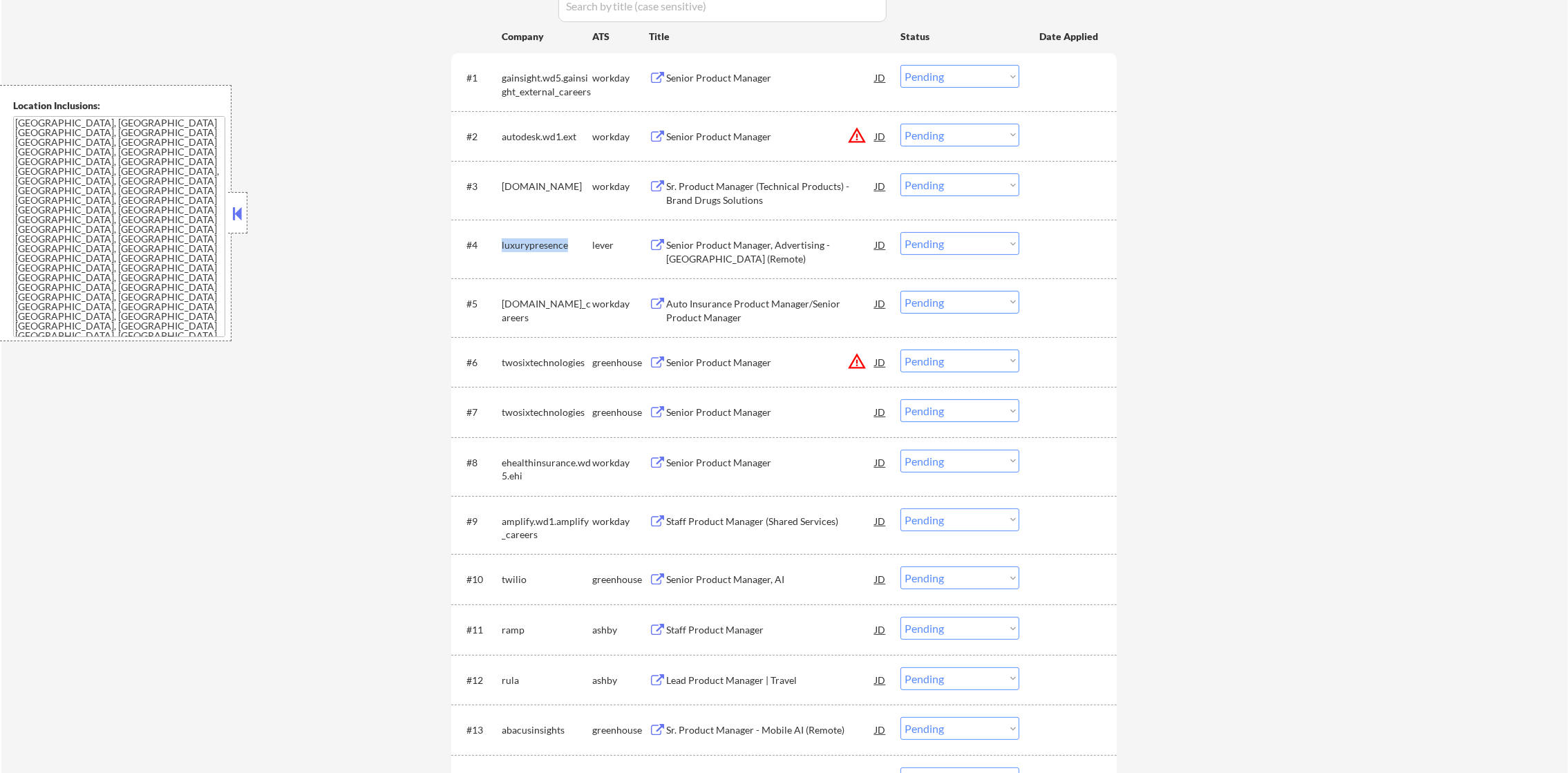
click at [533, 235] on div "luxurypresence" at bounding box center [547, 244] width 90 height 25
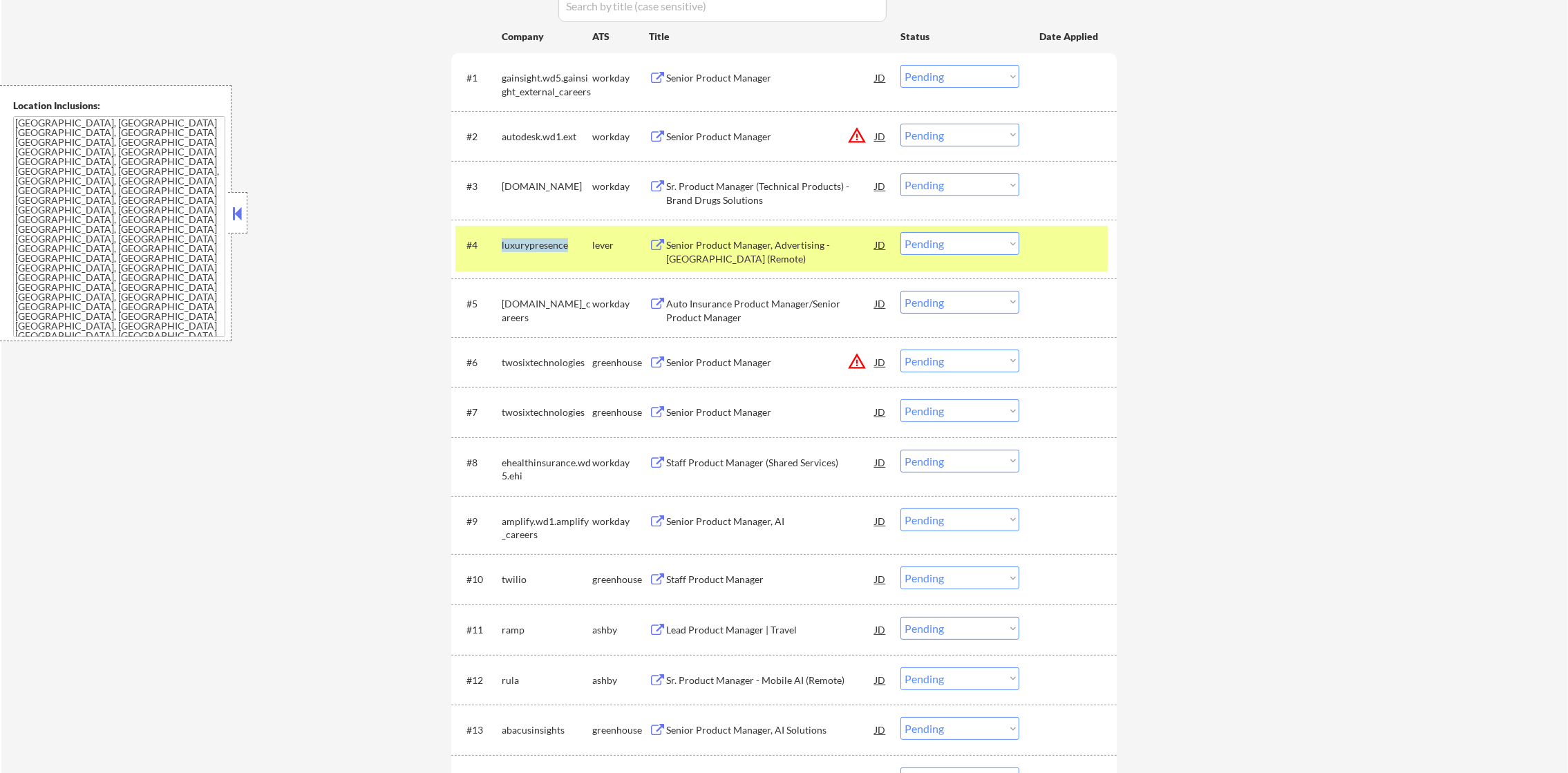
select select ""pending""
click at [532, 250] on div "[DOMAIN_NAME]_careers" at bounding box center [547, 251] width 90 height 27
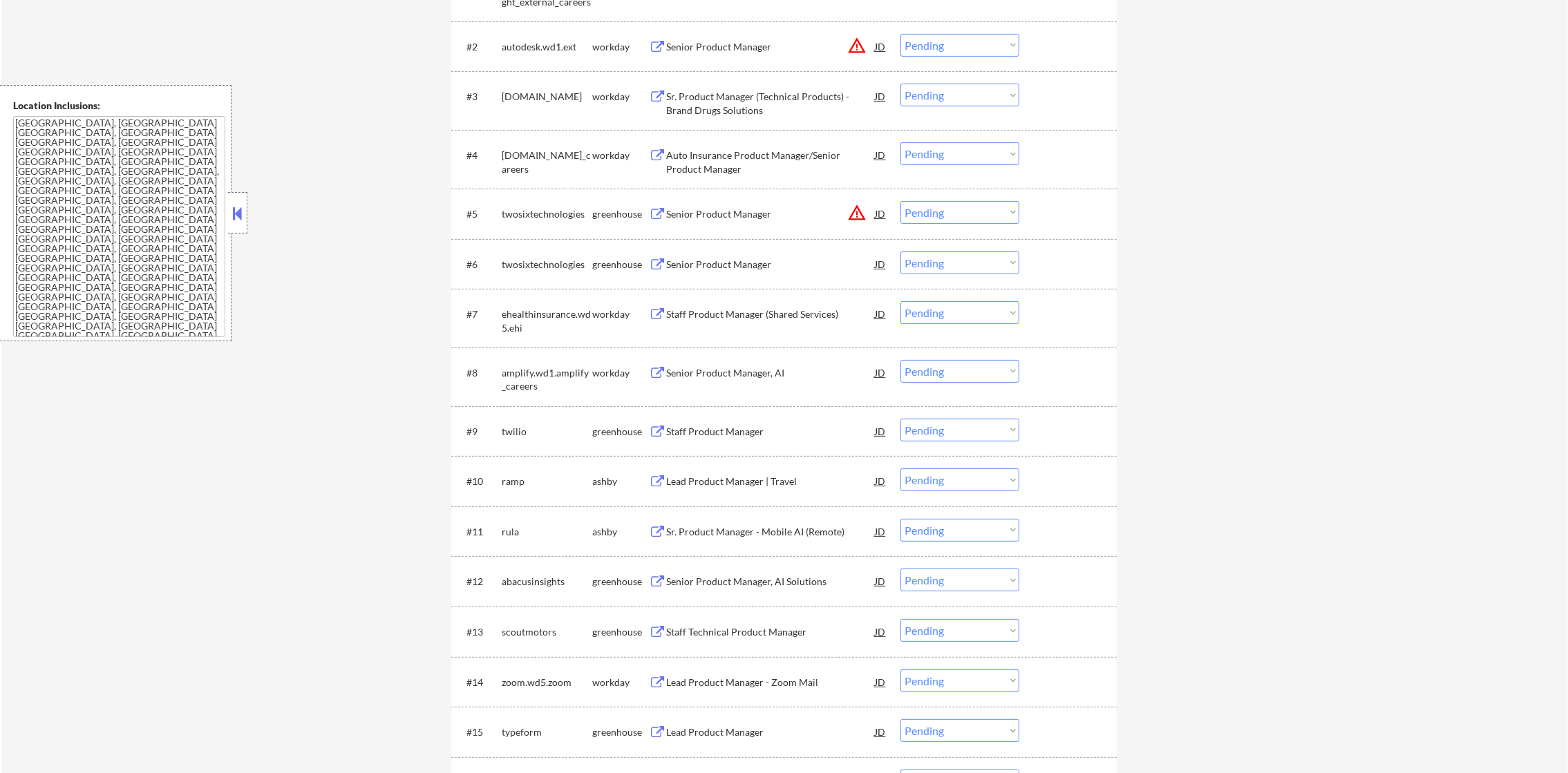
scroll to position [621, 0]
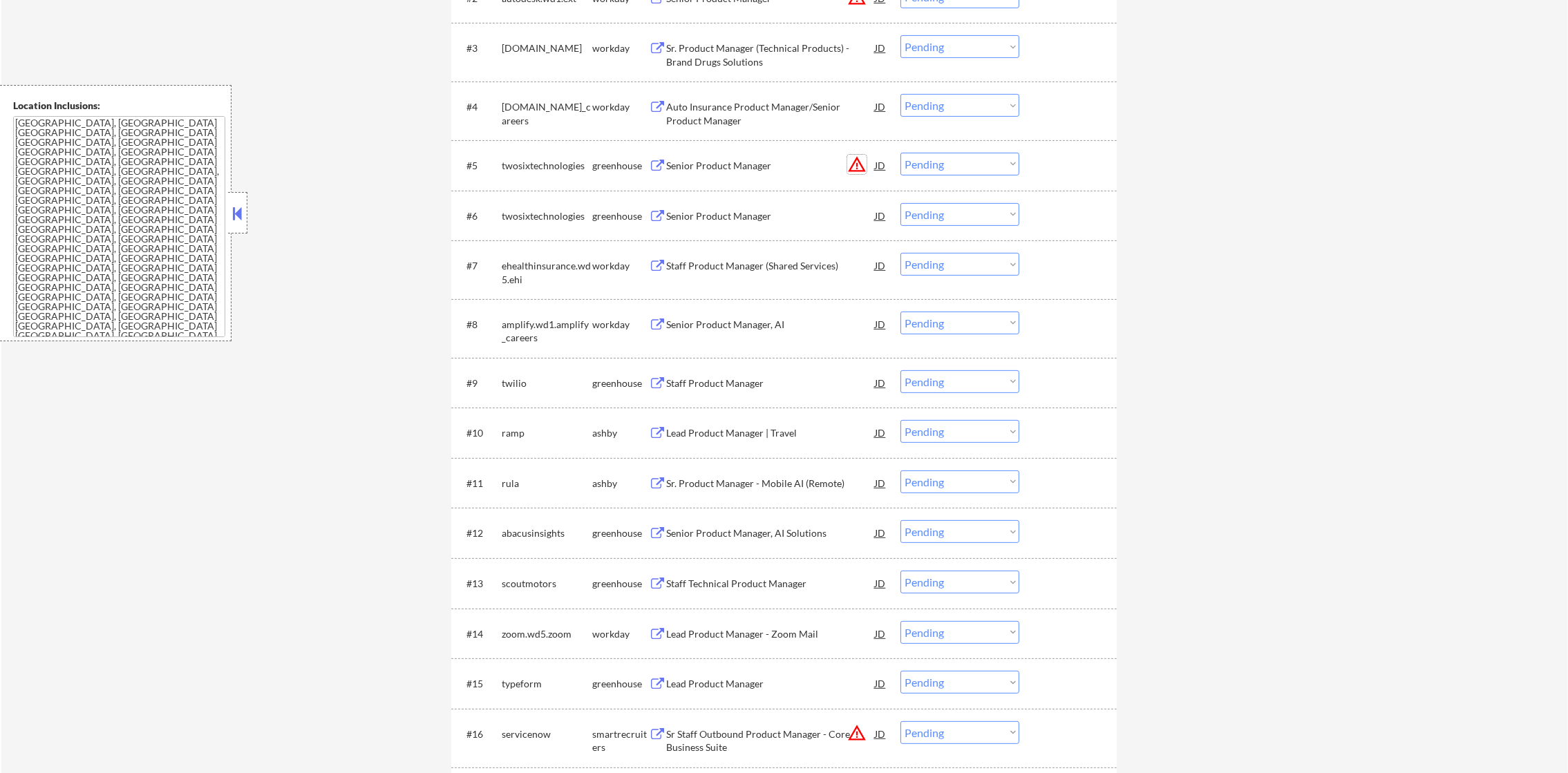
click at [855, 160] on button "warning_amber" at bounding box center [857, 164] width 19 height 19
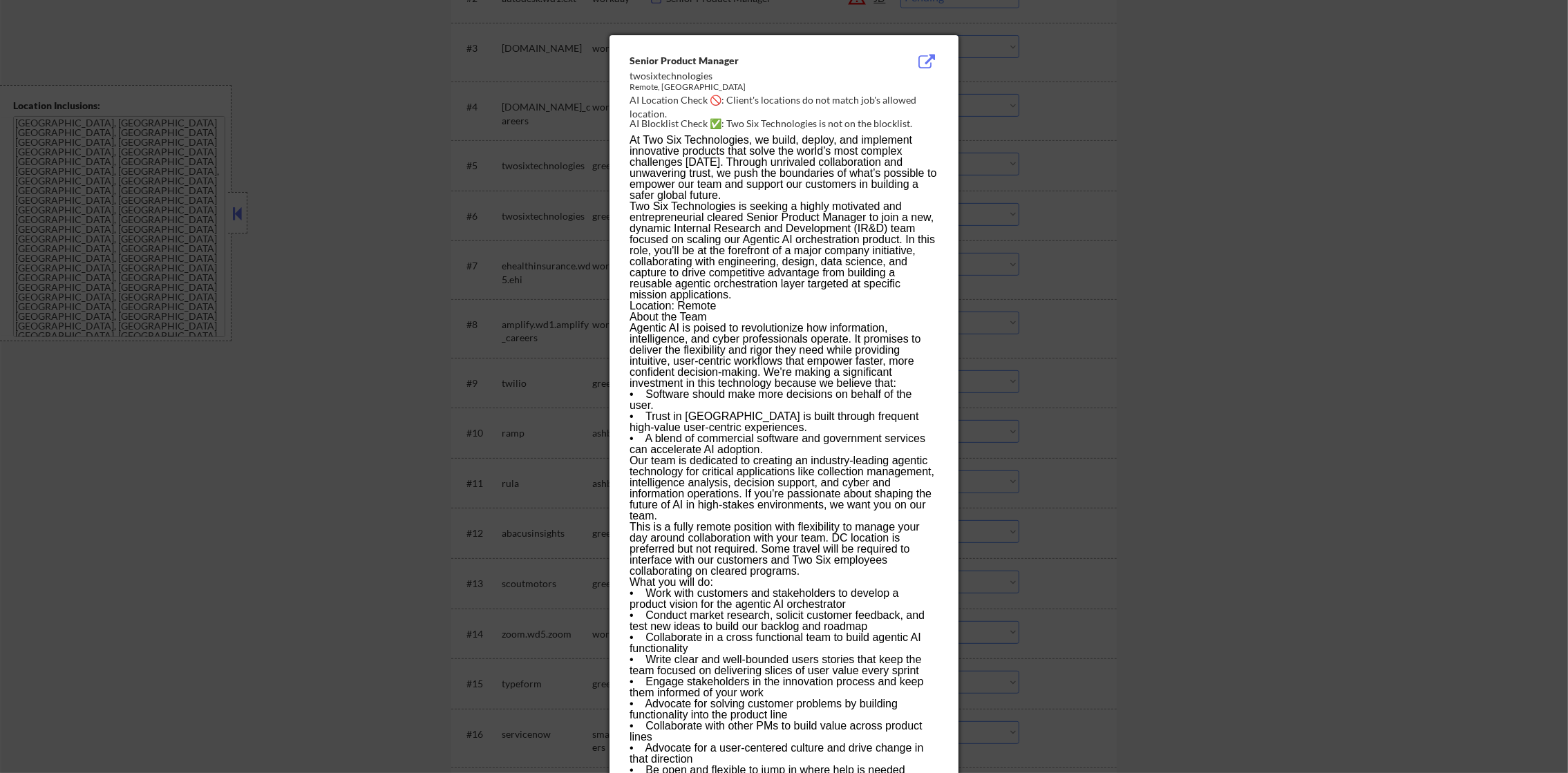
click at [1010, 155] on div at bounding box center [784, 386] width 1568 height 773
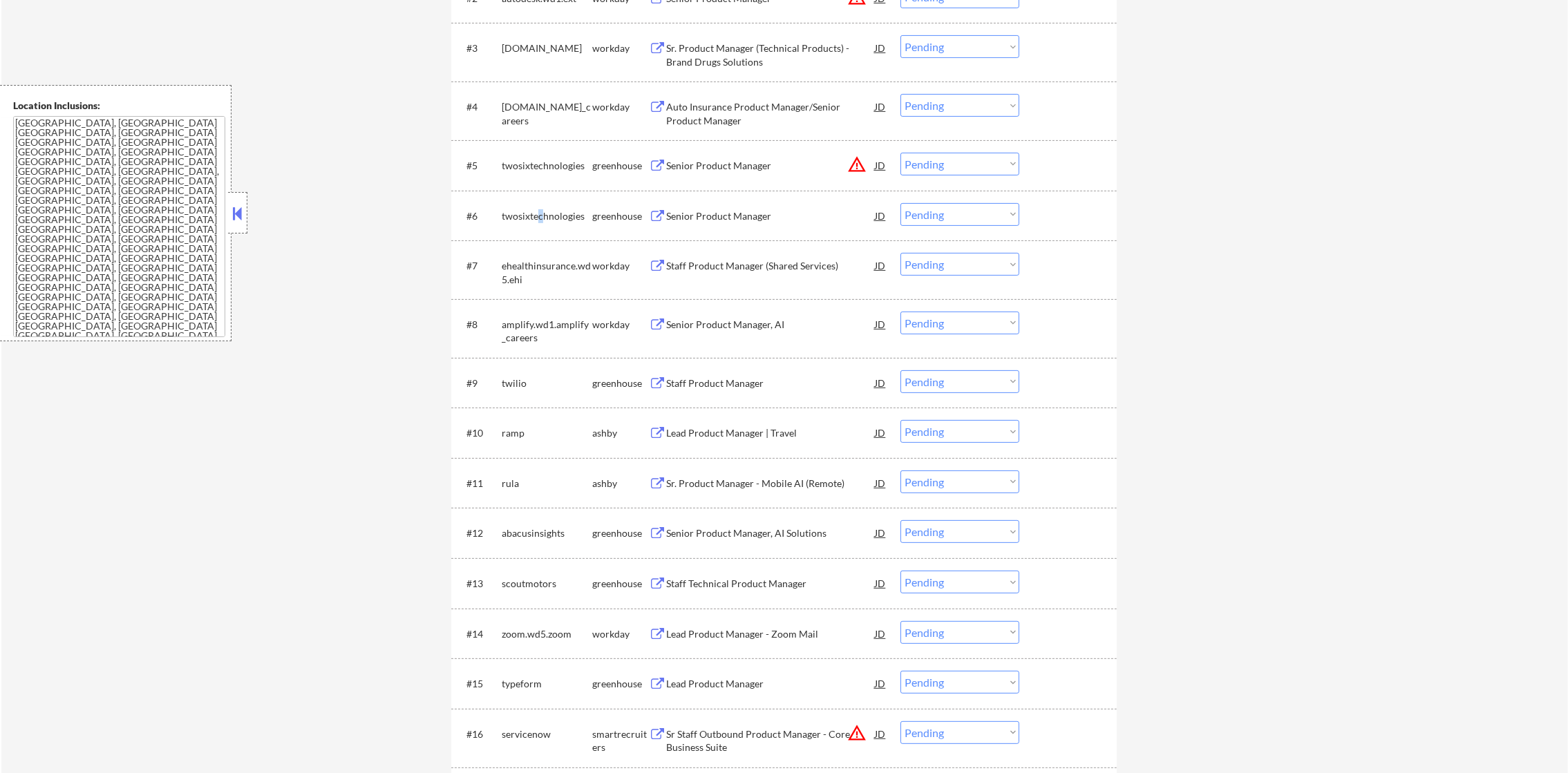
drag, startPoint x: 541, startPoint y: 208, endPoint x: 538, endPoint y: 217, distance: 9.5
click at [539, 212] on div "twosixtechnologies" at bounding box center [547, 216] width 90 height 14
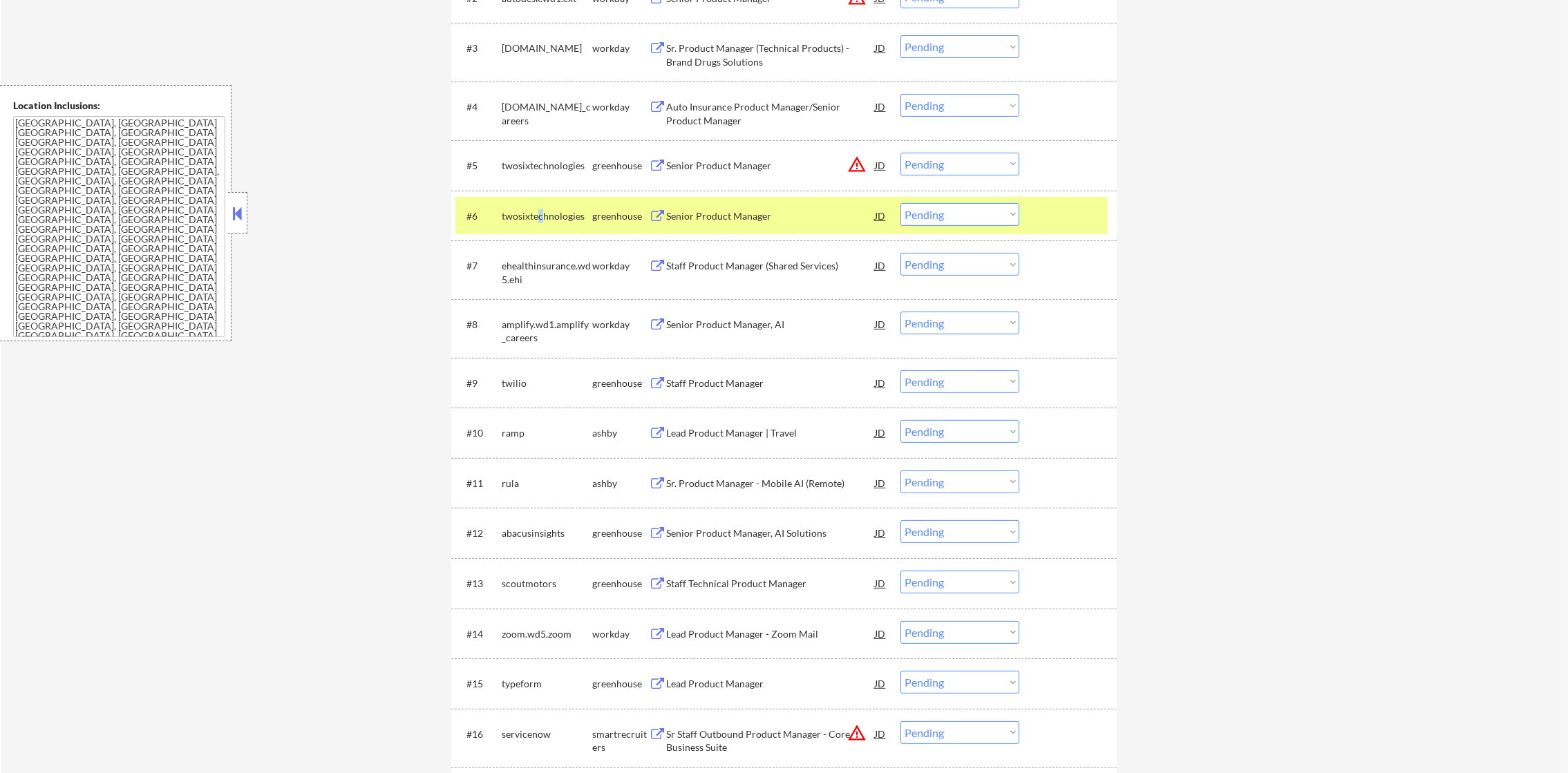
click at [538, 217] on div "twosixtechnologies" at bounding box center [547, 216] width 90 height 14
drag, startPoint x: 932, startPoint y: 163, endPoint x: 935, endPoint y: 176, distance: 13.3
click at [932, 163] on select "Choose an option... Pending Applied Excluded (Questions) Excluded (Expired) Exc…" at bounding box center [961, 164] width 119 height 23
click at [901, 153] on select "Choose an option... Pending Applied Excluded (Questions) Excluded (Expired) Exc…" at bounding box center [961, 164] width 119 height 23
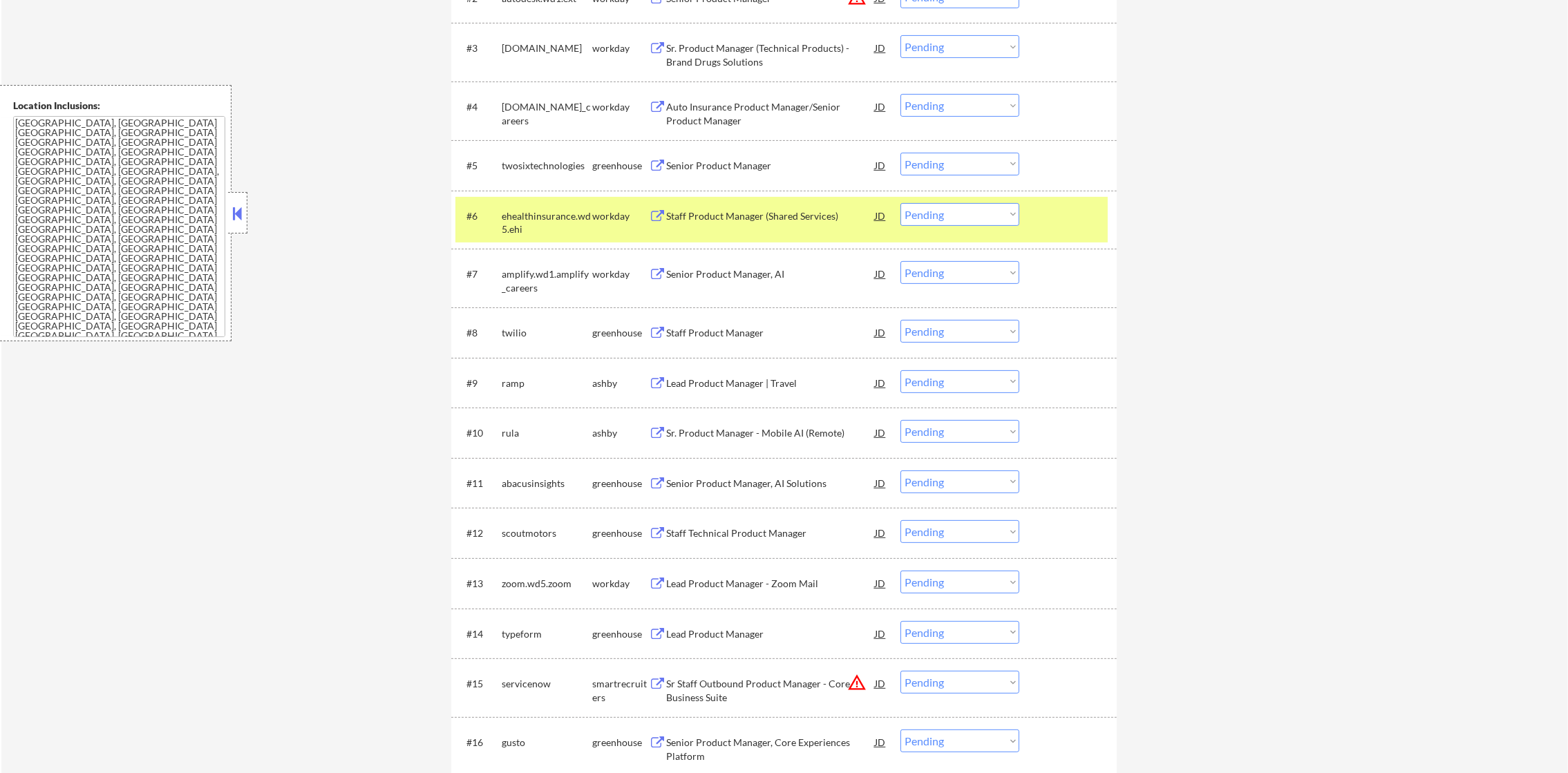
click at [536, 170] on div "twosixtechnologies" at bounding box center [547, 166] width 90 height 14
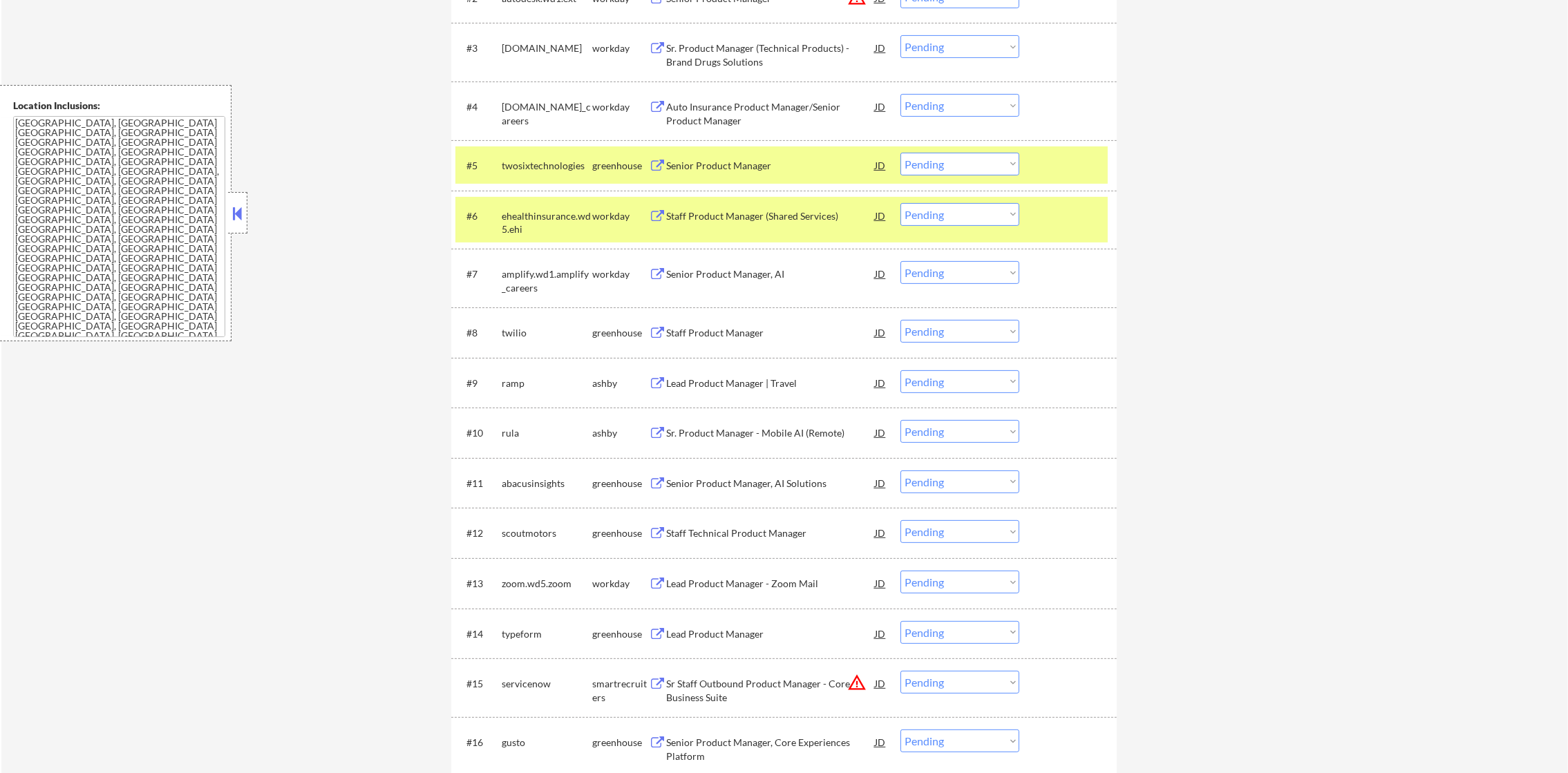
click at [530, 214] on div "ehealthinsurance.wd5.ehi" at bounding box center [547, 222] width 90 height 27
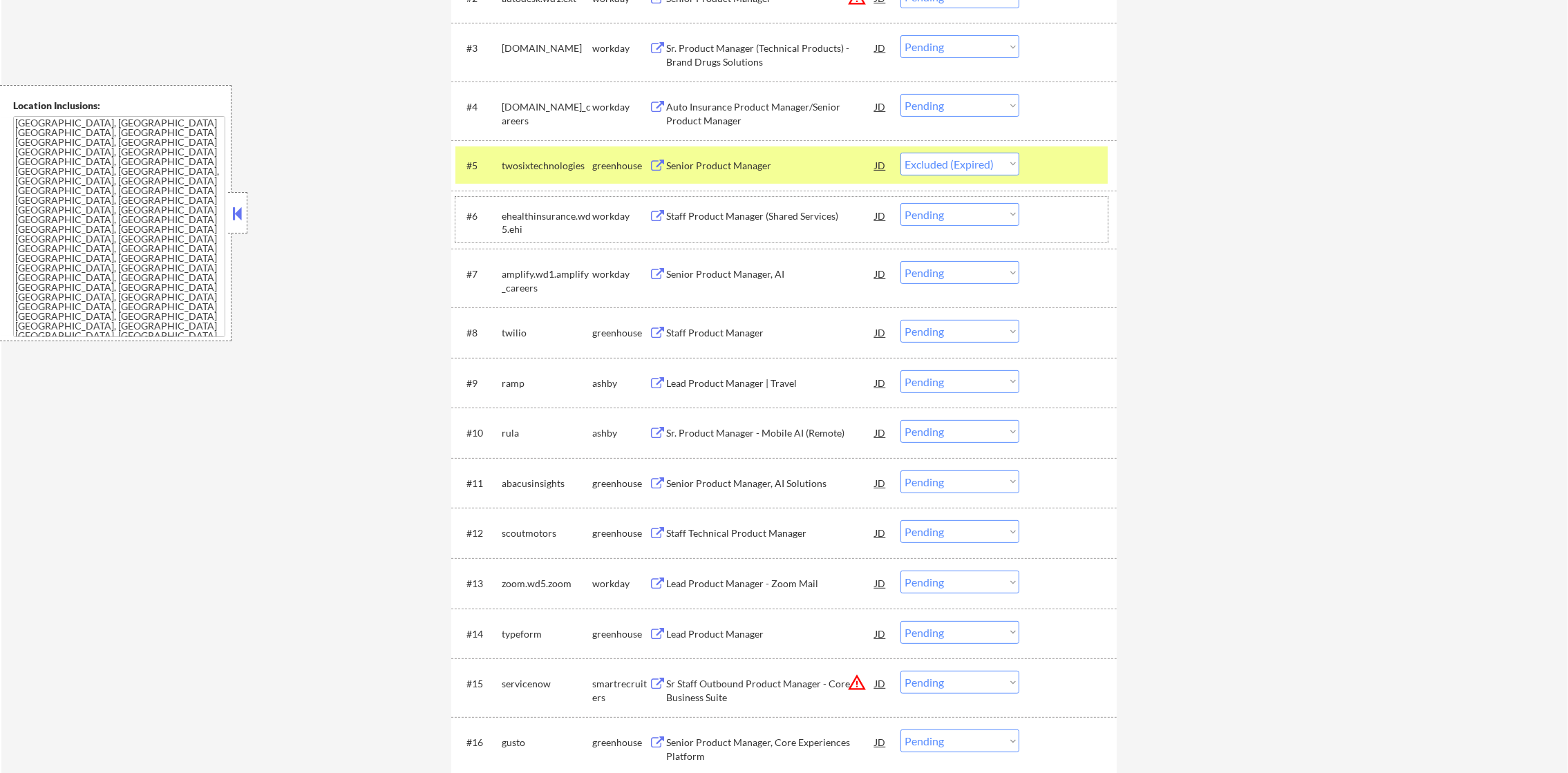
select select ""pending""
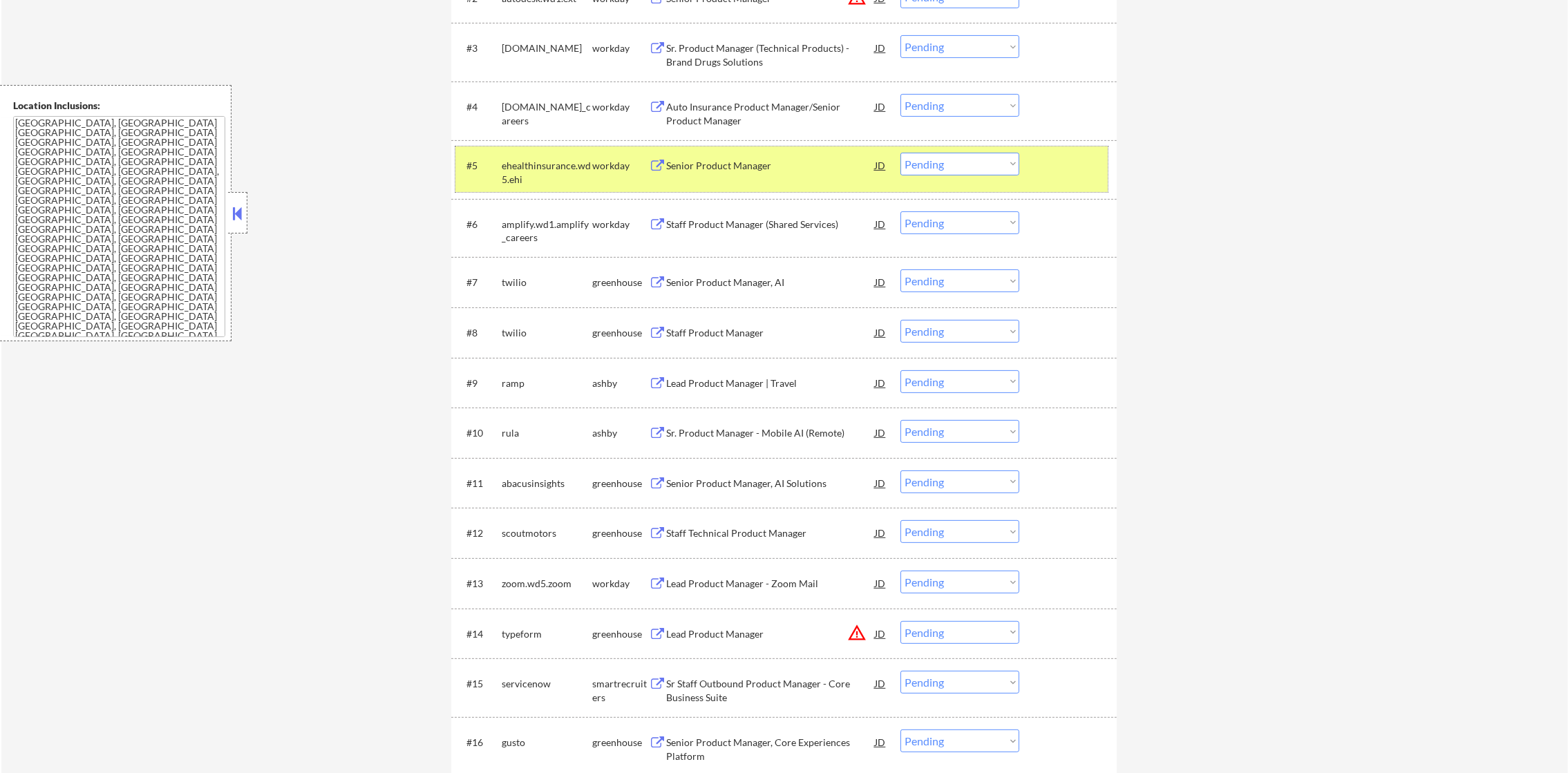
click at [568, 159] on div "ehealthinsurance.wd5.ehi" at bounding box center [547, 172] width 90 height 27
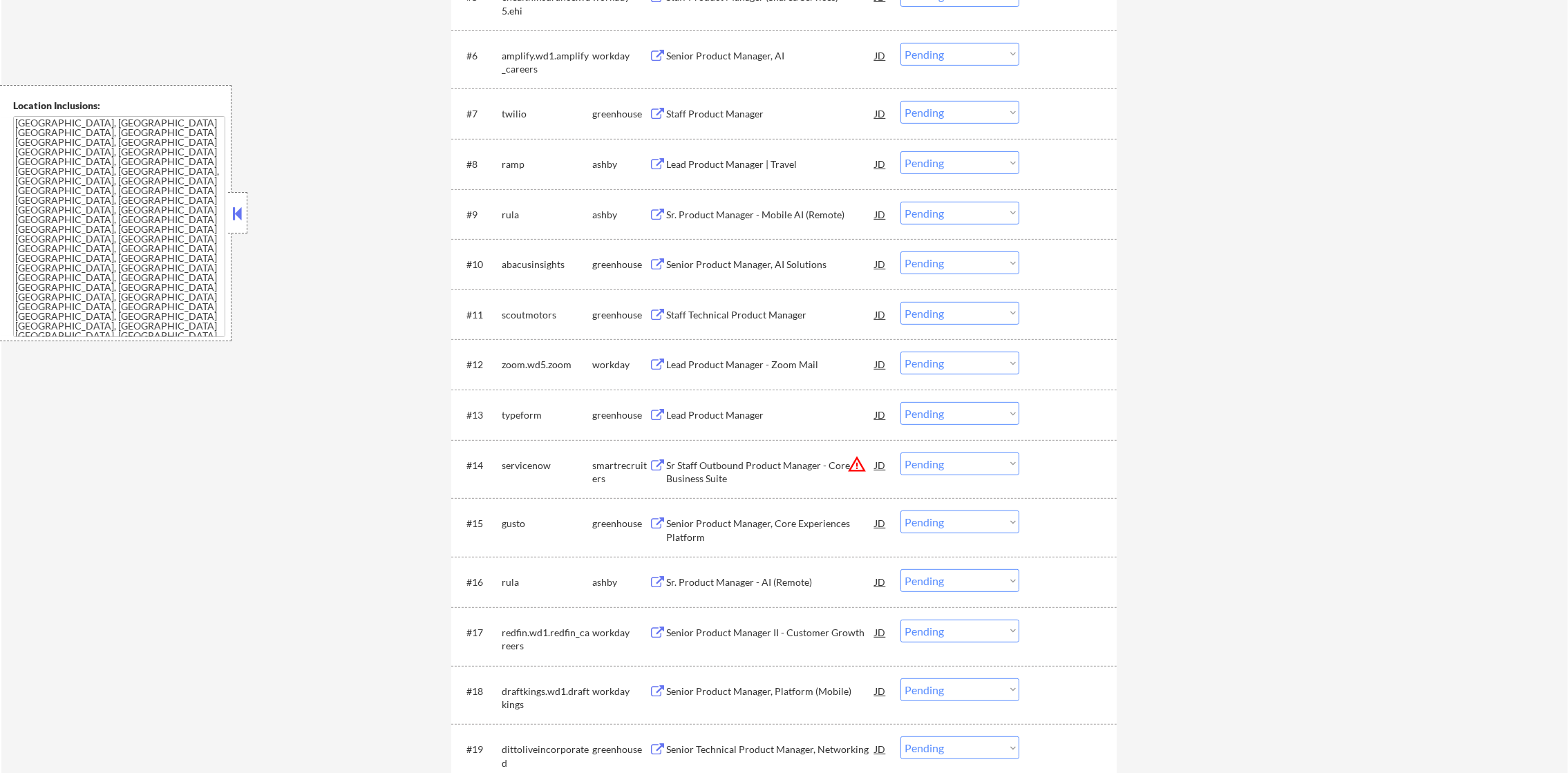
scroll to position [794, 0]
click at [510, 105] on div "twilio" at bounding box center [547, 110] width 90 height 14
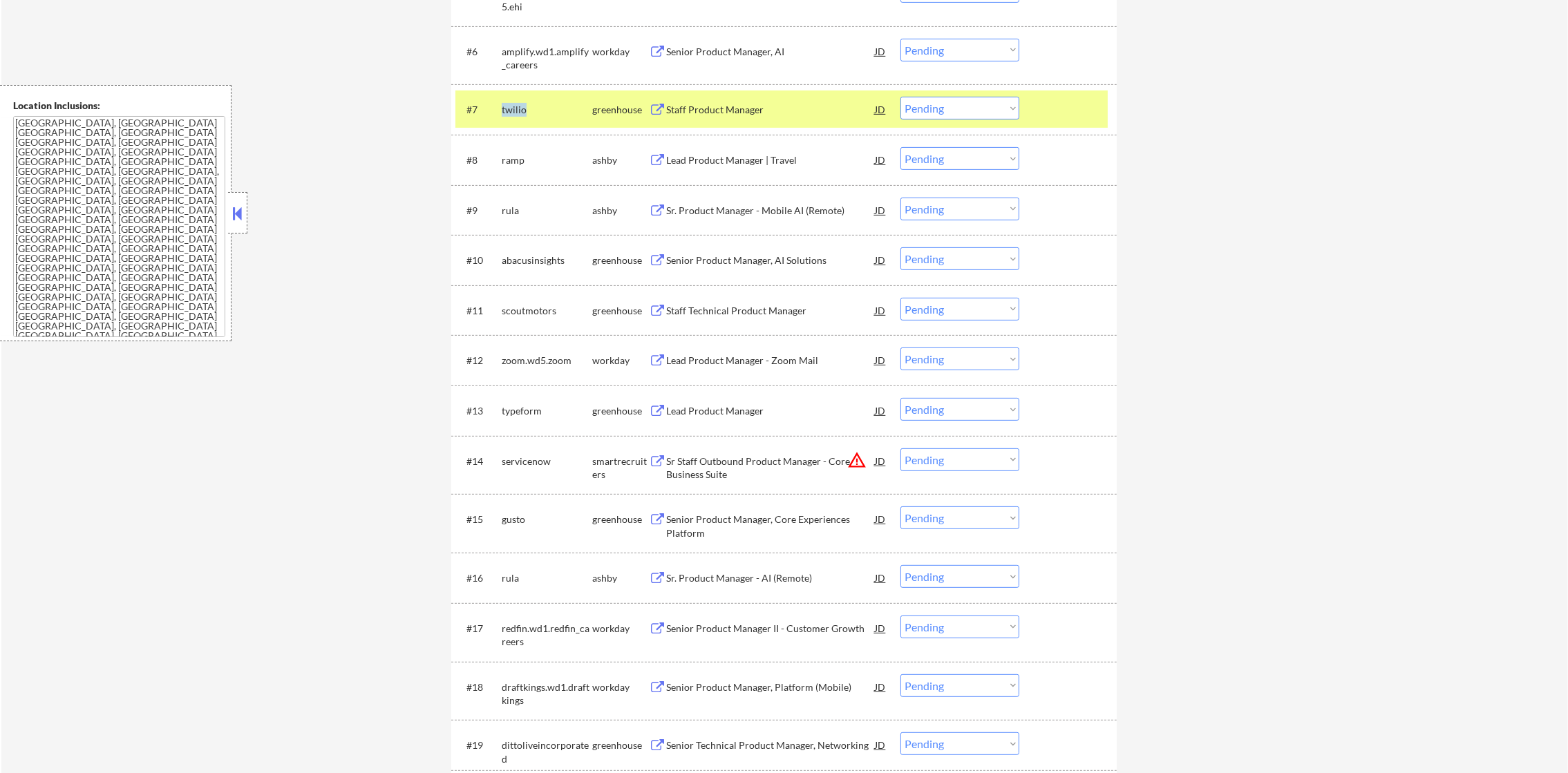
click at [510, 105] on div "twilio" at bounding box center [547, 110] width 90 height 14
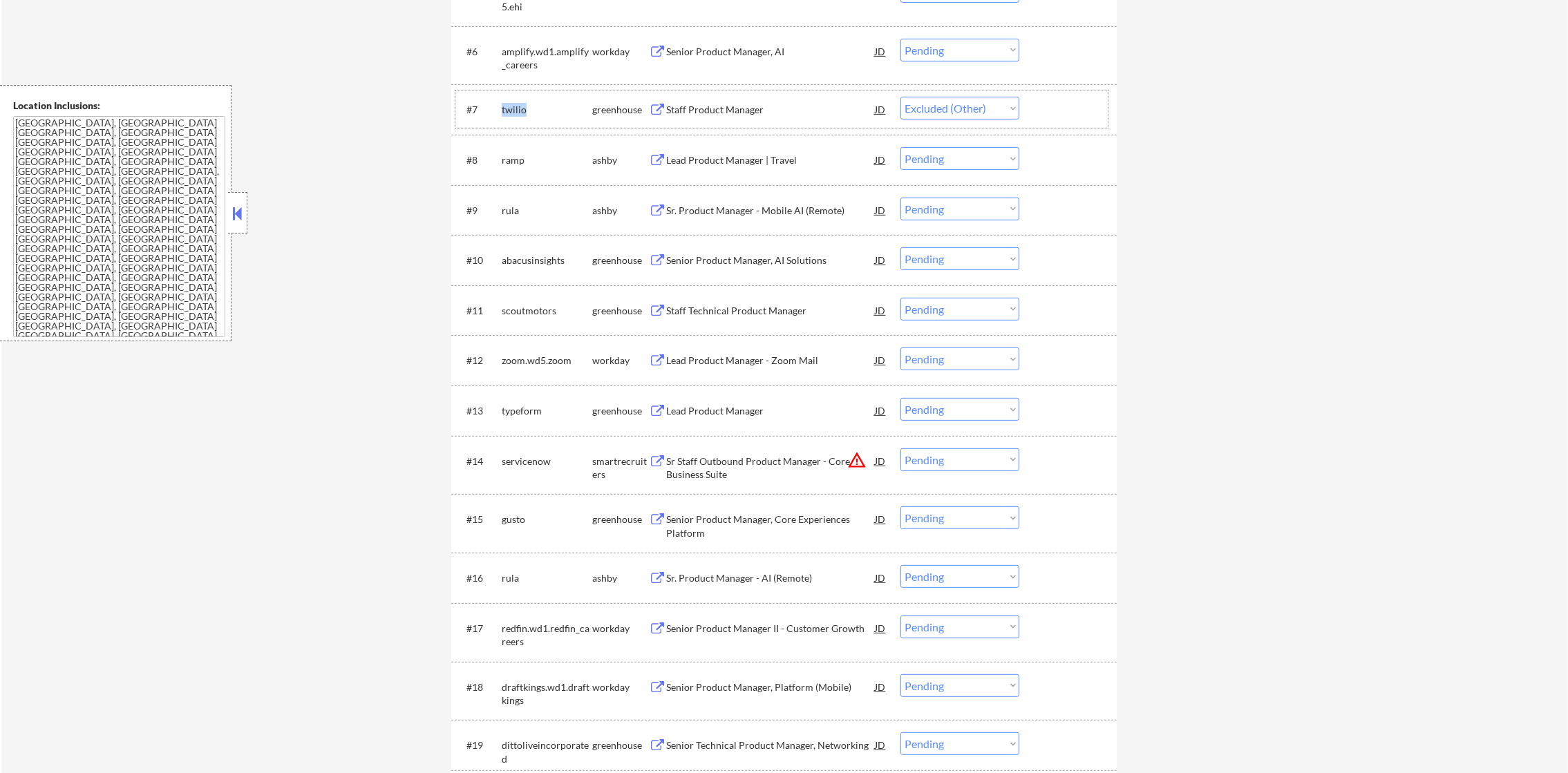
select select ""pending""
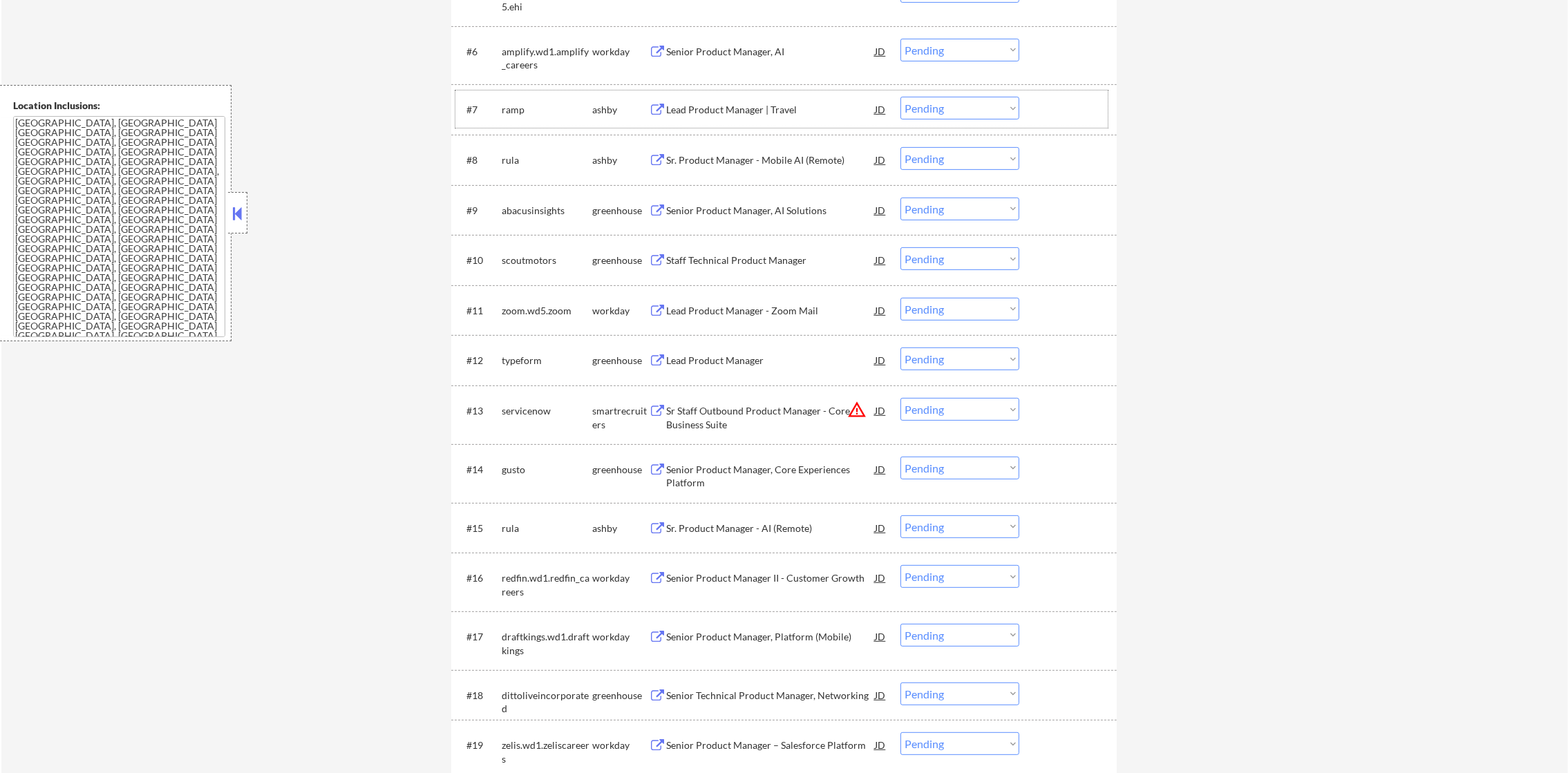
click at [510, 104] on div "ramp" at bounding box center [547, 110] width 90 height 14
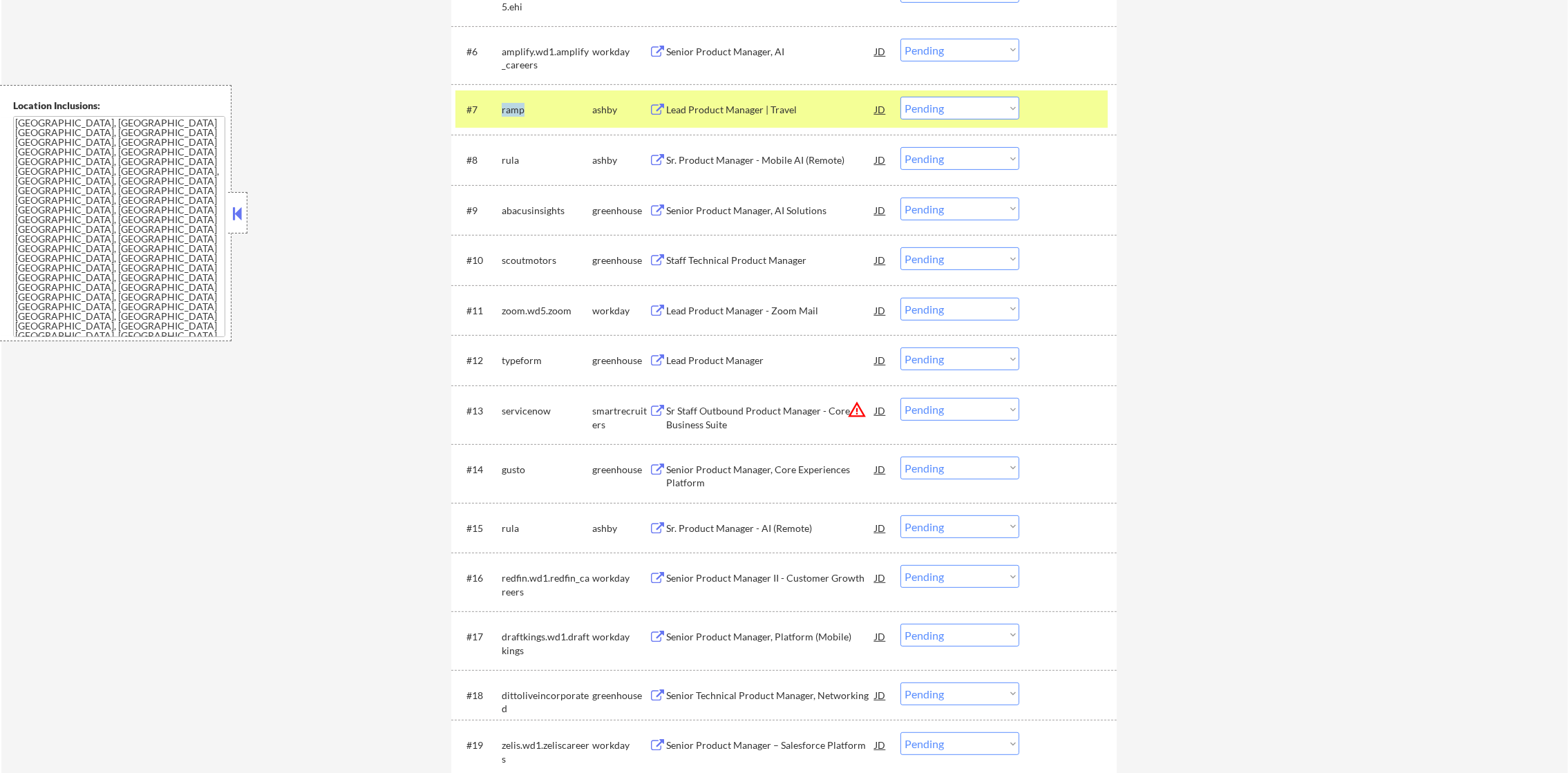
click at [510, 104] on div "ramp" at bounding box center [547, 110] width 90 height 14
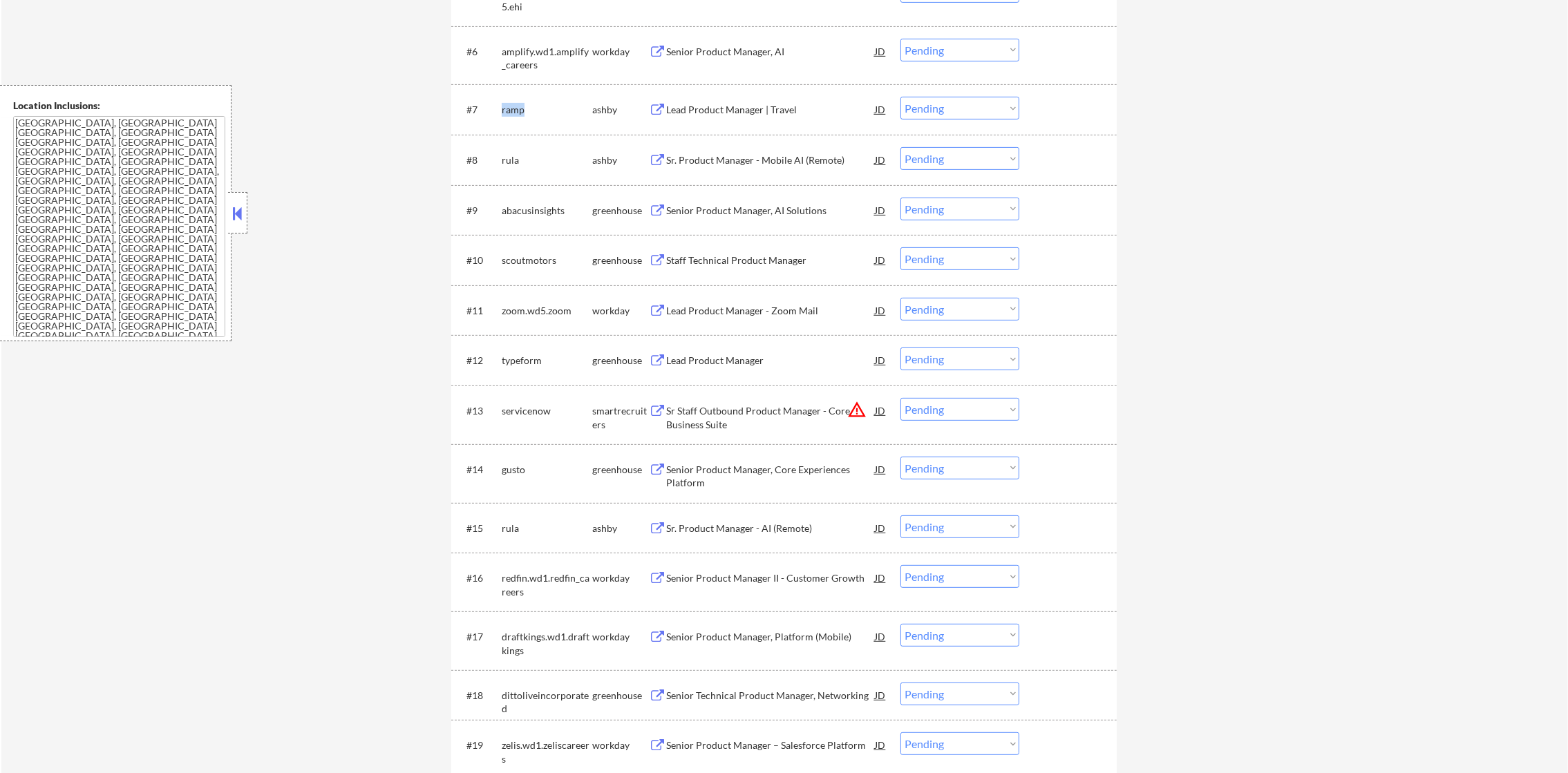
select select ""pending""
click at [501, 159] on div "#8 [PERSON_NAME] Product Manager - Mobile AI (Remote) JD warning_amber Choose a…" at bounding box center [782, 160] width 653 height 37
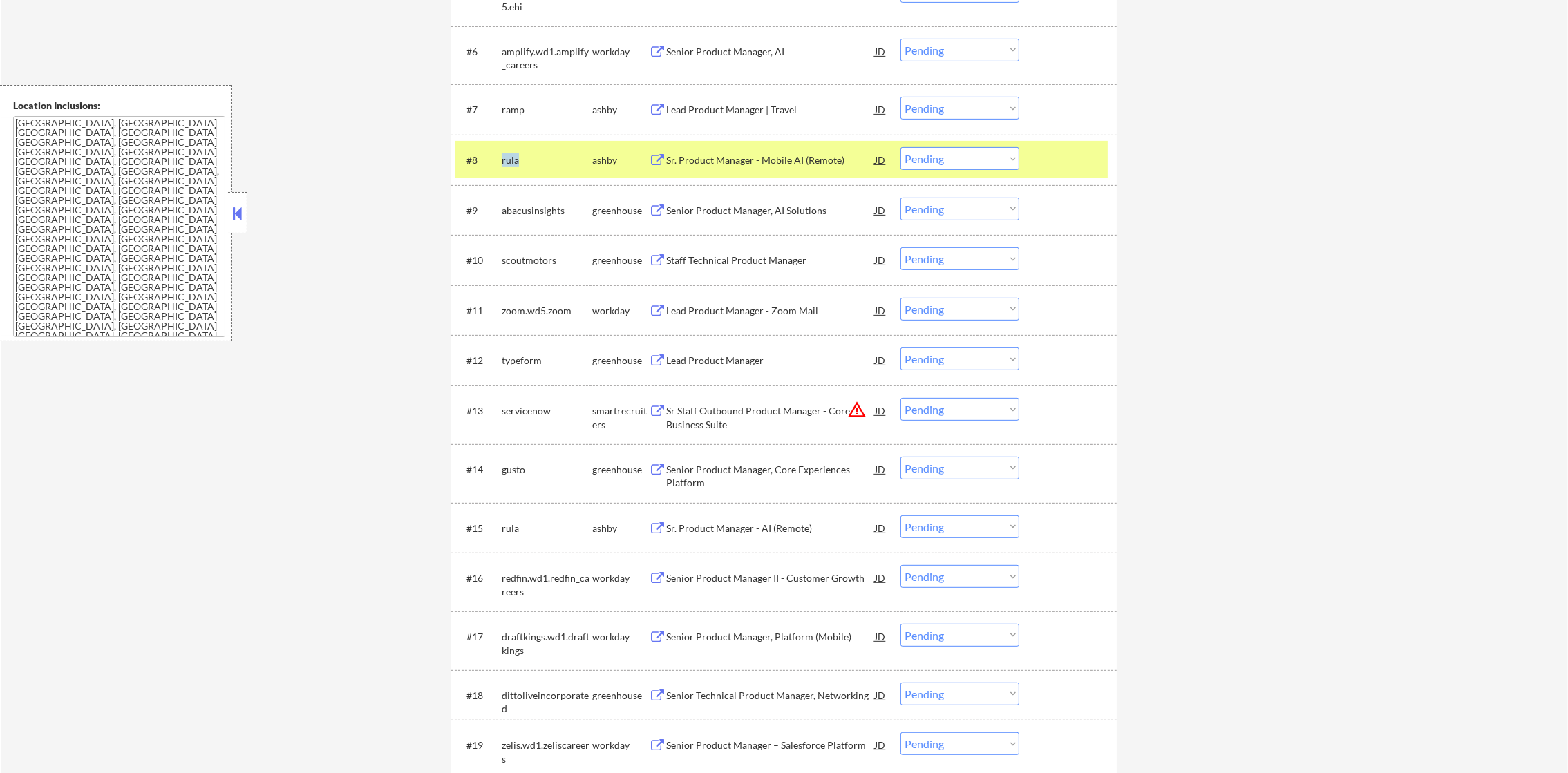
click at [501, 159] on div "#8 [PERSON_NAME] Product Manager - Mobile AI (Remote) JD warning_amber Choose a…" at bounding box center [782, 160] width 653 height 37
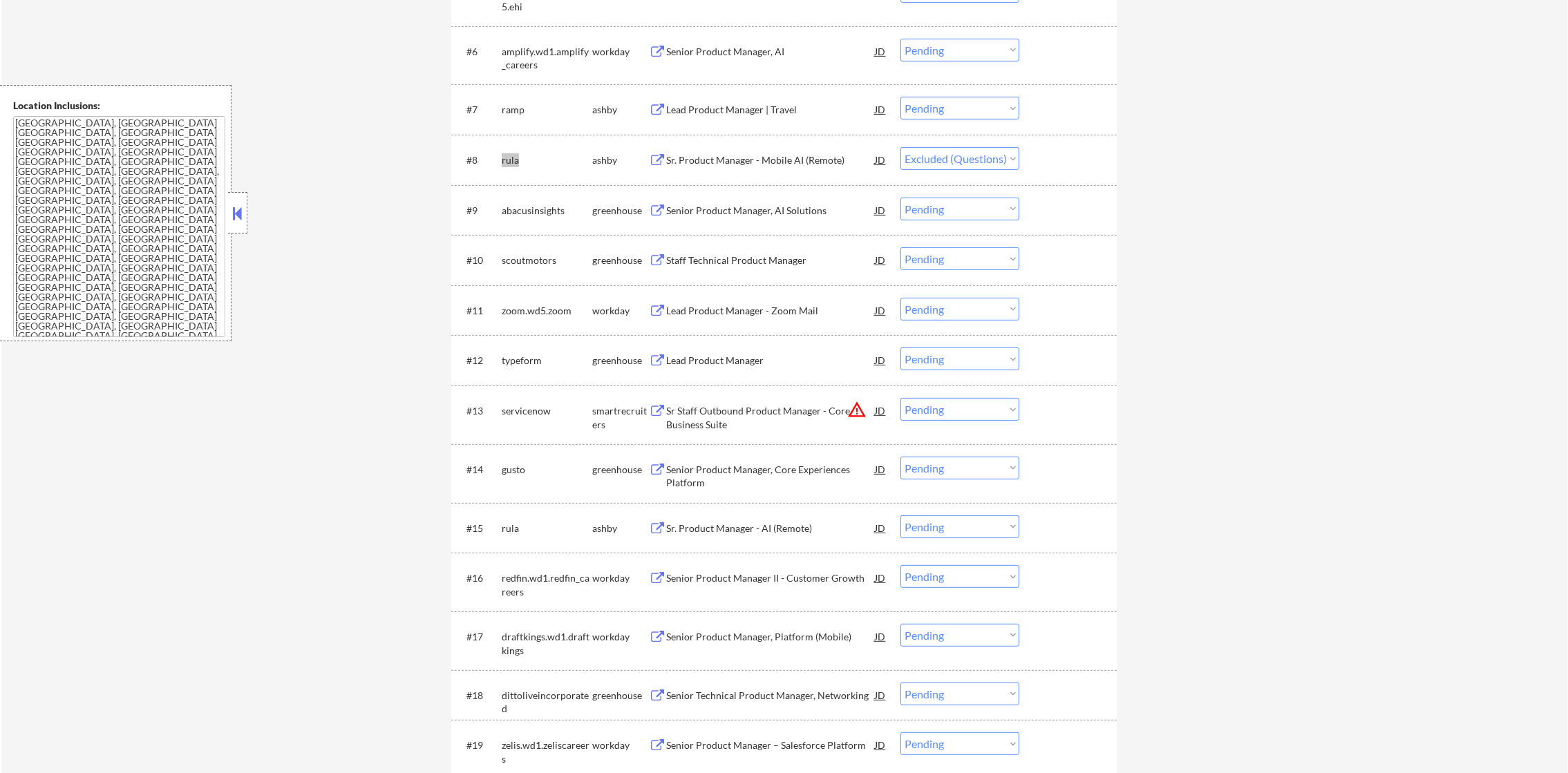
select select ""pending""
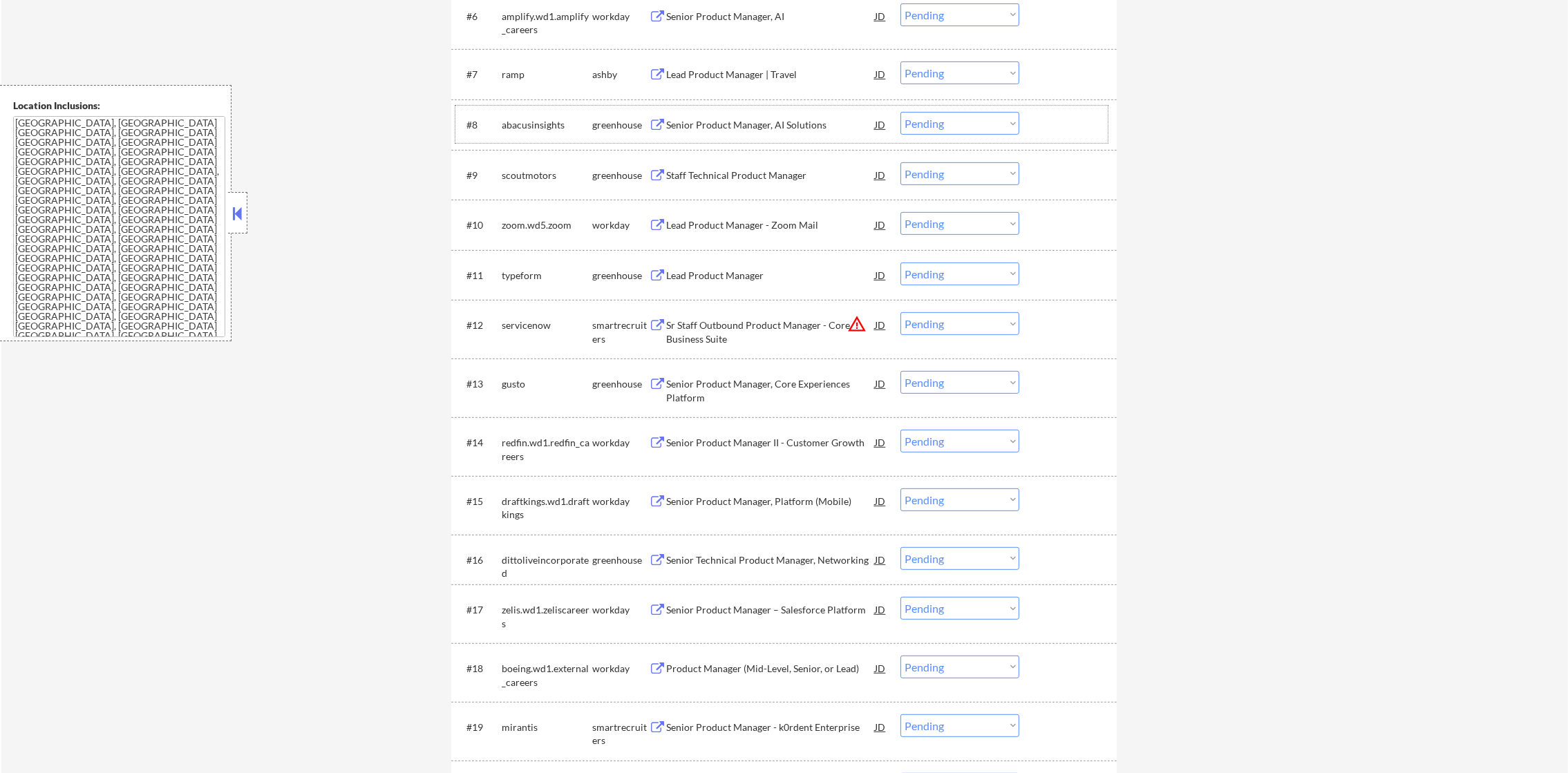
scroll to position [864, 0]
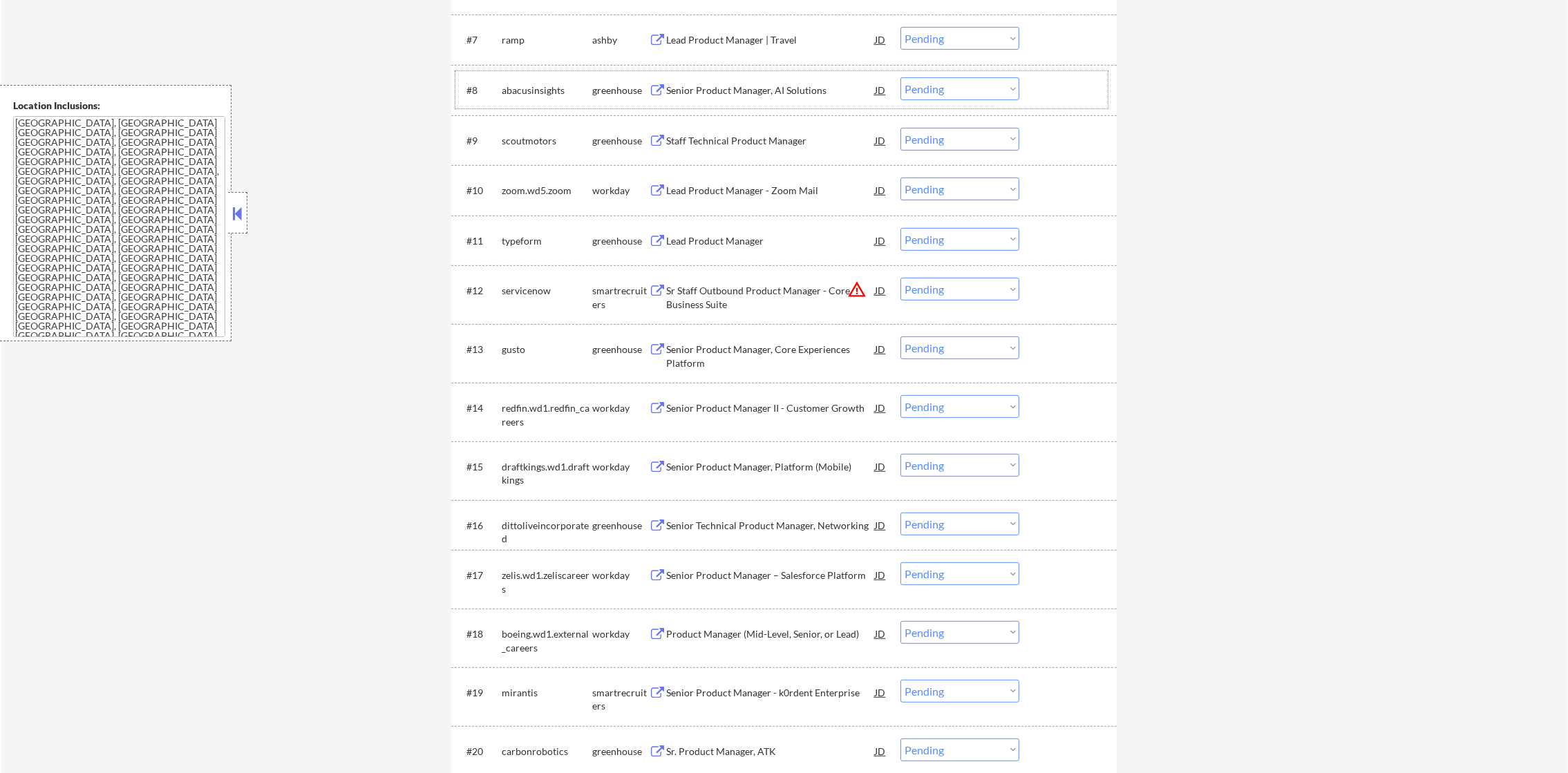
click at [536, 97] on div "abacusinsights" at bounding box center [547, 89] width 90 height 25
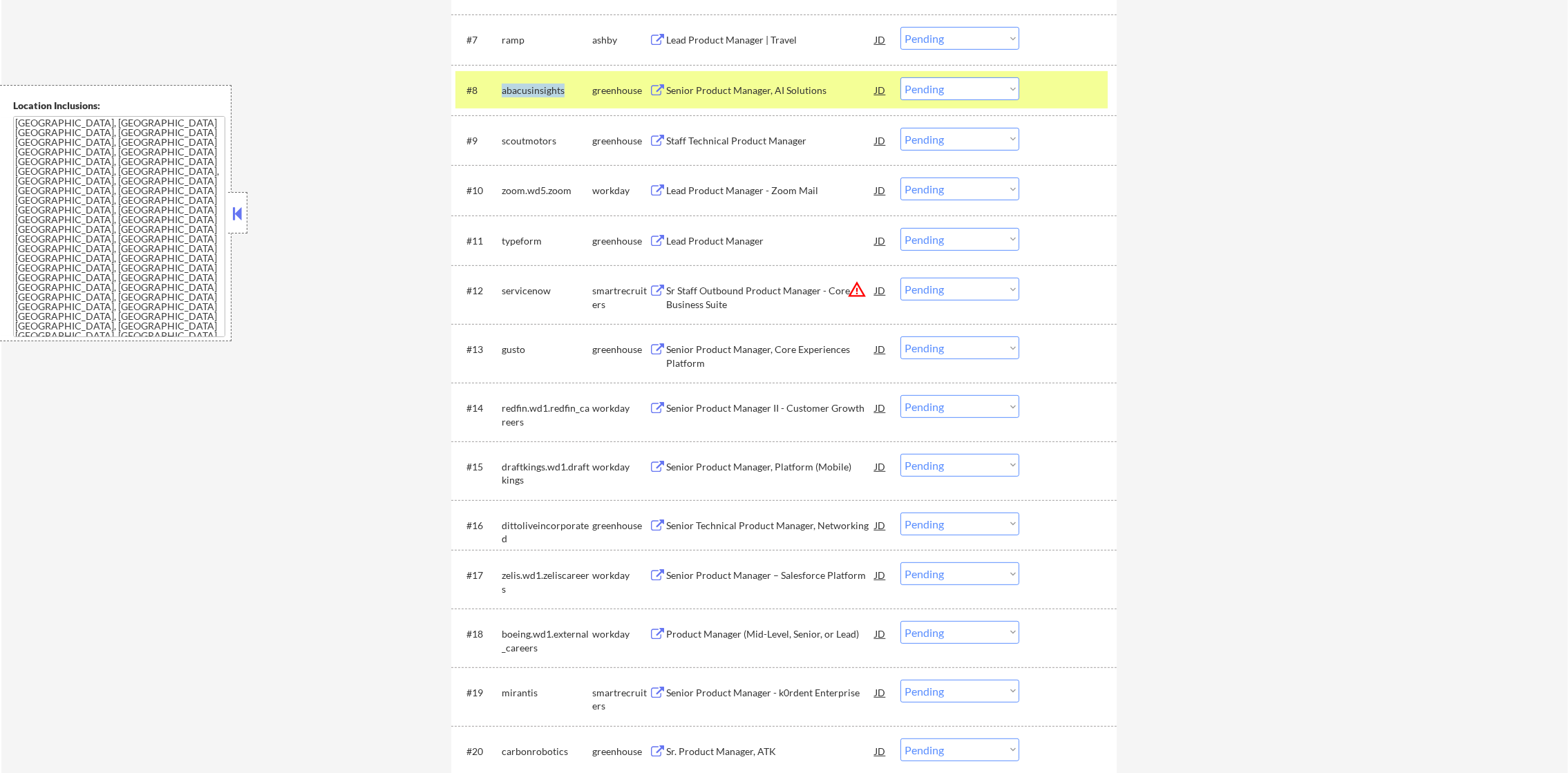
click at [536, 97] on div "abacusinsights" at bounding box center [547, 89] width 90 height 25
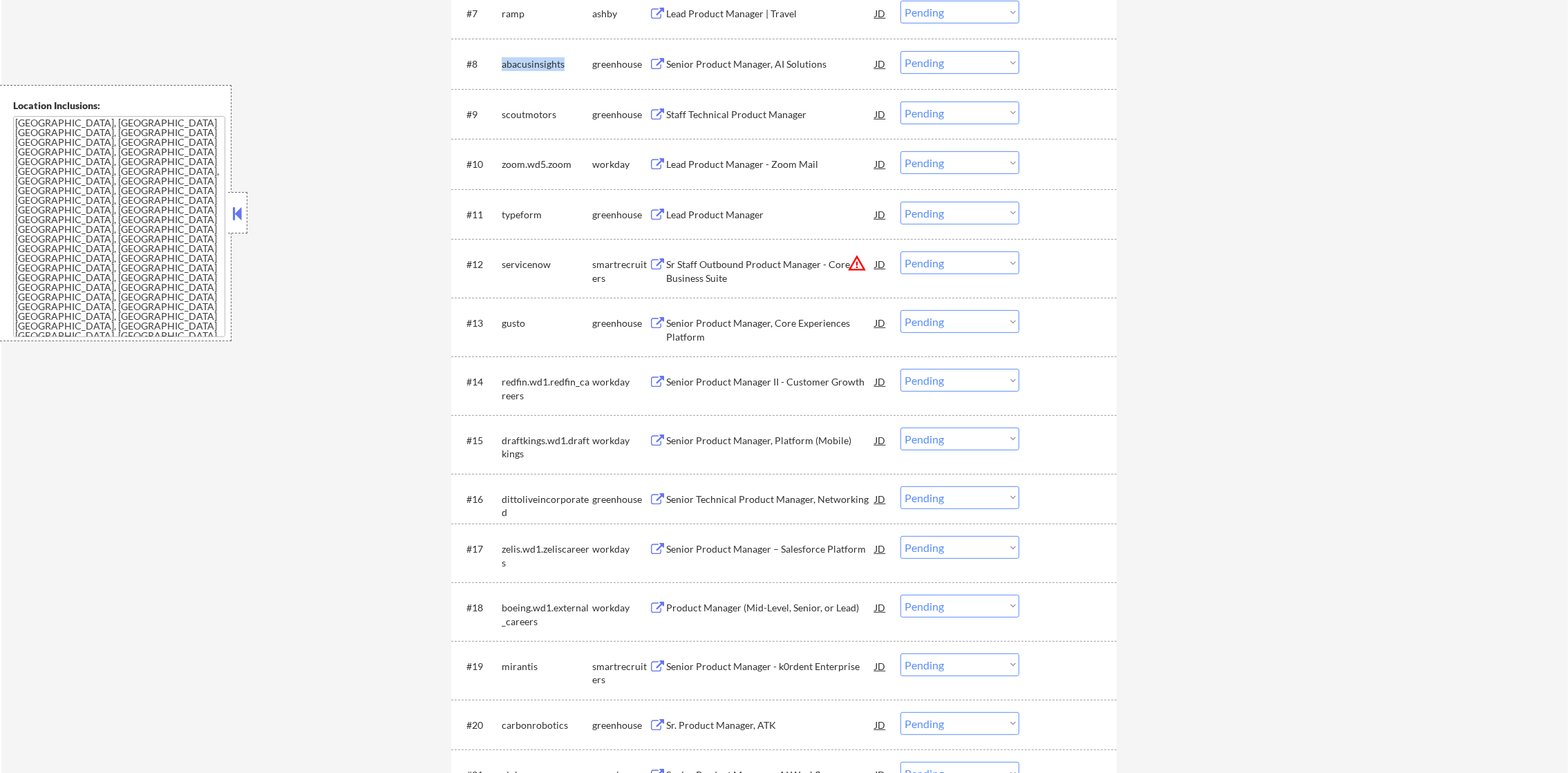
scroll to position [898, 0]
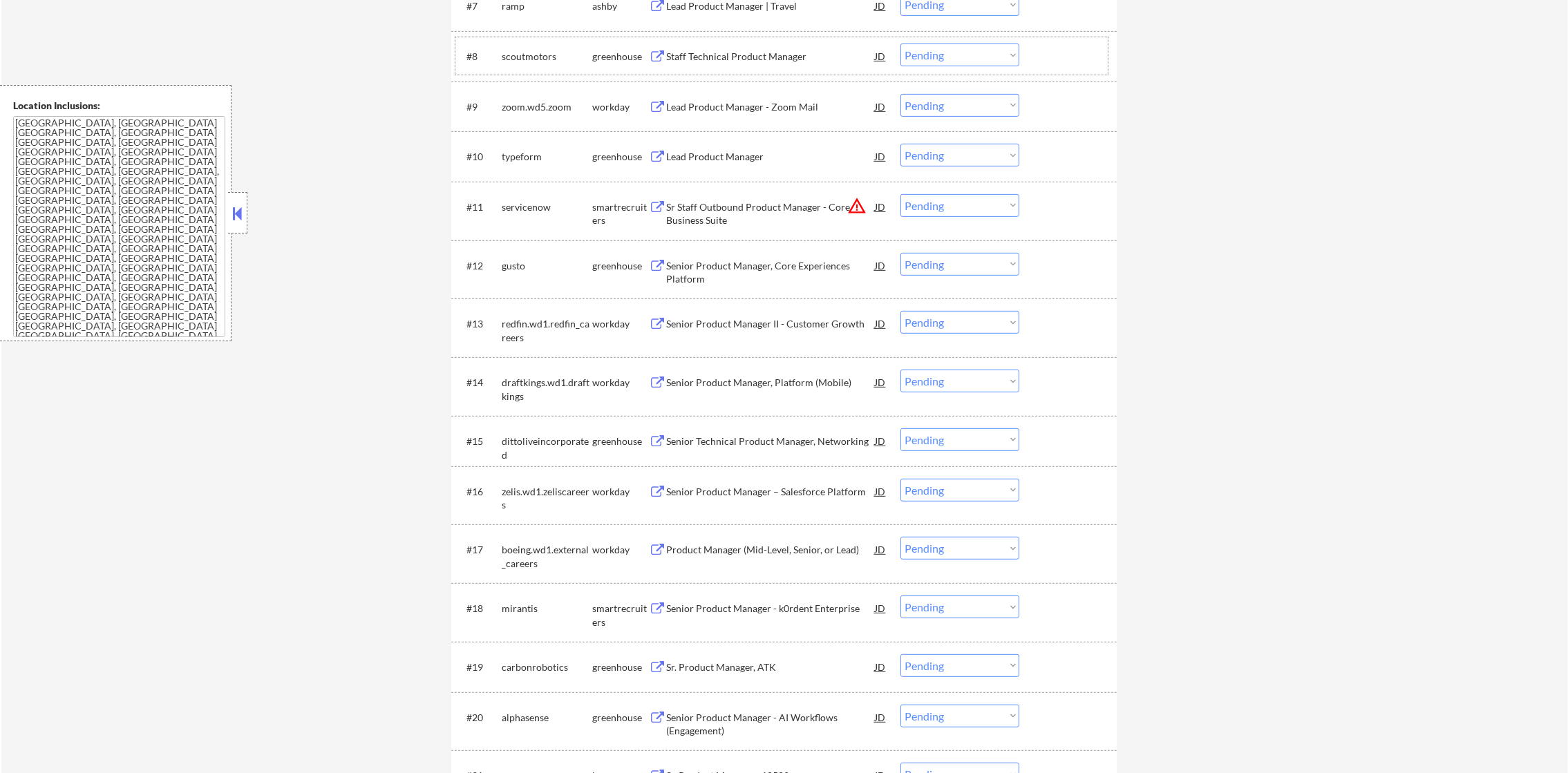
click at [532, 53] on div "scoutmotors" at bounding box center [547, 57] width 90 height 14
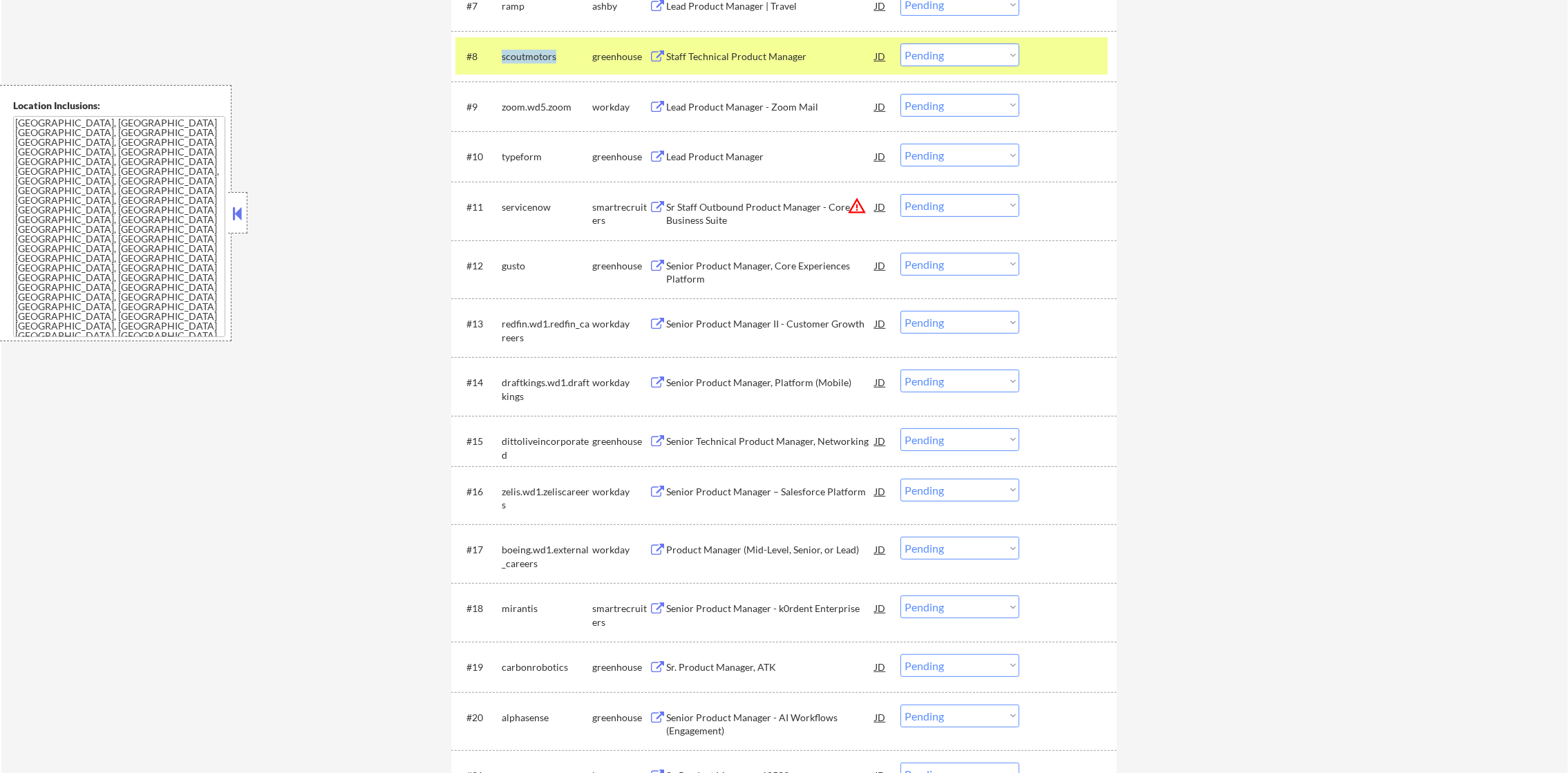
click at [532, 53] on div "scoutmotors" at bounding box center [547, 57] width 90 height 14
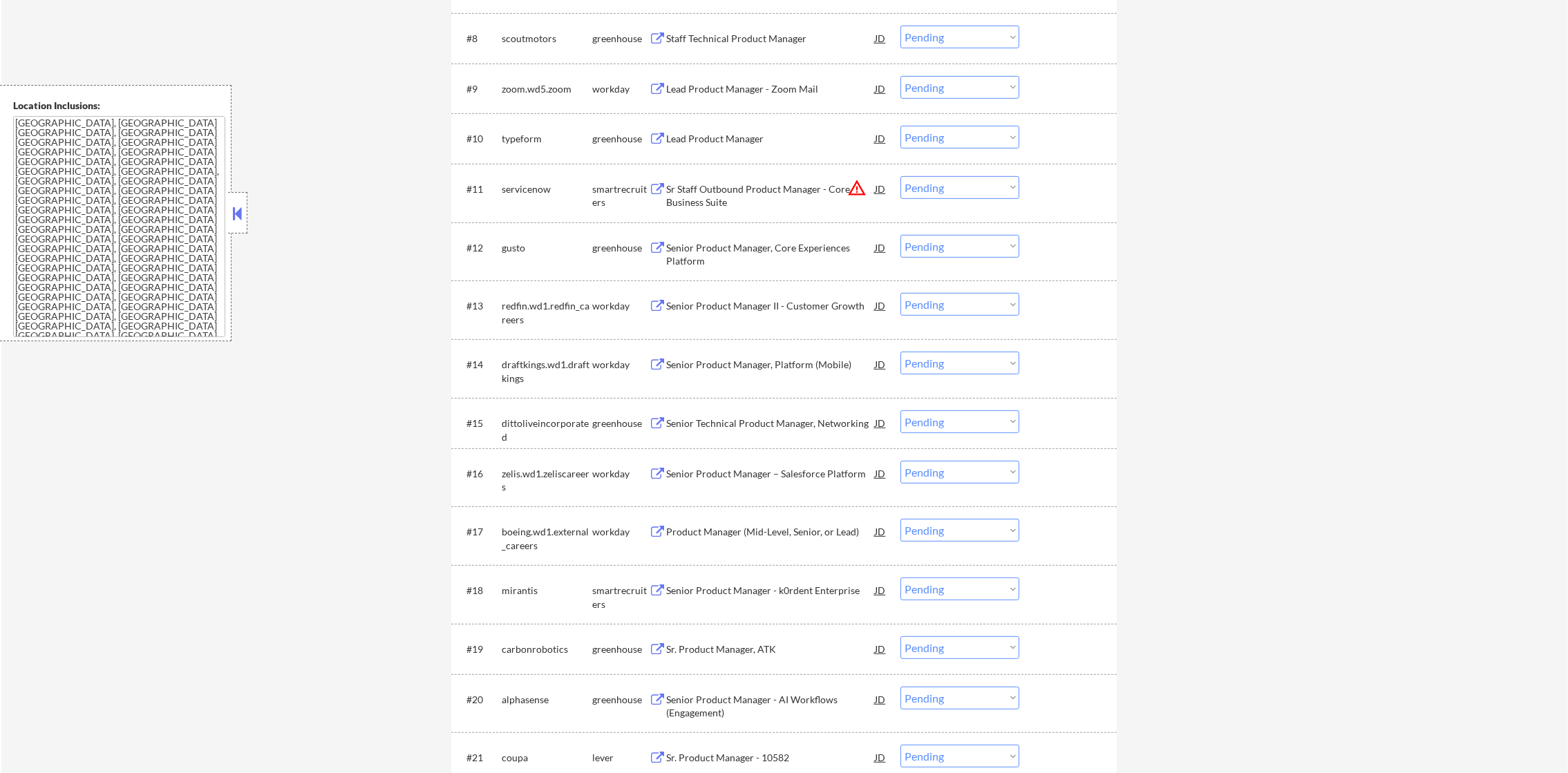
scroll to position [932, 0]
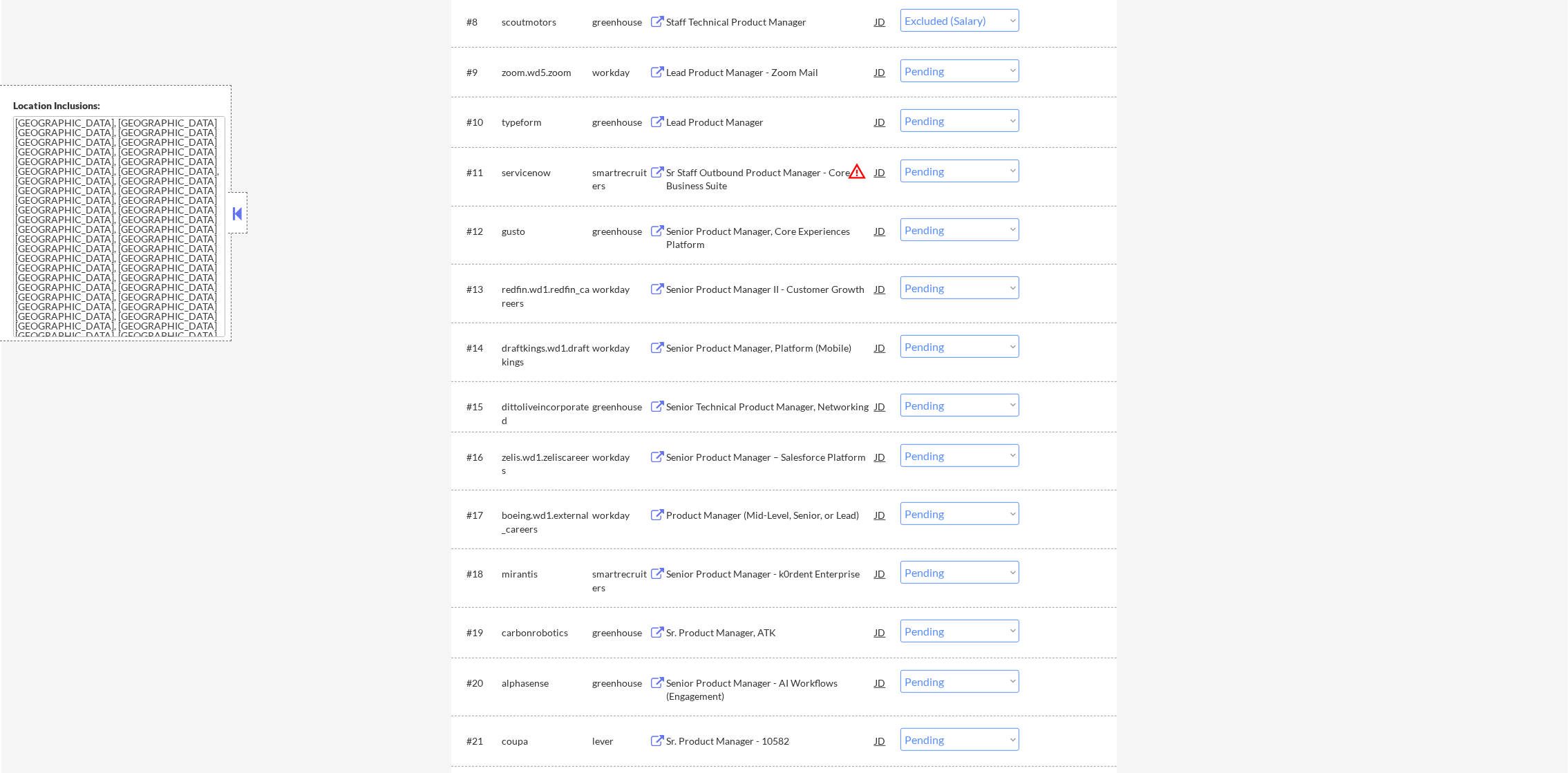
select select ""pending""
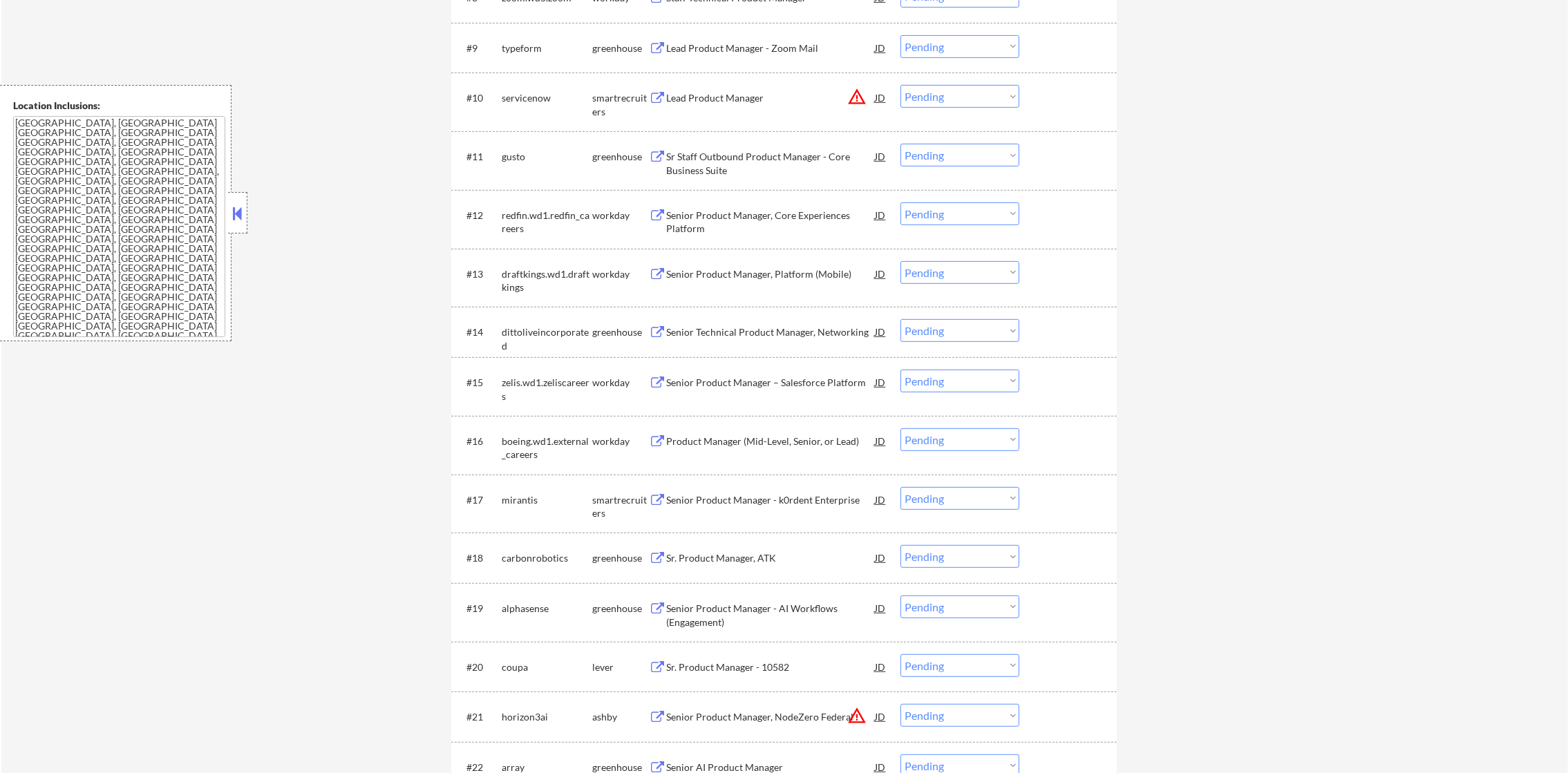
scroll to position [967, 0]
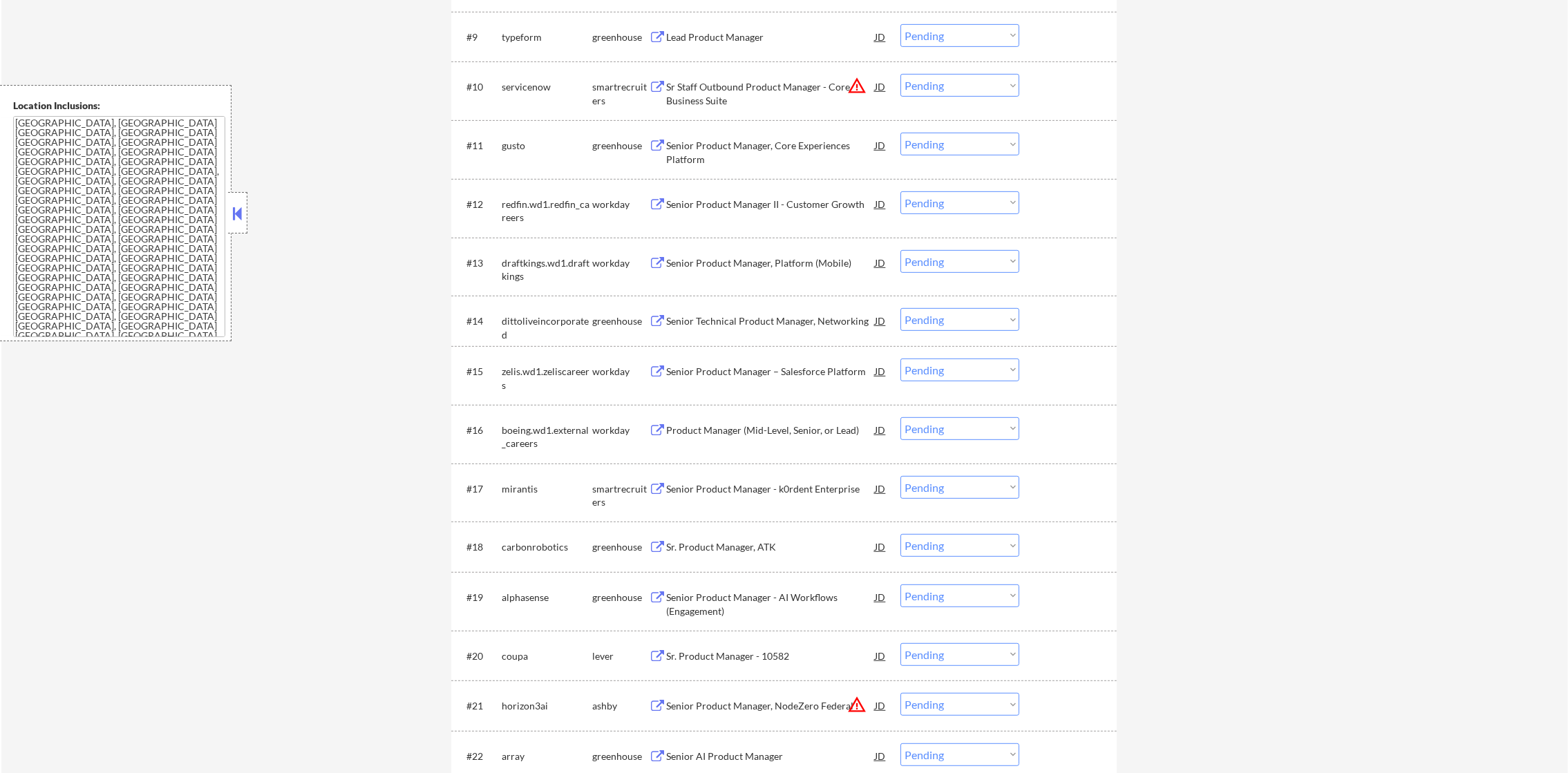
click at [944, 82] on select "Choose an option... Pending Applied Excluded (Questions) Excluded (Expired) Exc…" at bounding box center [961, 86] width 119 height 23
click at [901, 74] on select "Choose an option... Pending Applied Excluded (Questions) Excluded (Expired) Exc…" at bounding box center [961, 86] width 119 height 23
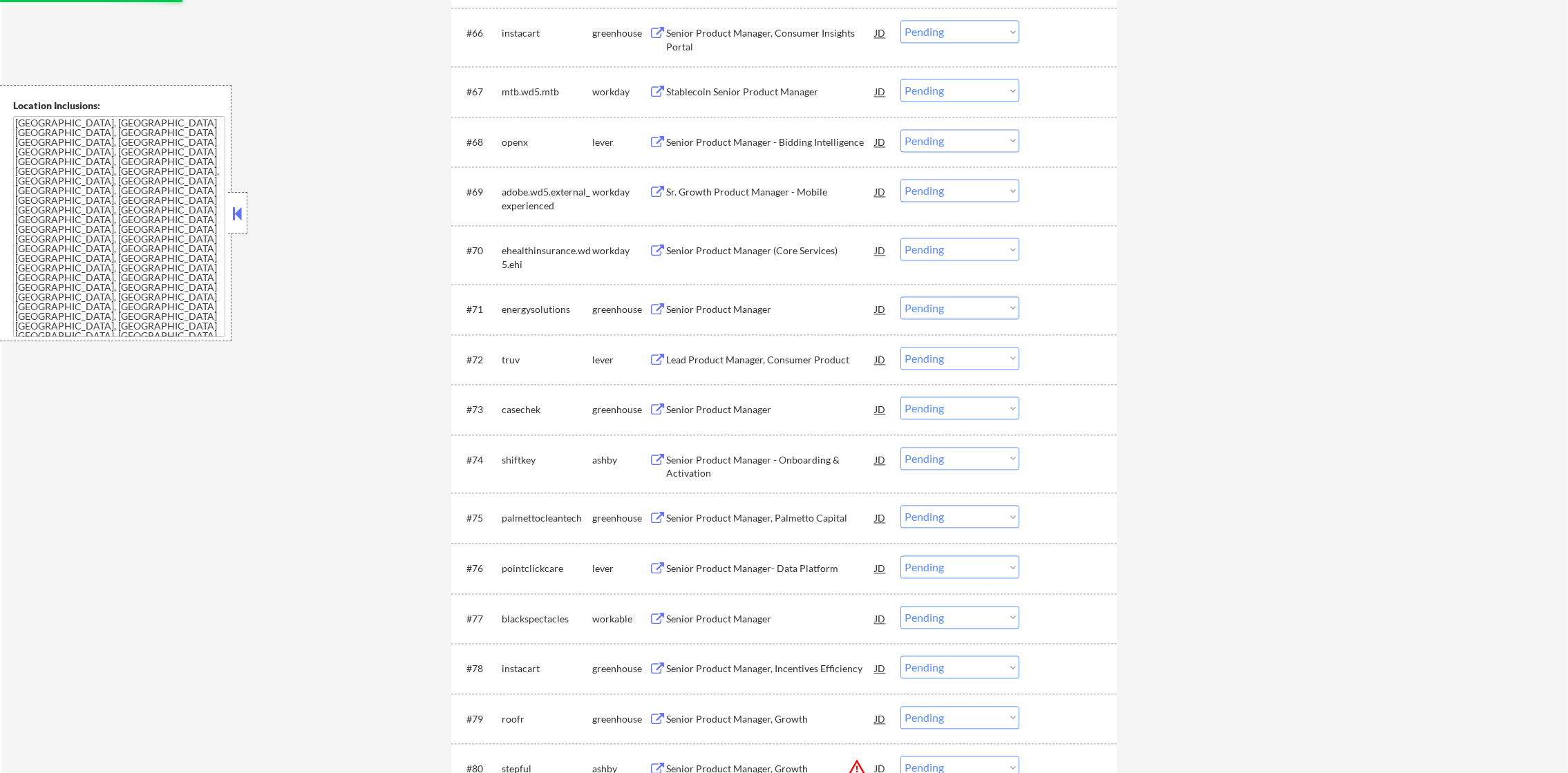
scroll to position [4885, 0]
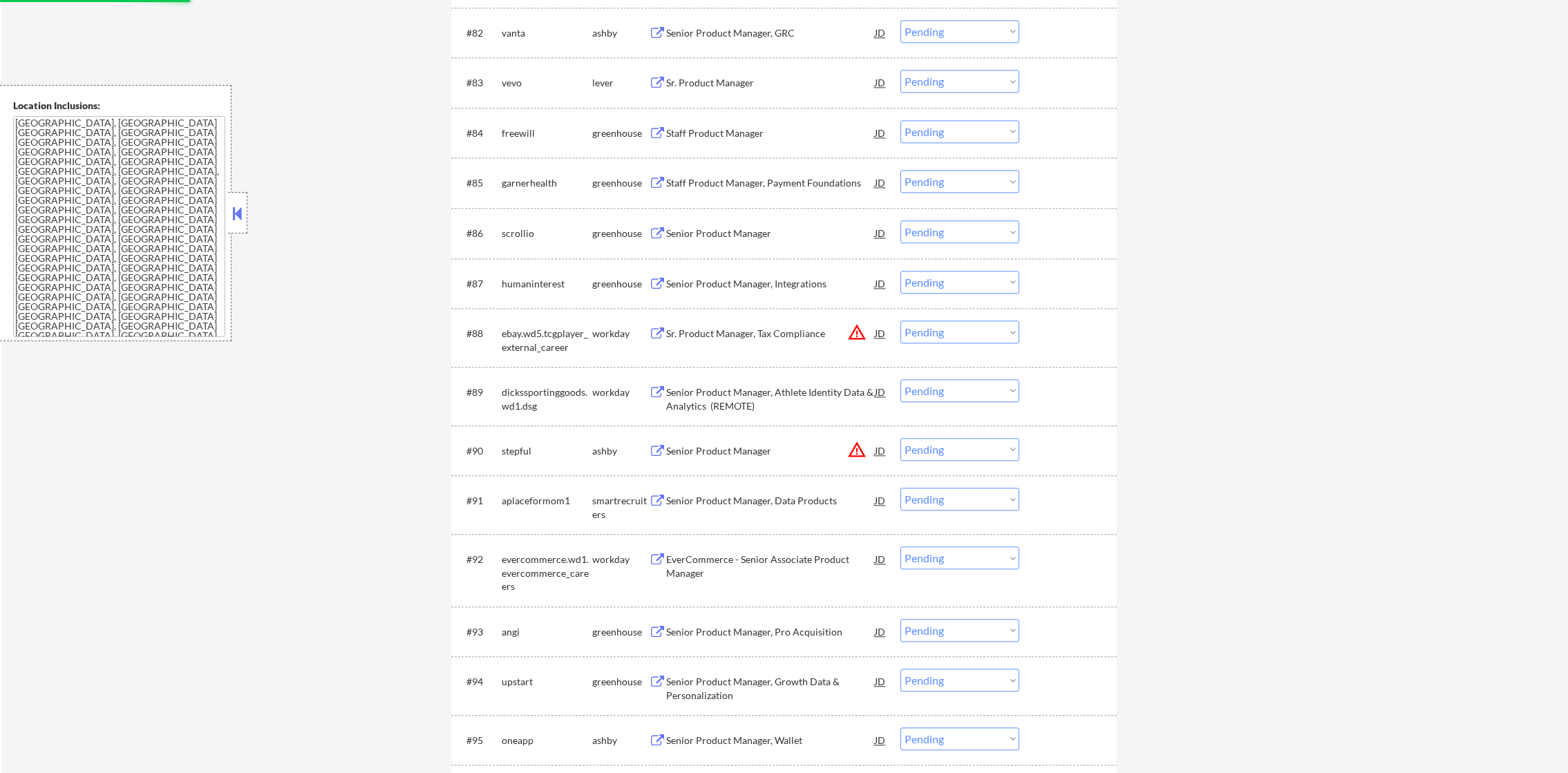
select select ""pending""
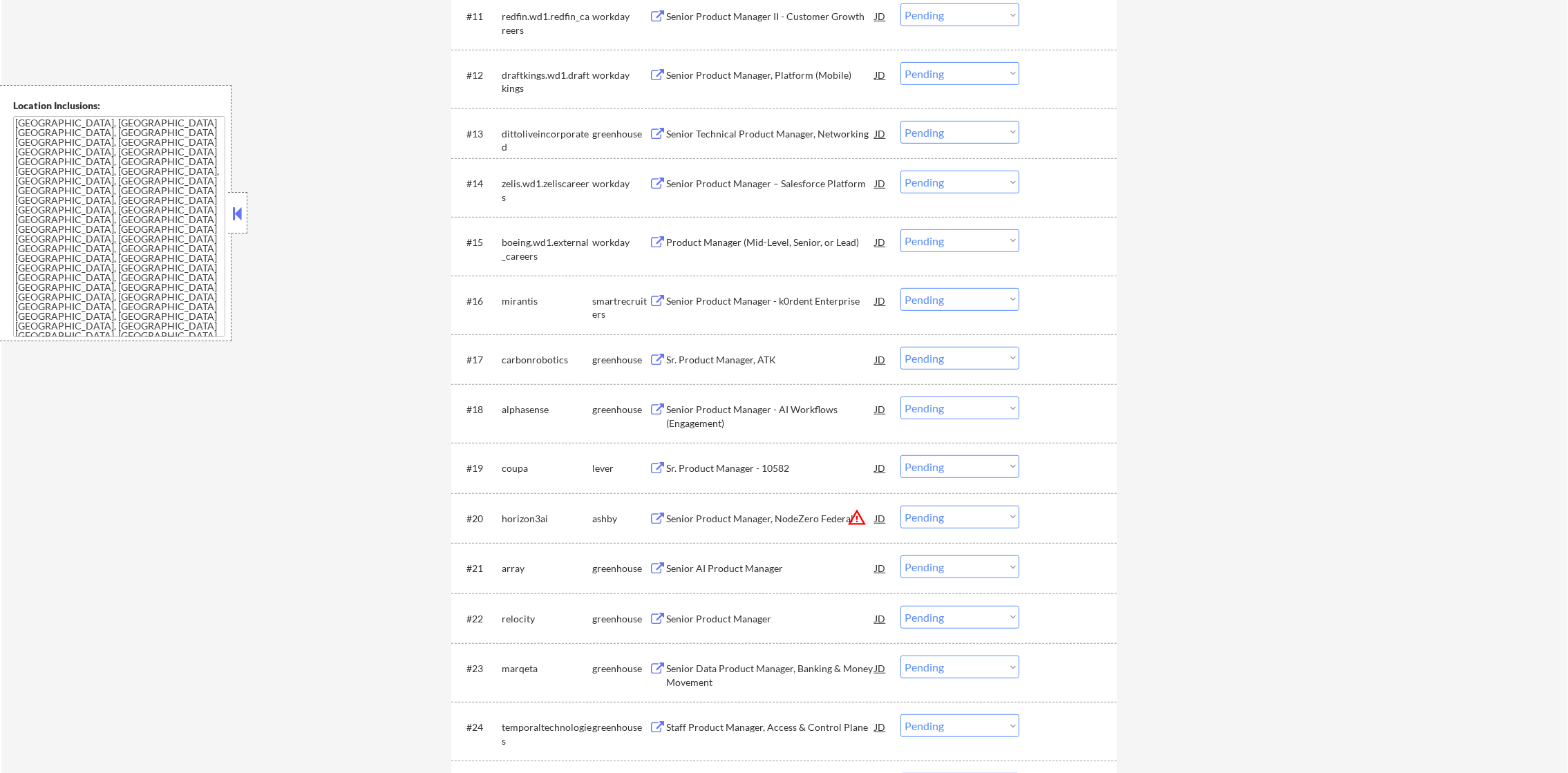
scroll to position [89, 0]
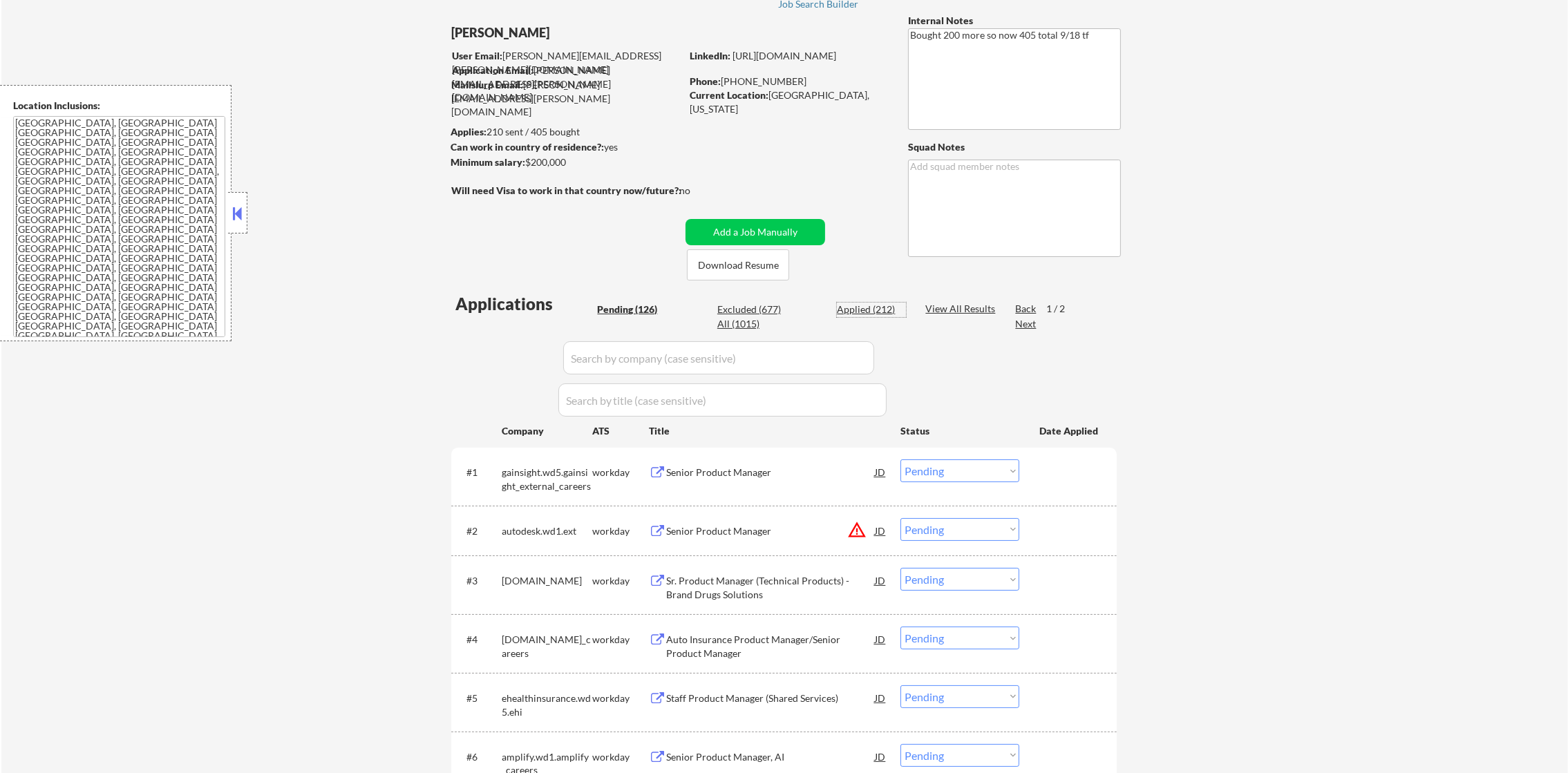
click at [880, 312] on div "Applied (212)" at bounding box center [871, 309] width 69 height 14
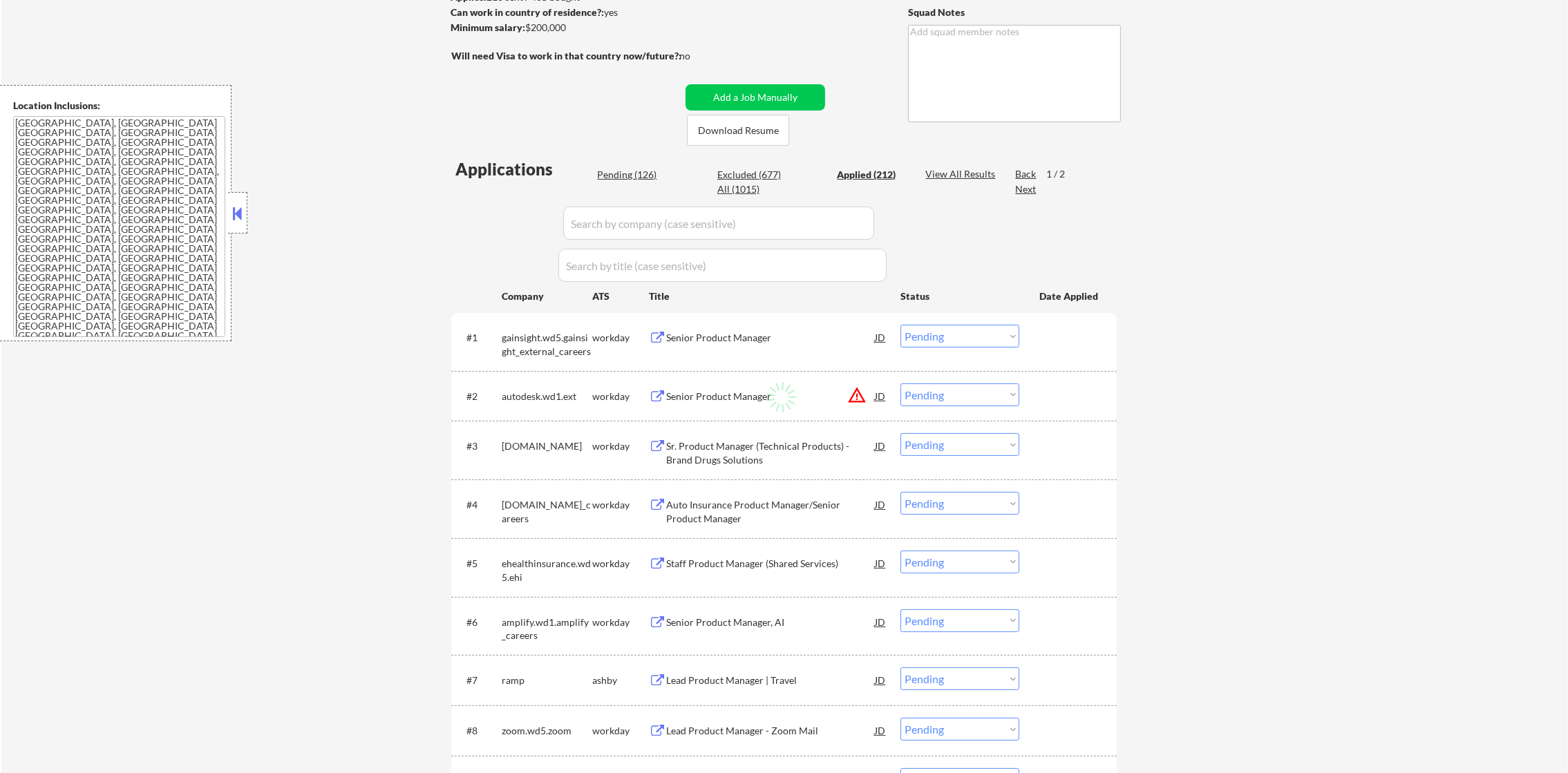
scroll to position [260, 0]
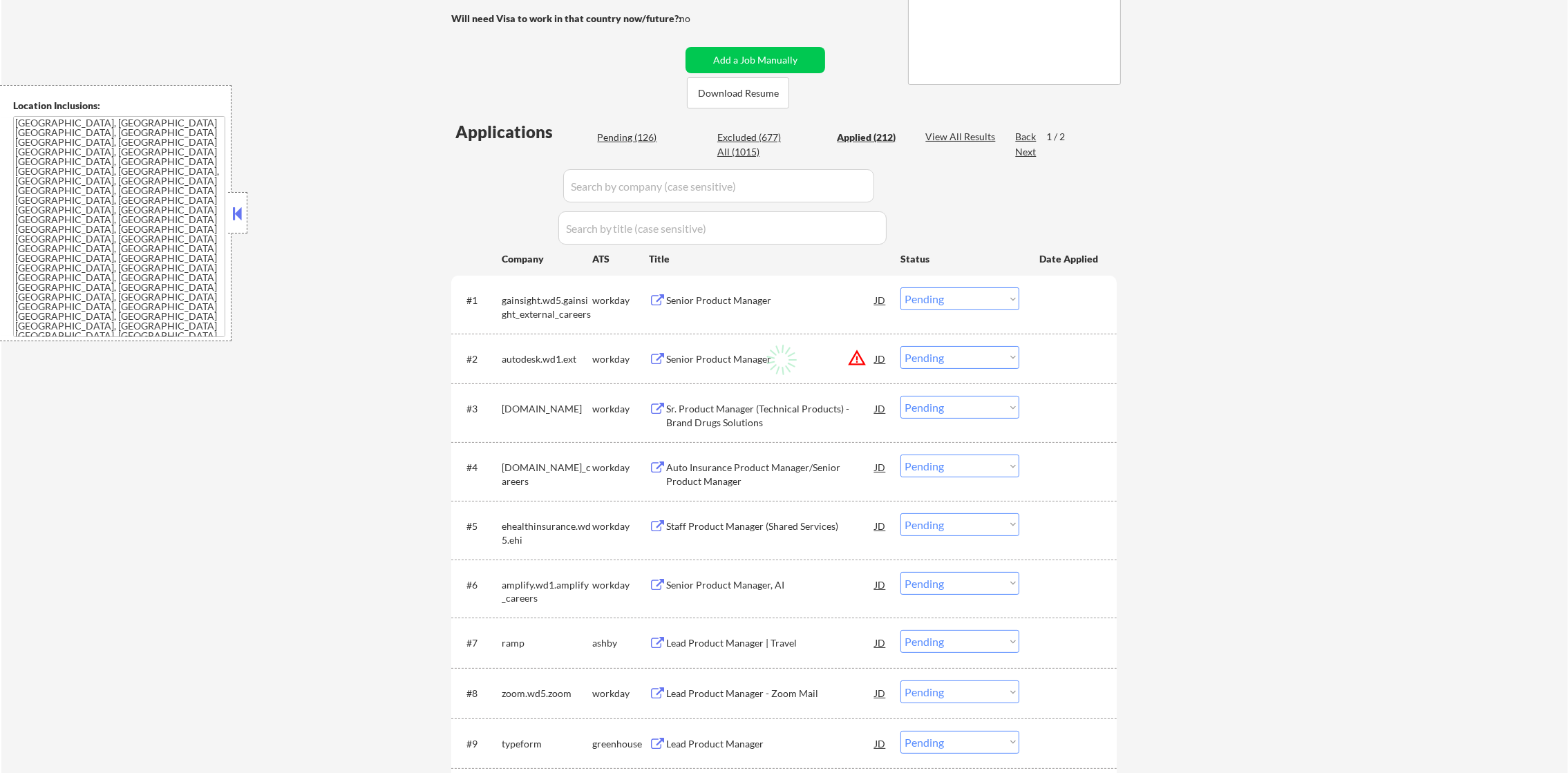
select select ""applied""
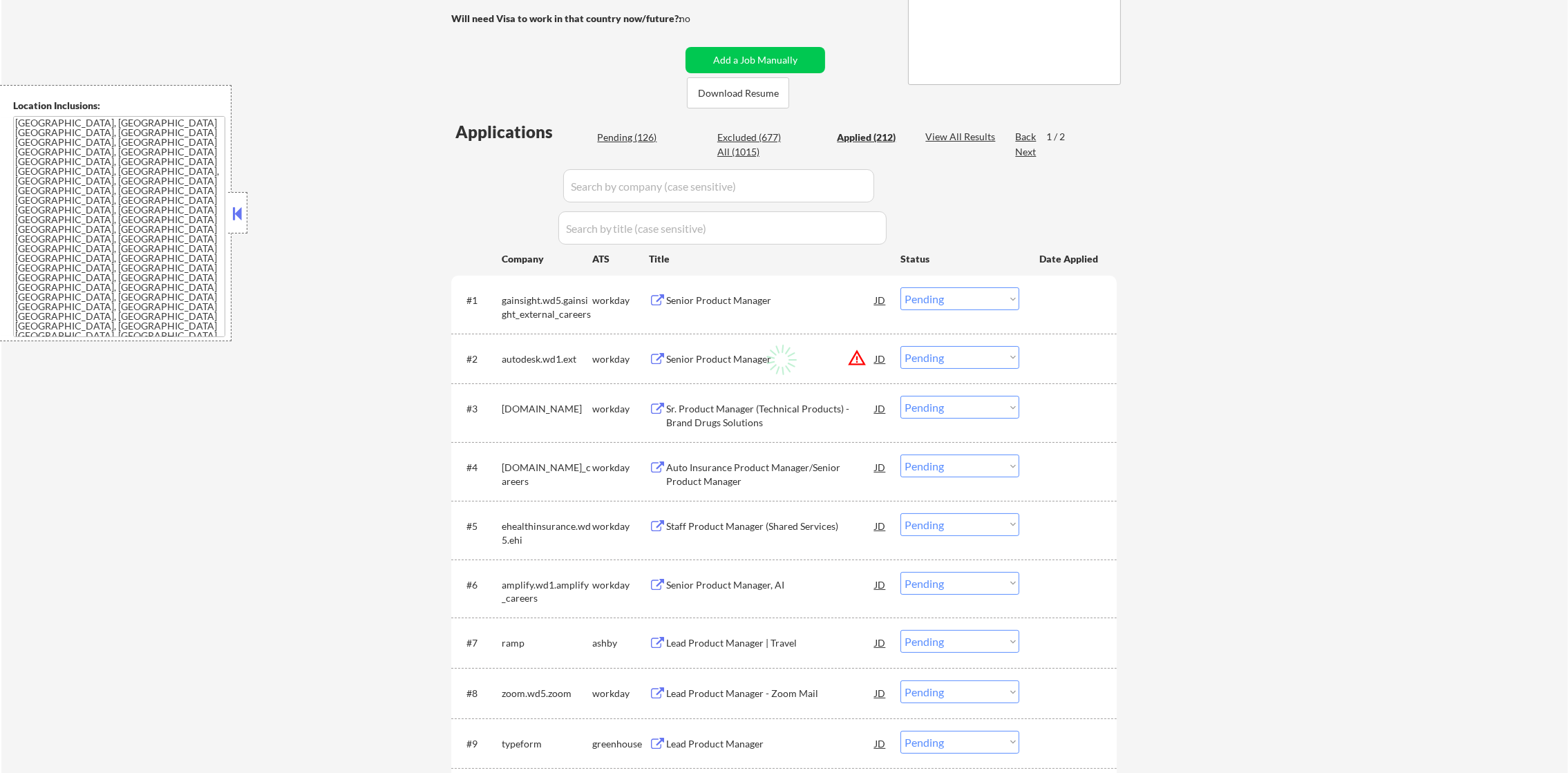
select select ""applied""
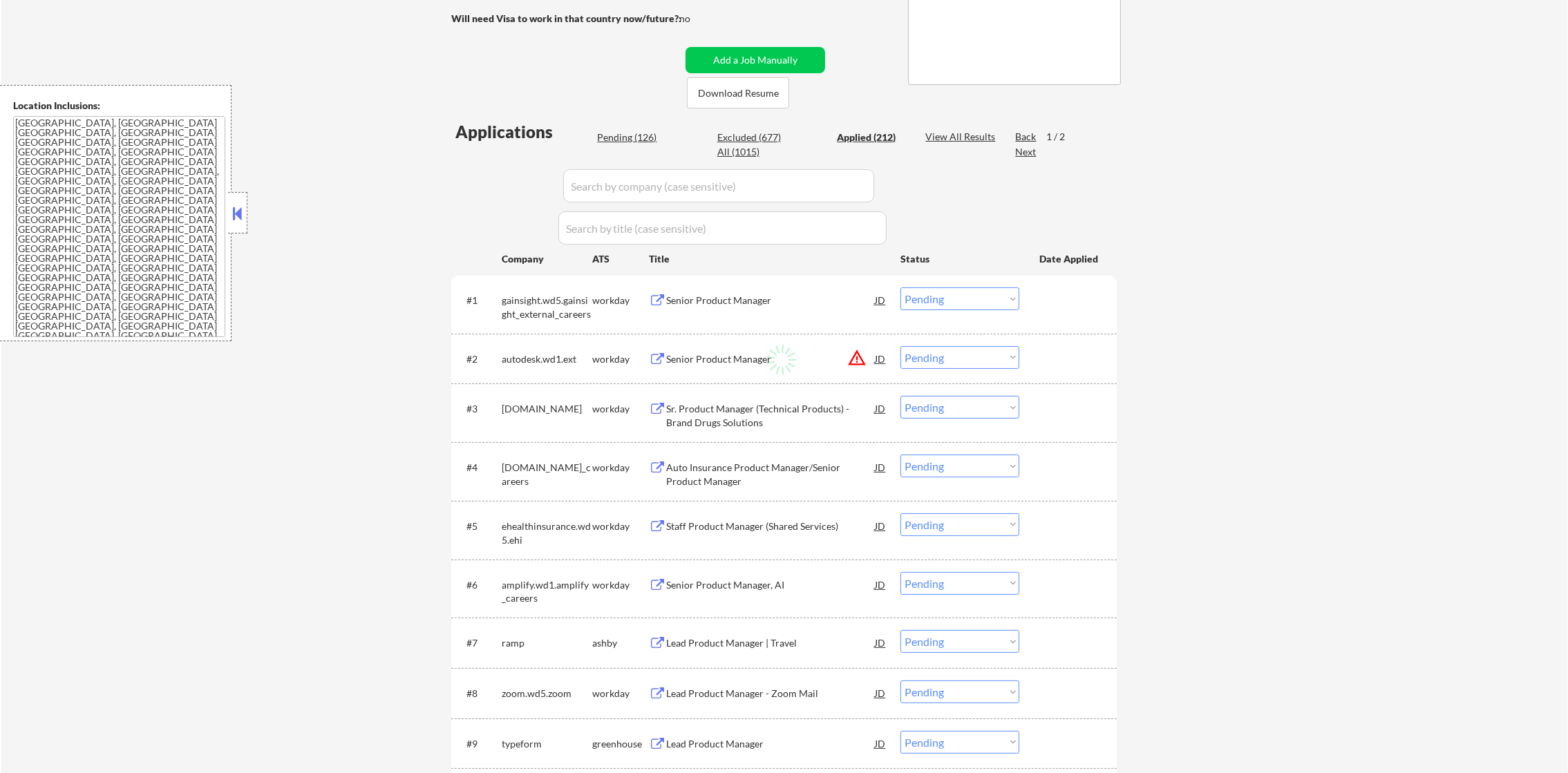
select select ""applied""
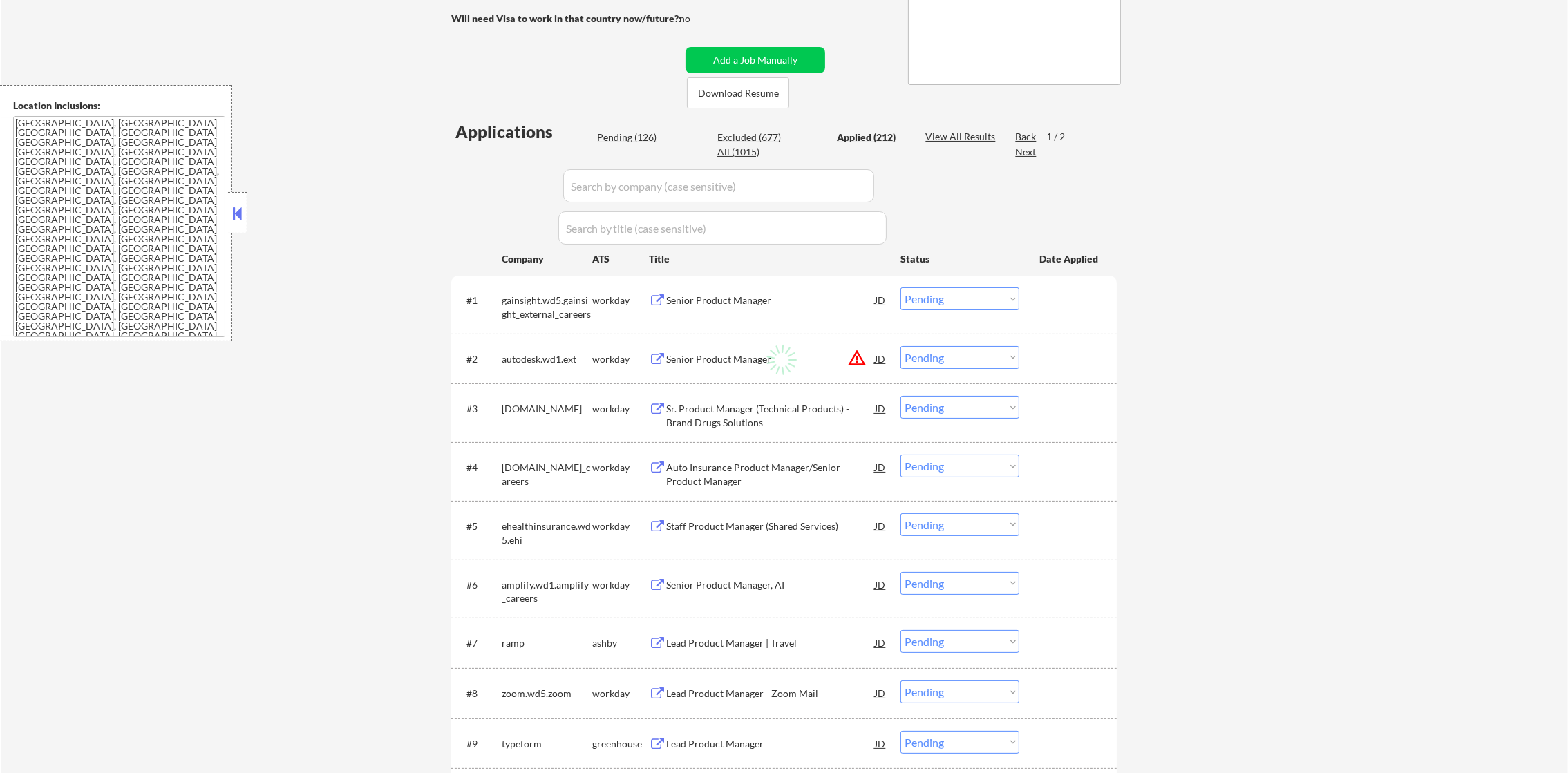
select select ""applied""
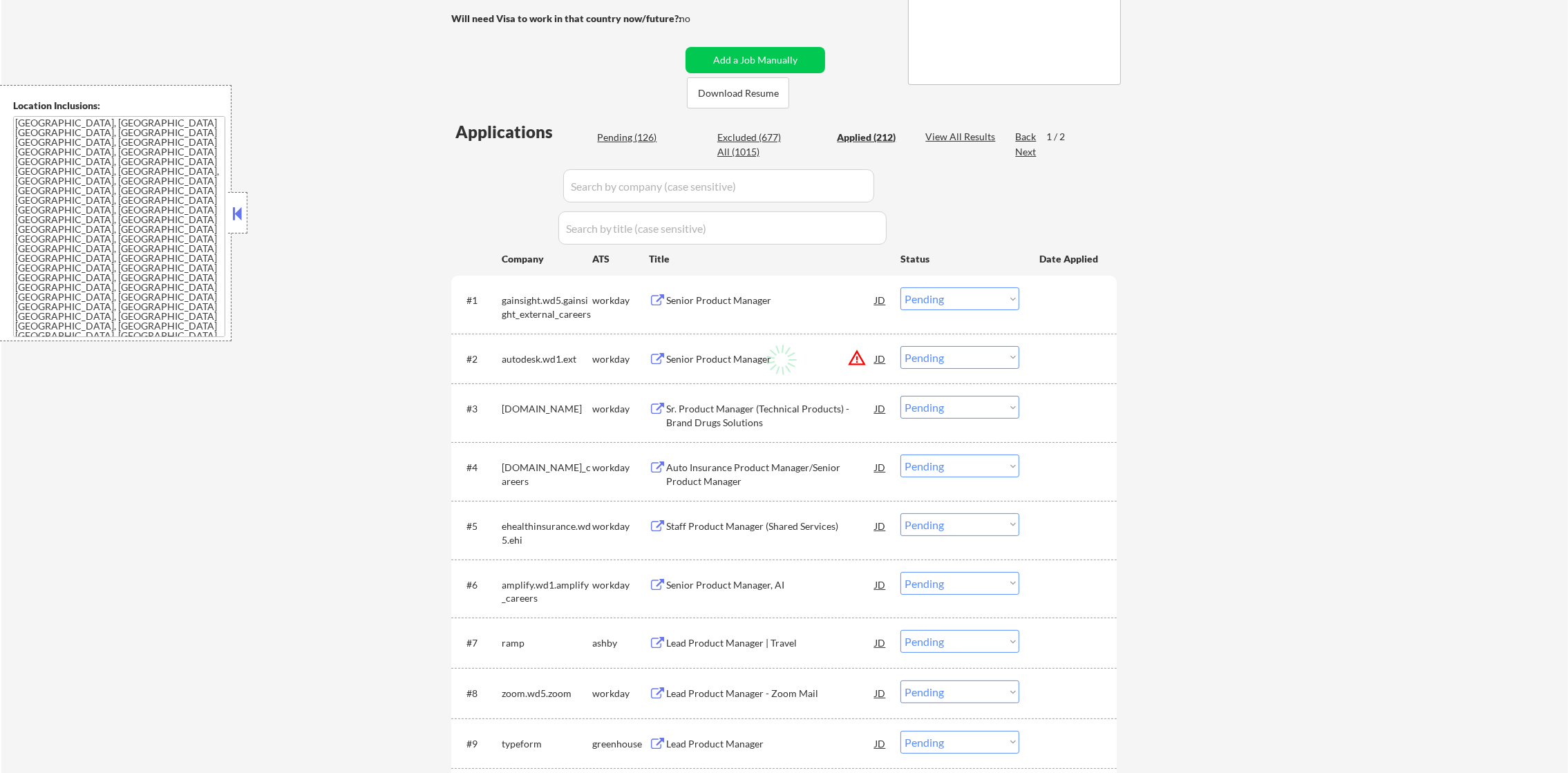
select select ""applied""
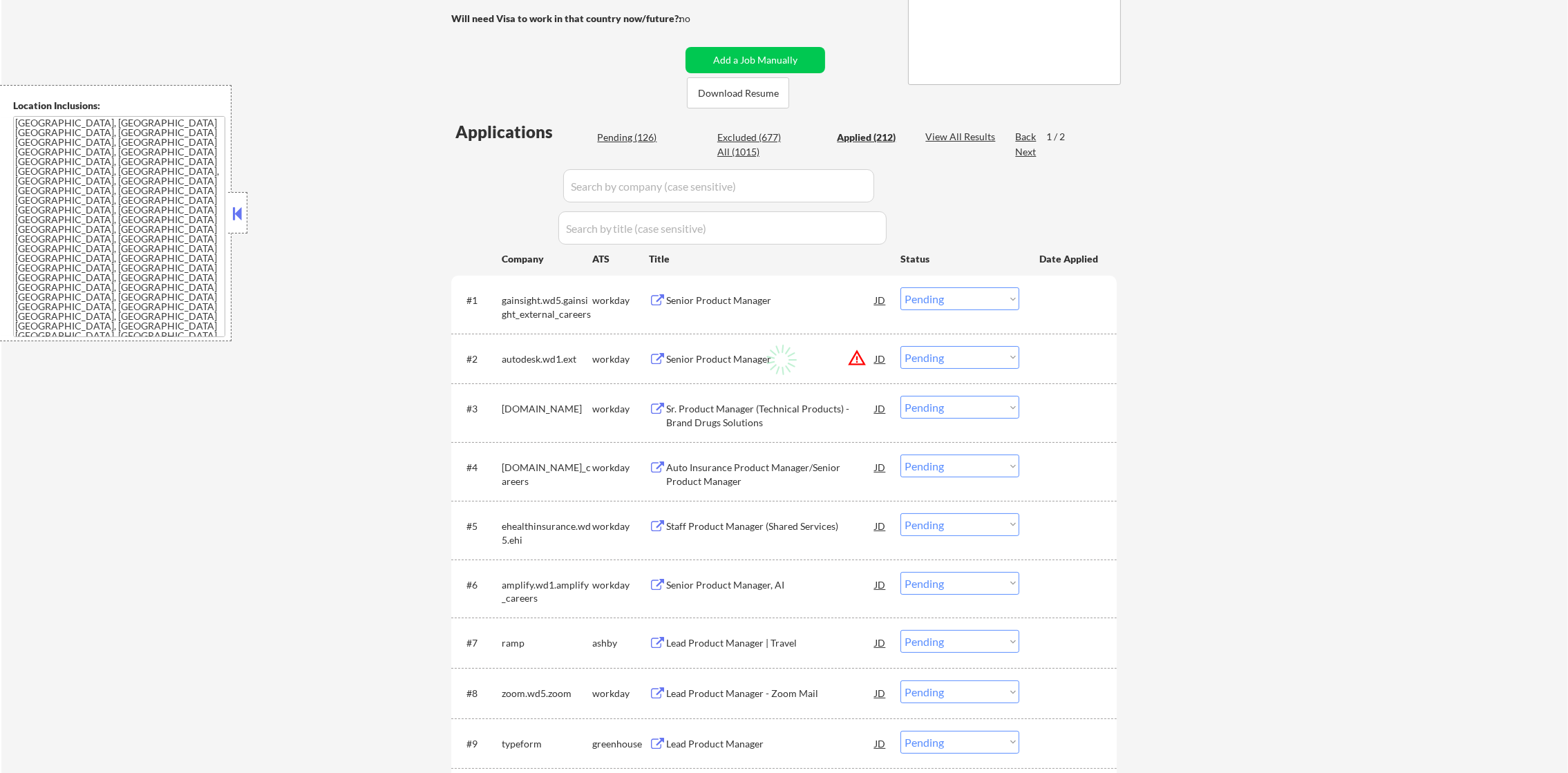
select select ""applied""
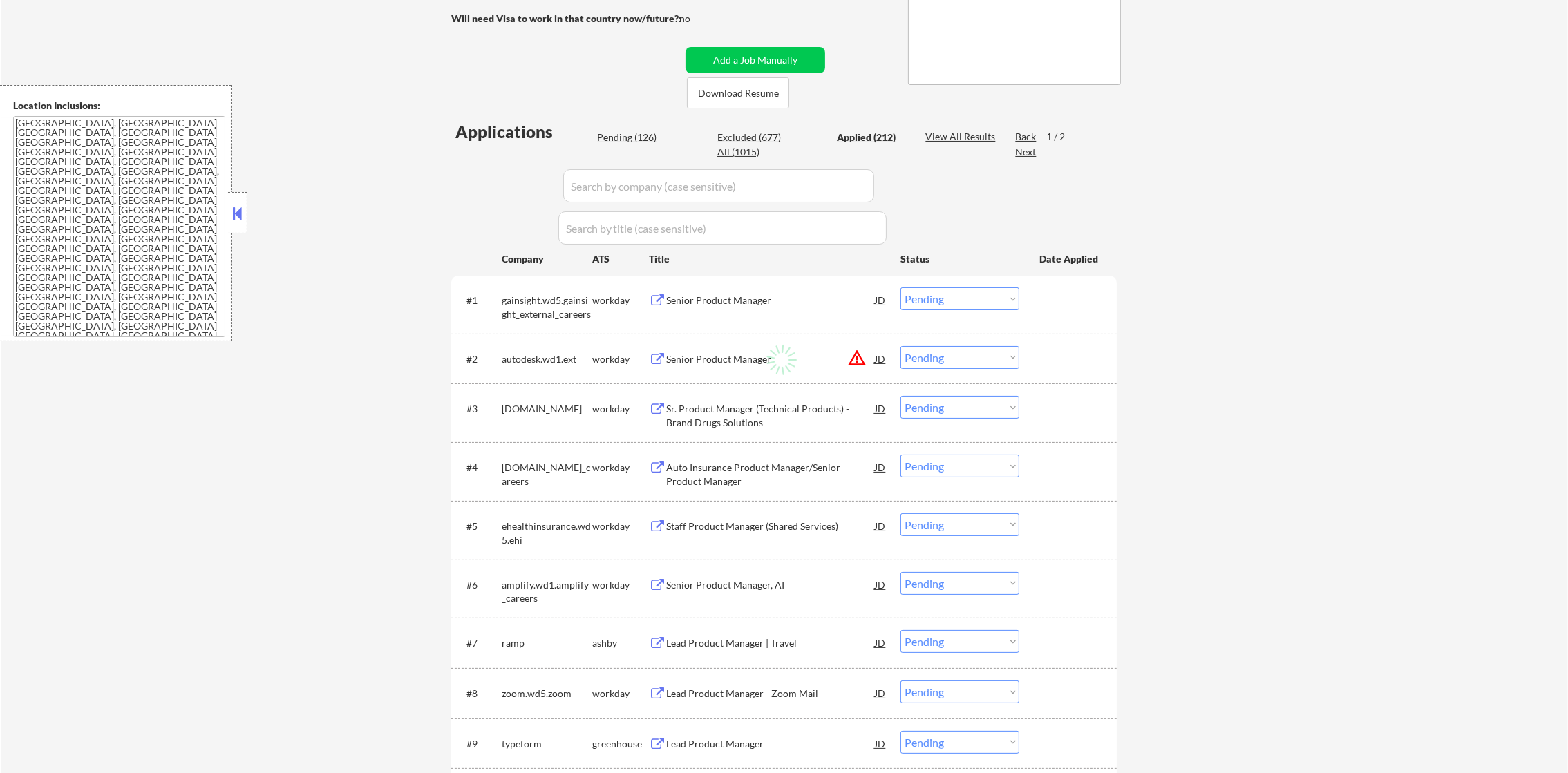
select select ""applied""
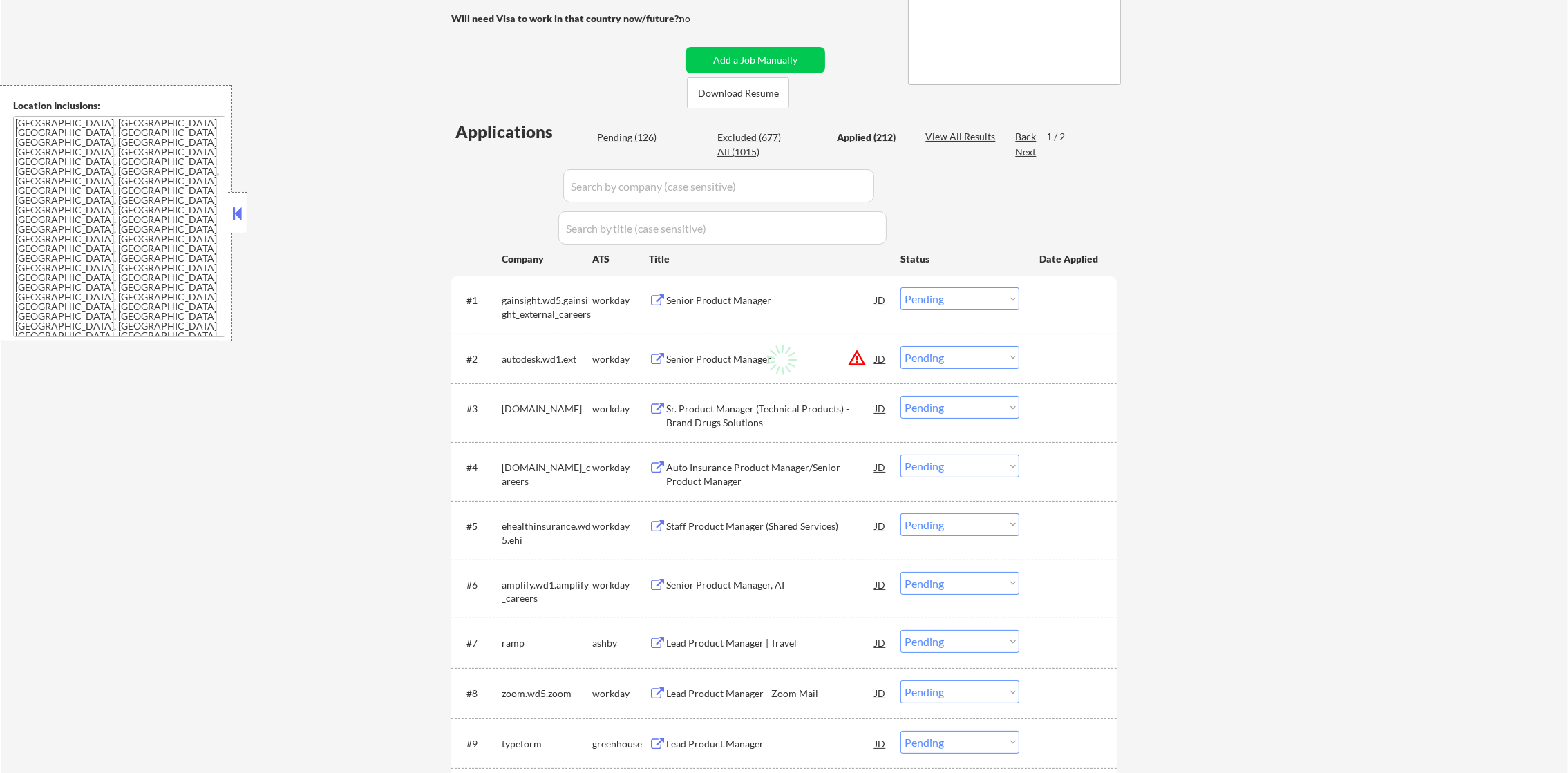
select select ""applied""
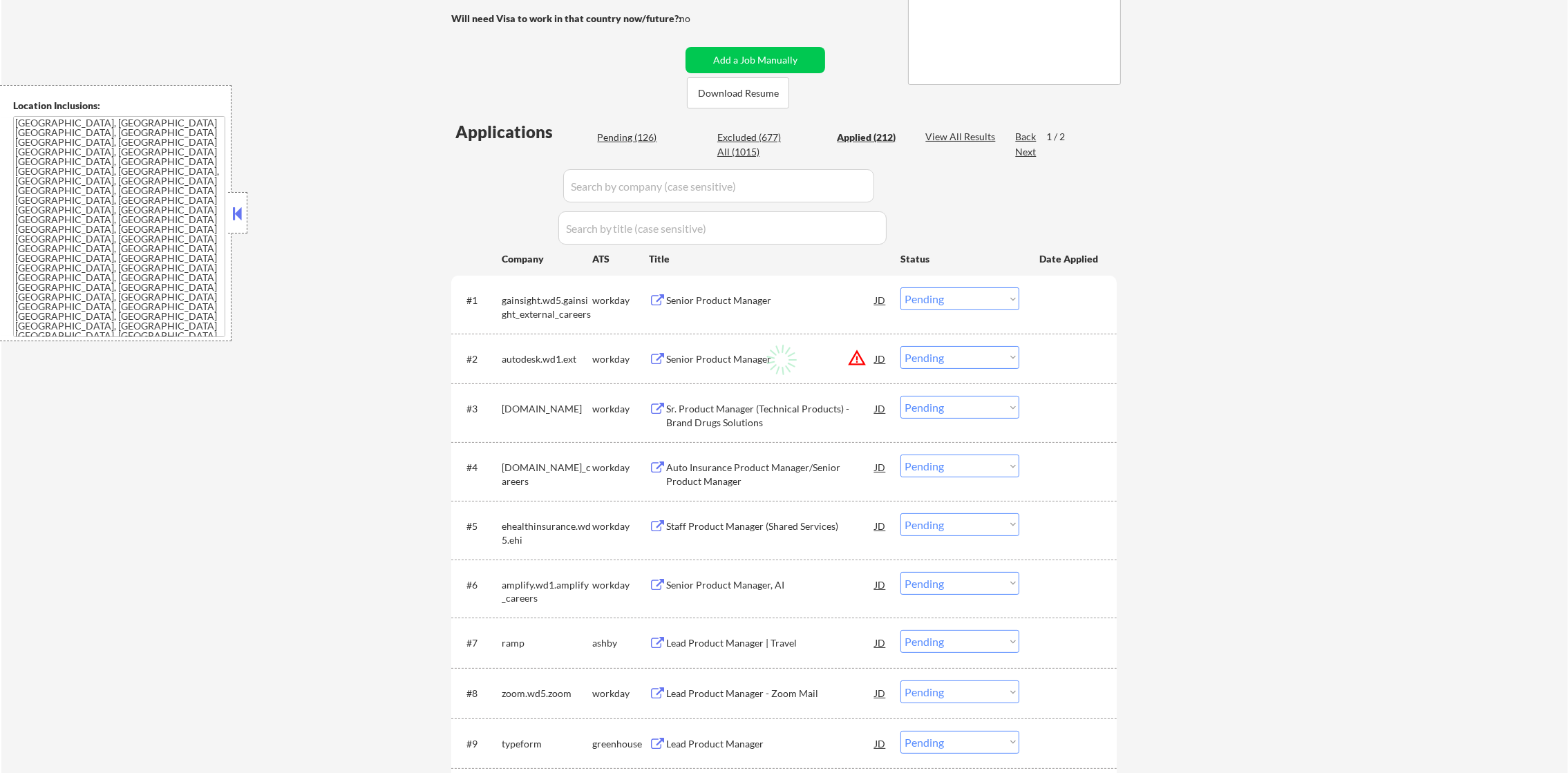
select select ""applied""
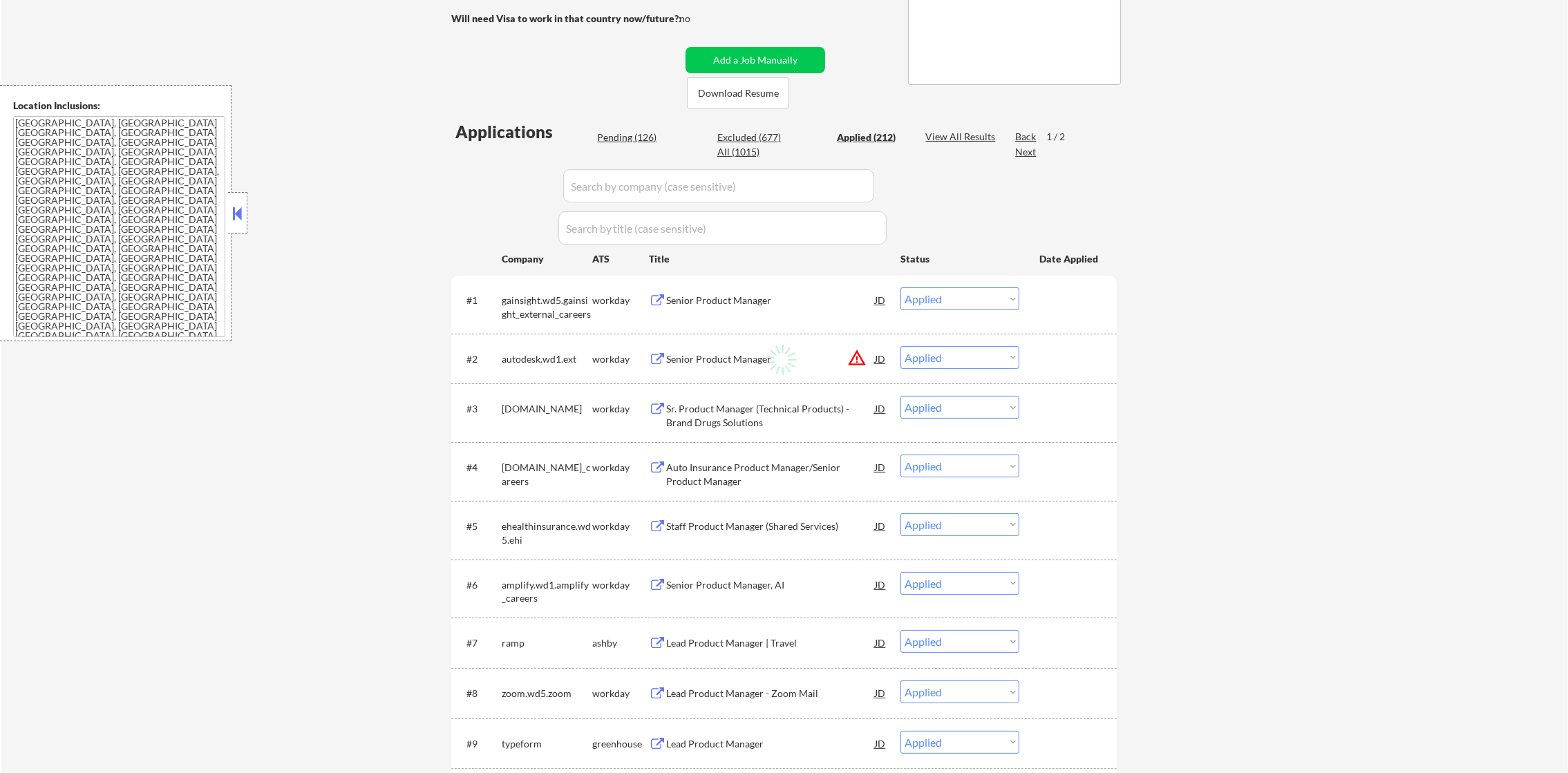
select select ""applied""
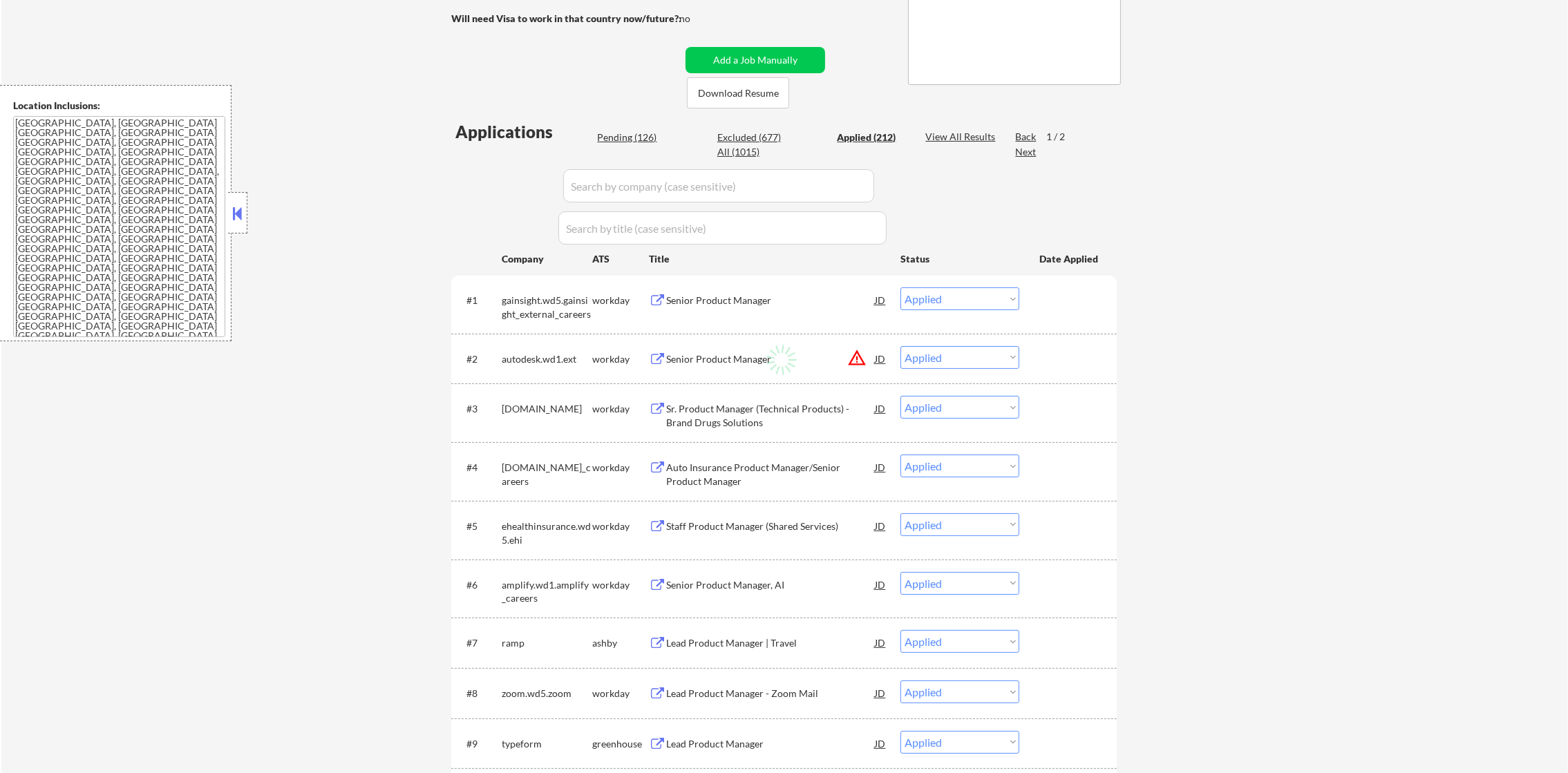
select select ""applied""
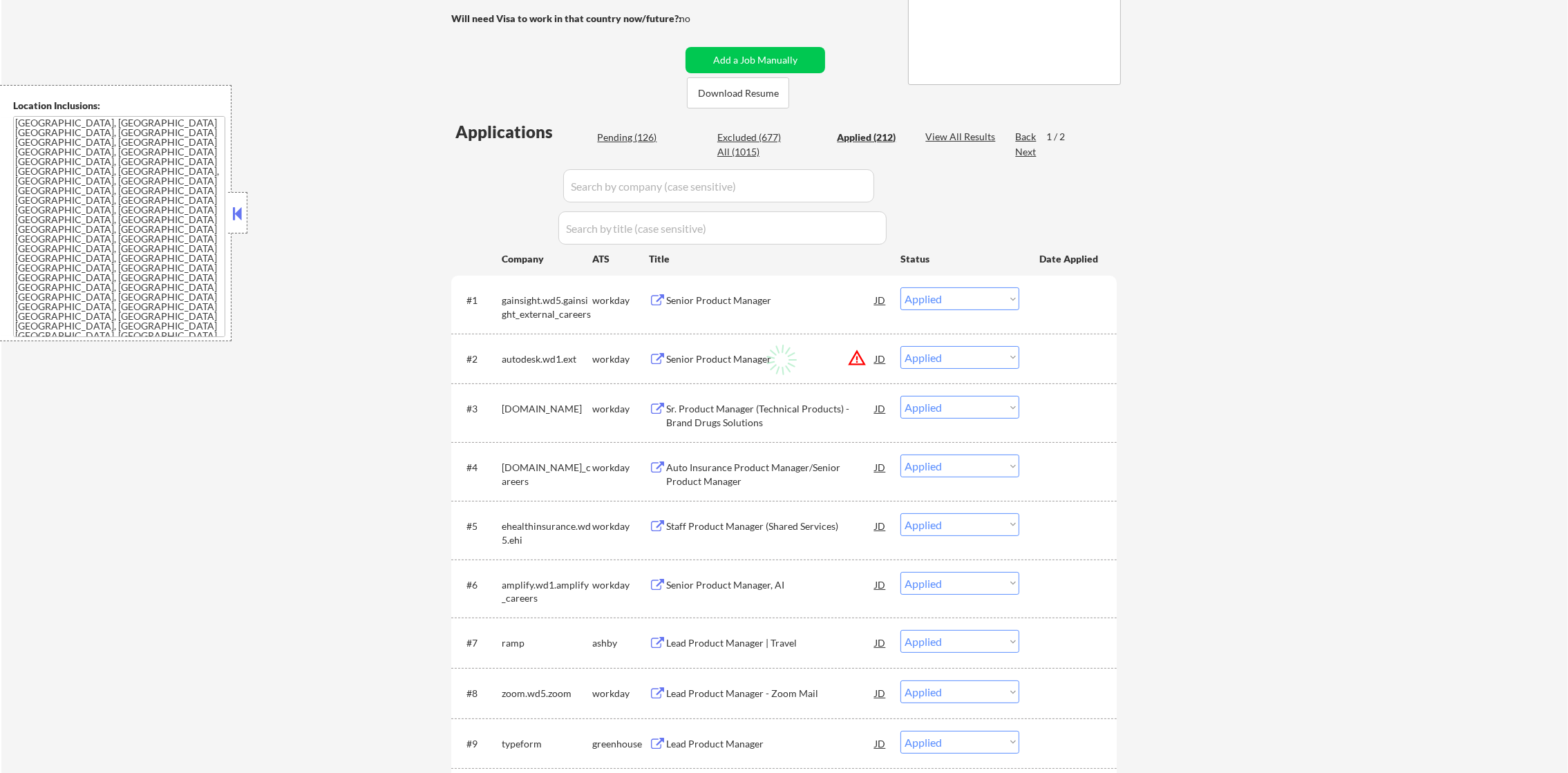
select select ""applied""
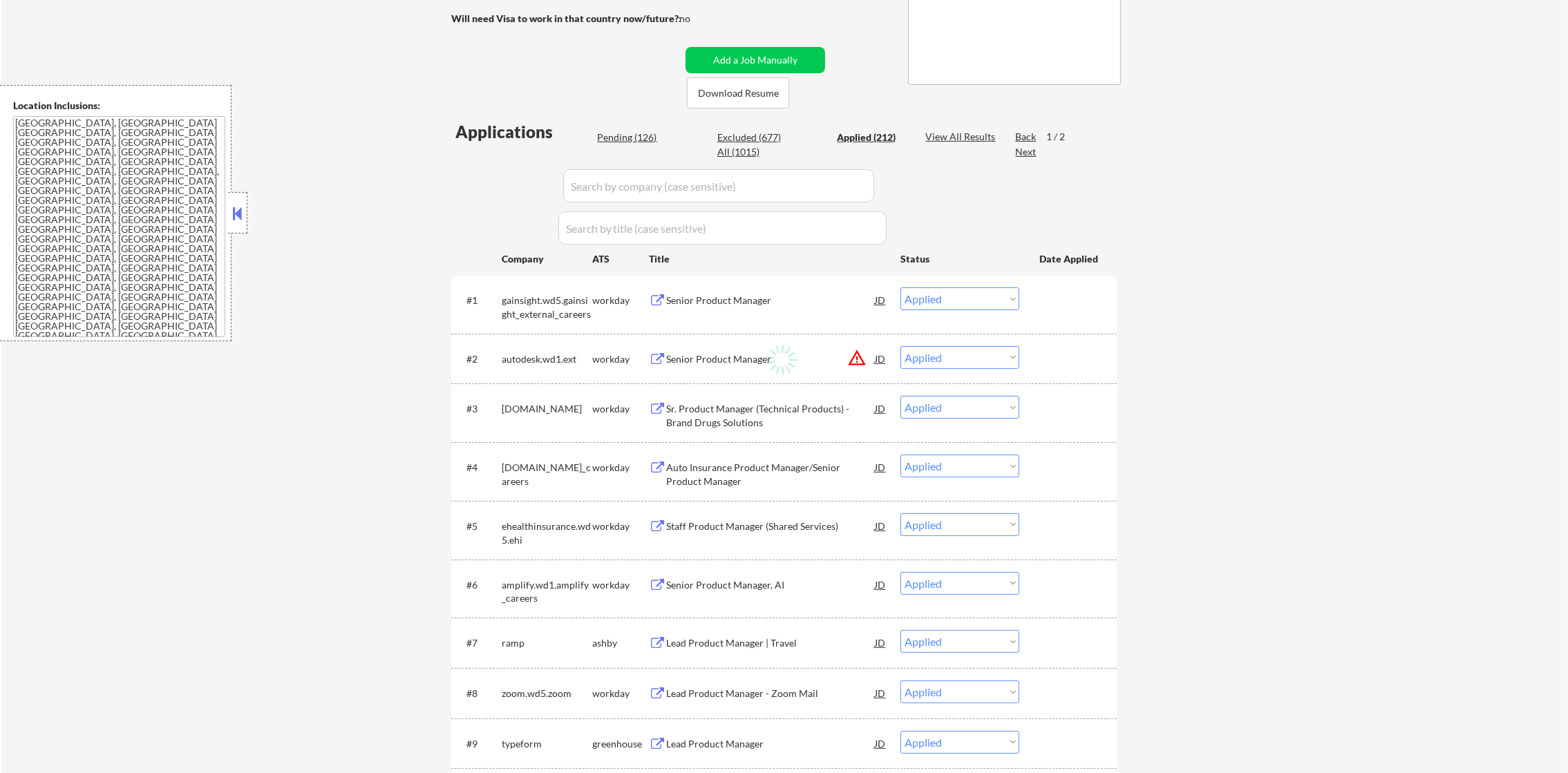
select select ""applied""
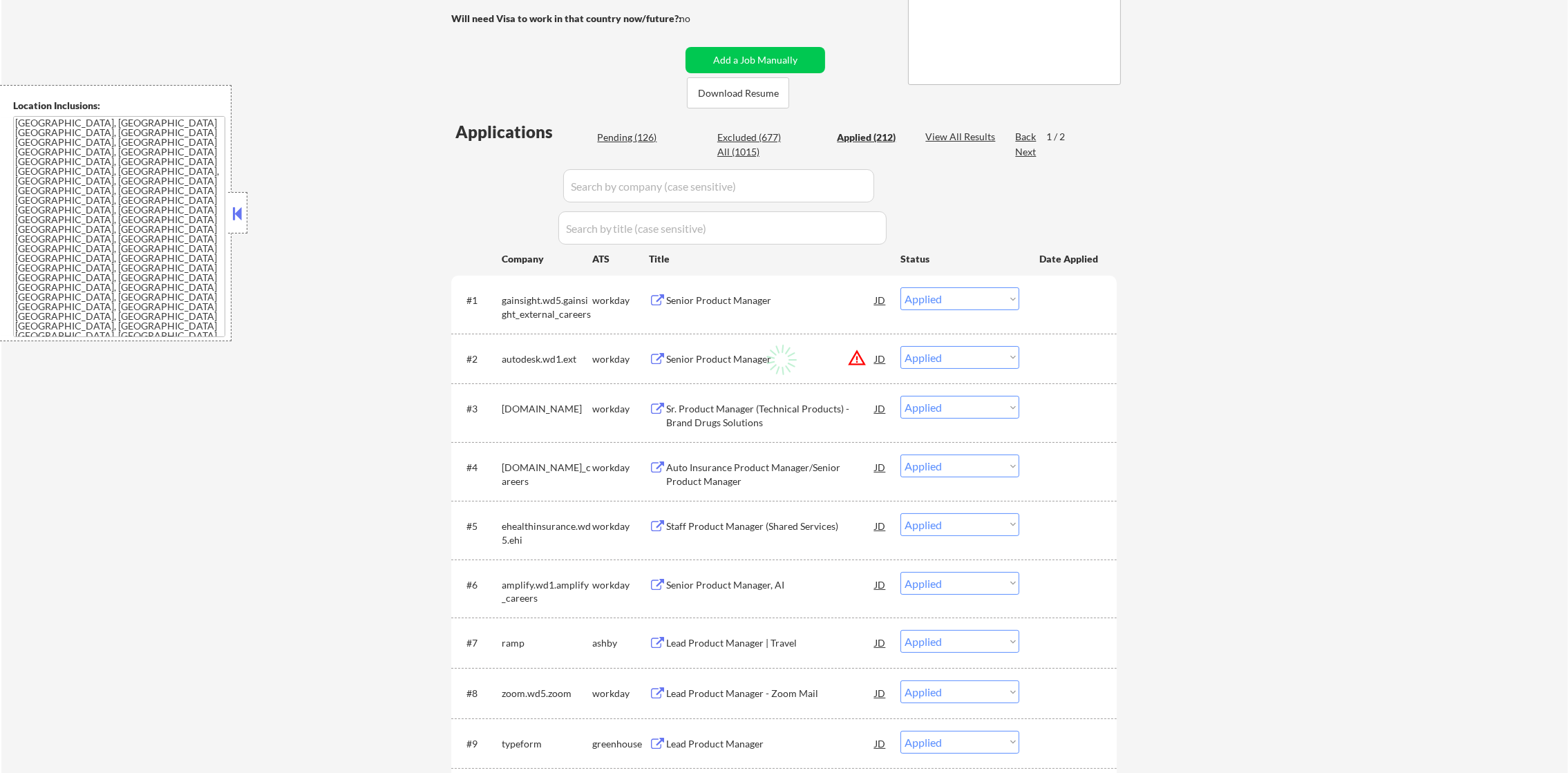
select select ""applied""
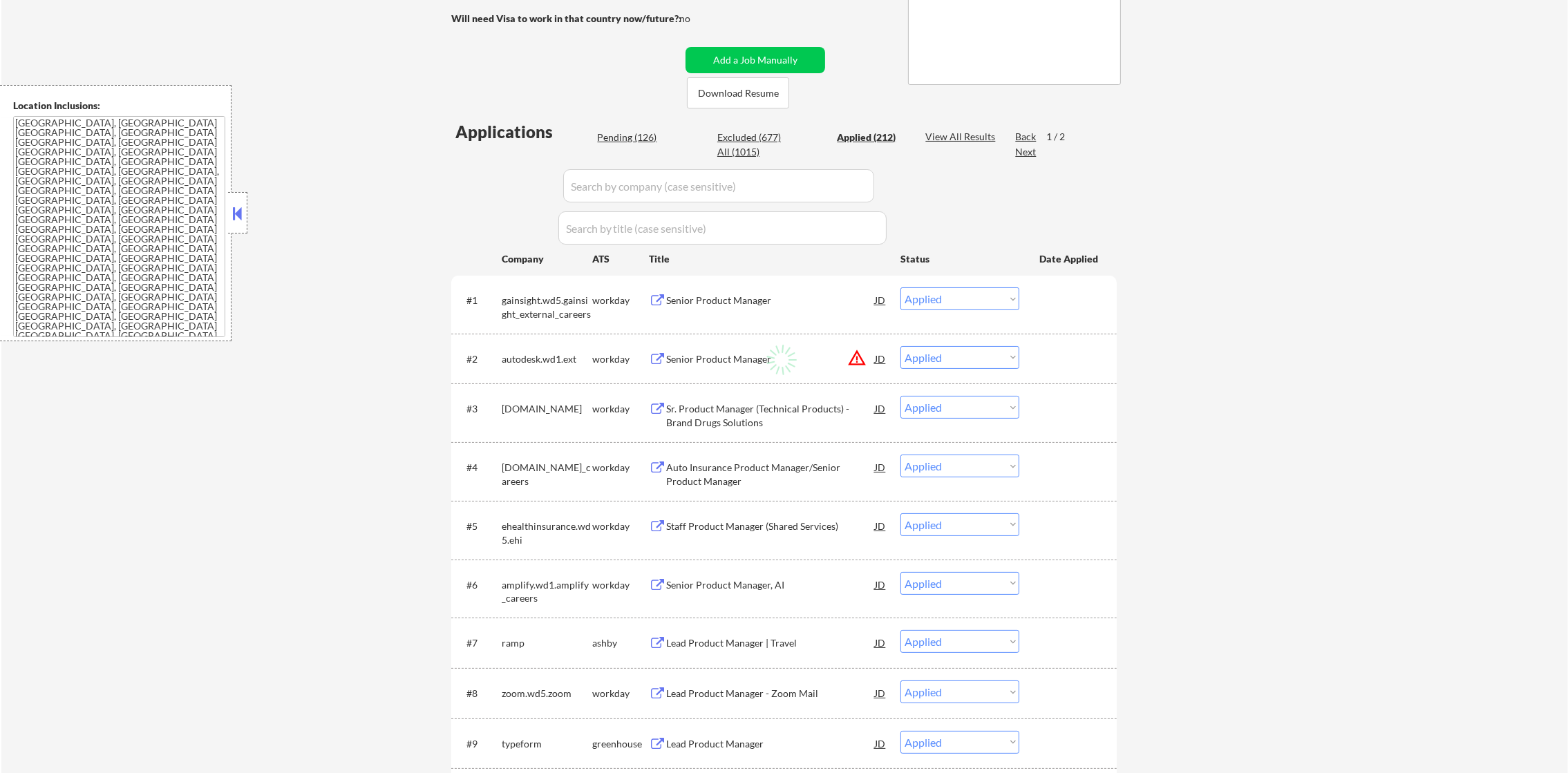
select select ""applied""
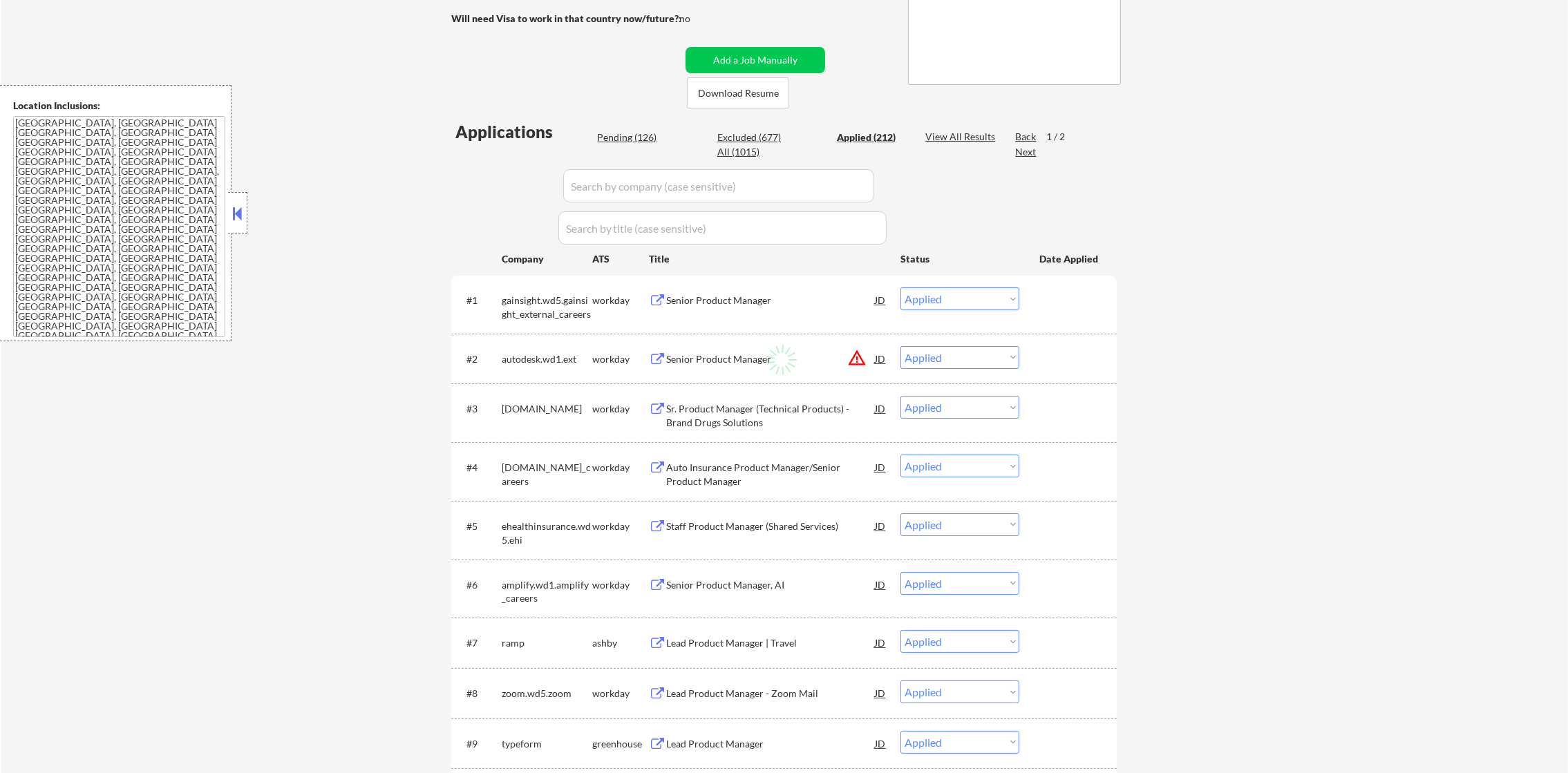
select select ""applied""
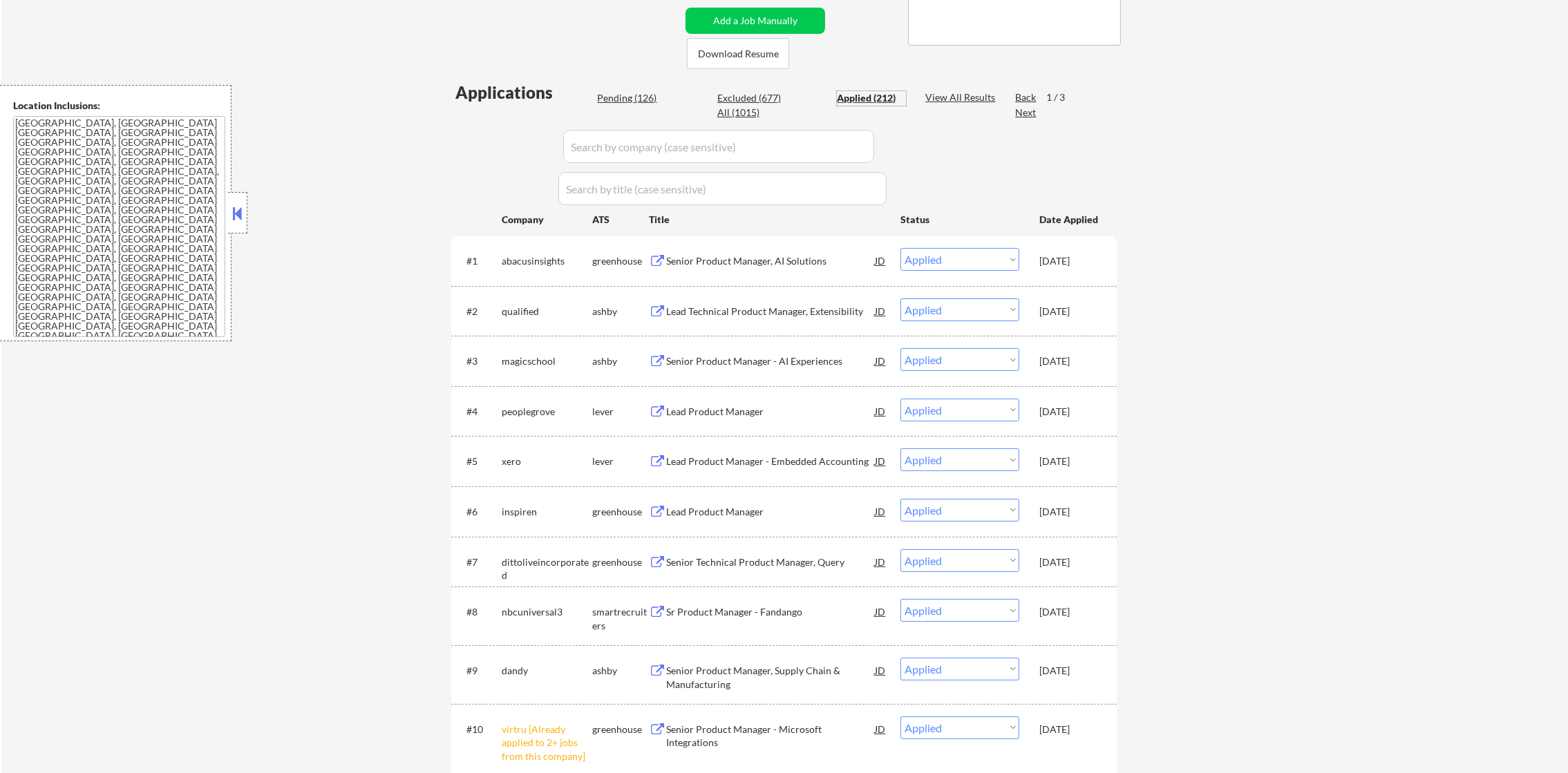
scroll to position [296, 0]
